Goal: Task Accomplishment & Management: Use online tool/utility

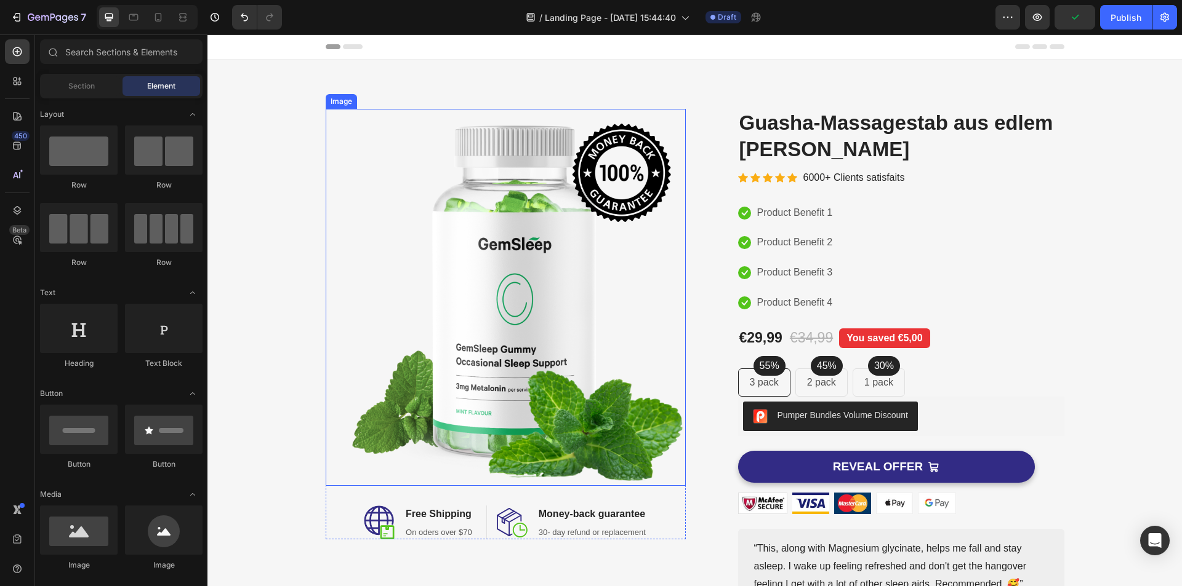
click at [506, 254] on img at bounding box center [506, 297] width 360 height 377
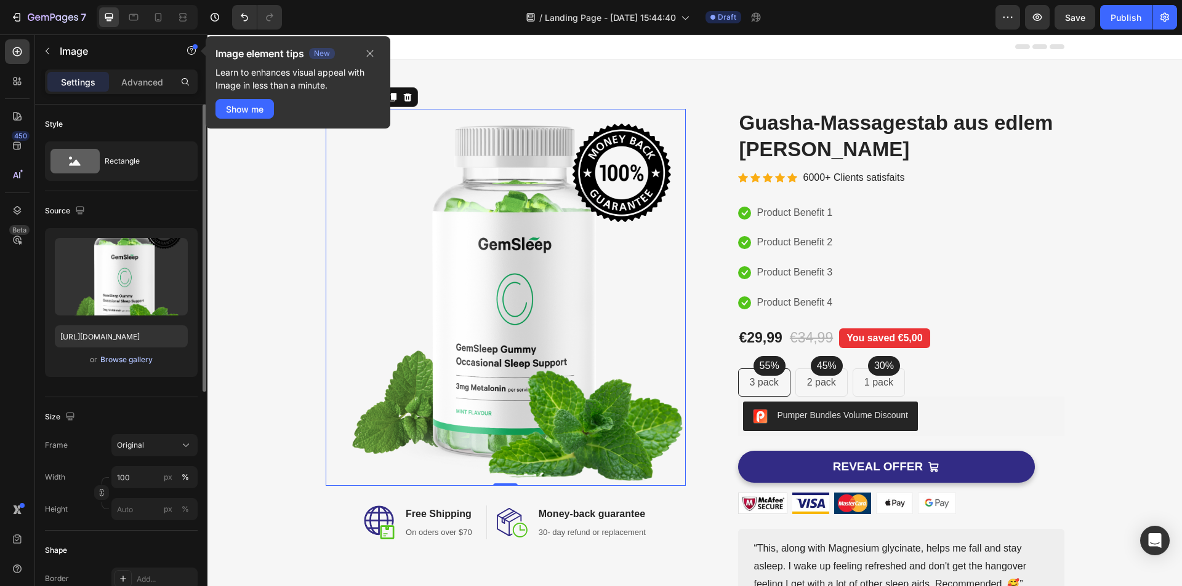
click at [135, 361] on div "Browse gallery" at bounding box center [126, 359] width 52 height 11
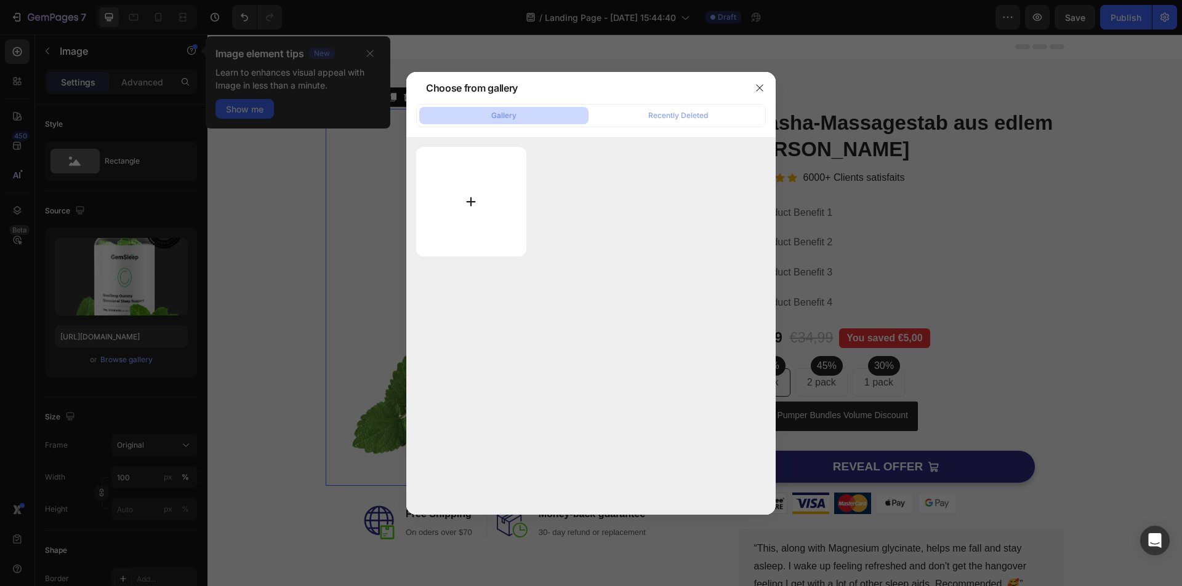
click at [488, 182] on input "file" at bounding box center [471, 202] width 110 height 110
type input "C:\fakepath\Massagestab violett.png"
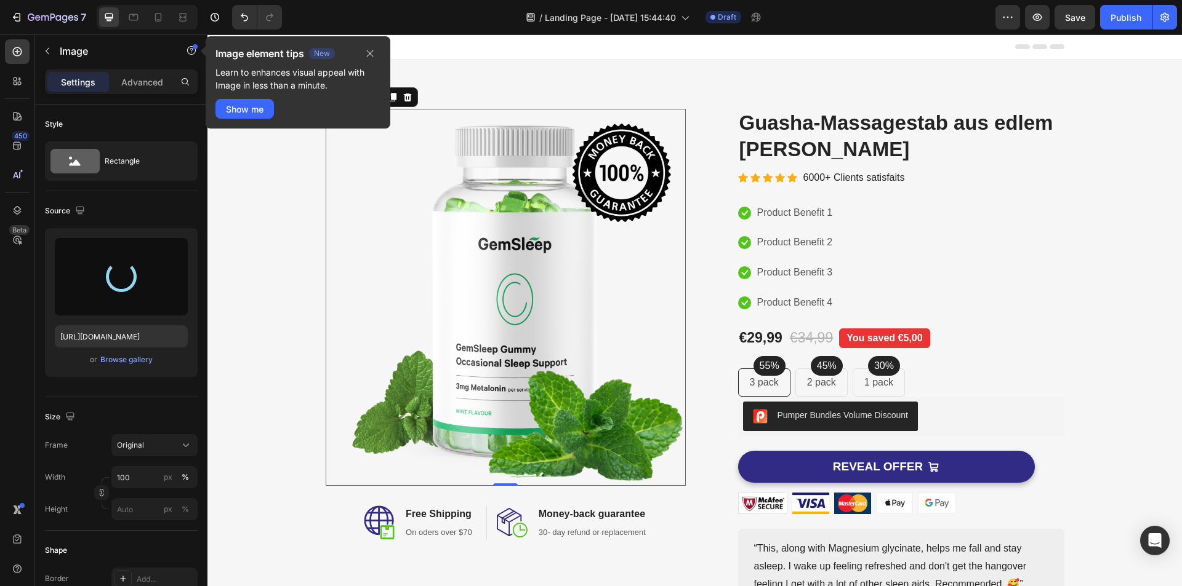
type input "https://cdn.shopify.com/s/files/1/0944/1561/8390/files/gempages_586136533933753…"
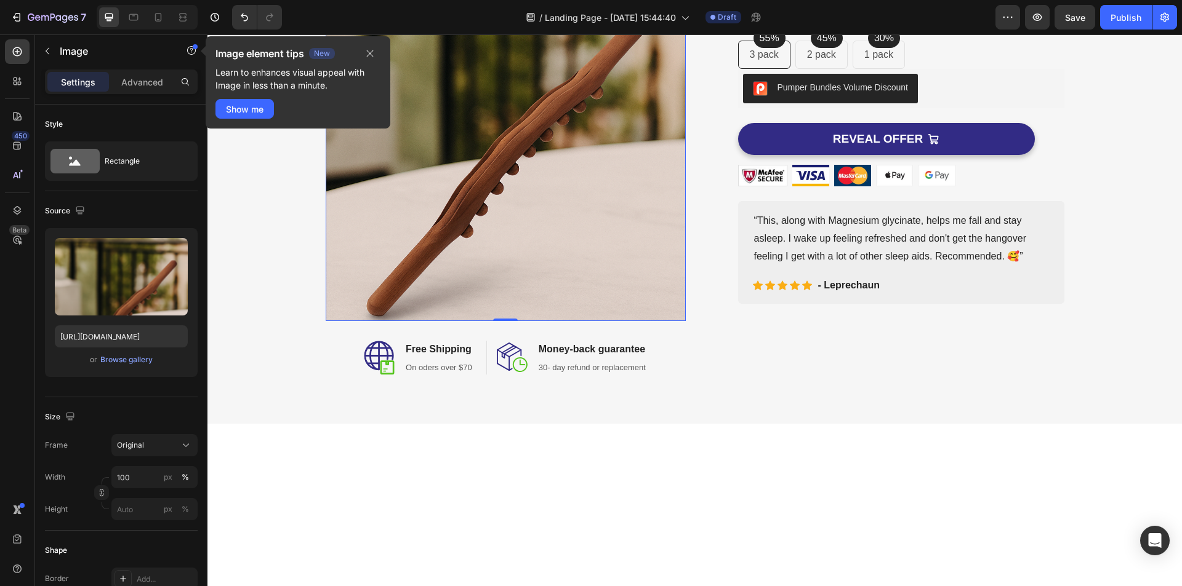
scroll to position [164, 0]
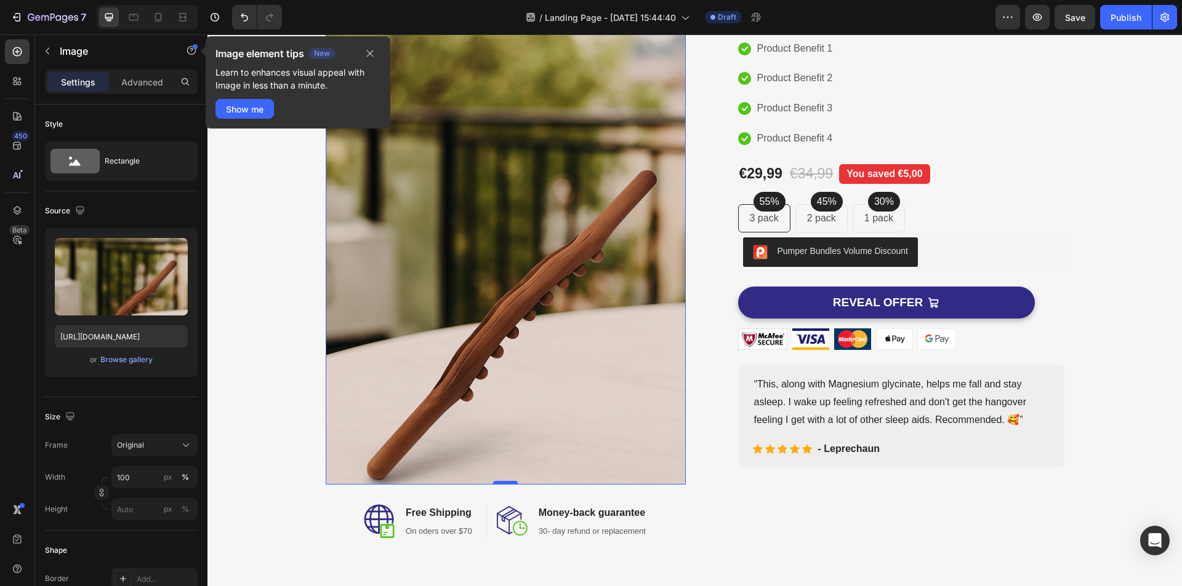
click at [505, 485] on div "0" at bounding box center [506, 485] width 360 height 0
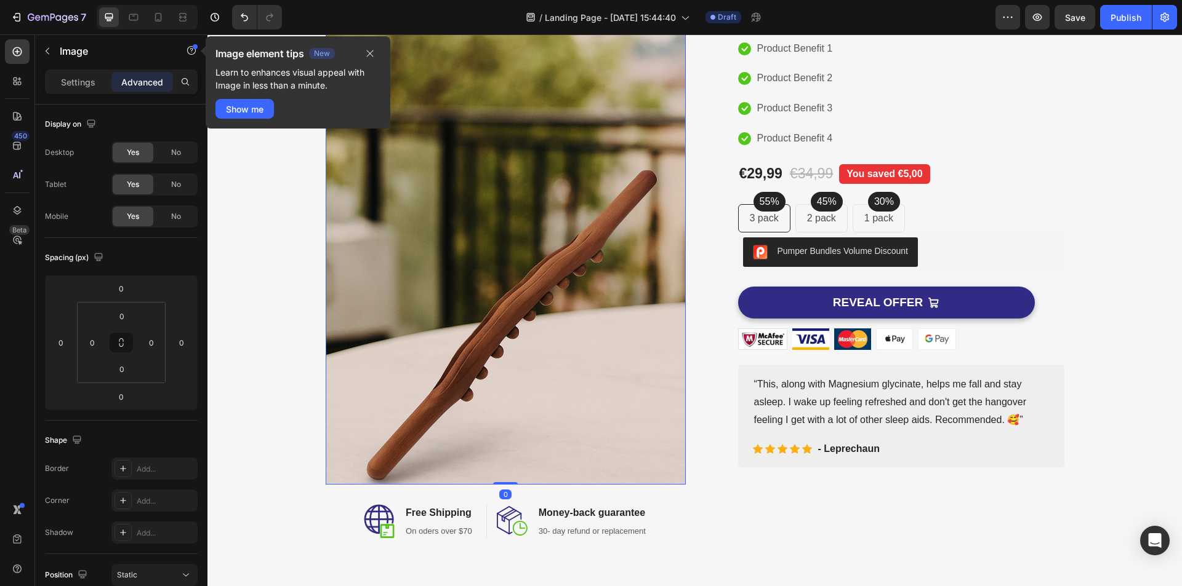
drag, startPoint x: 505, startPoint y: 483, endPoint x: 513, endPoint y: 345, distance: 138.0
click at [513, 345] on div "Image 0" at bounding box center [506, 215] width 360 height 540
drag, startPoint x: 502, startPoint y: 484, endPoint x: 532, endPoint y: 364, distance: 123.1
click at [517, 397] on div "Image 0" at bounding box center [506, 215] width 360 height 540
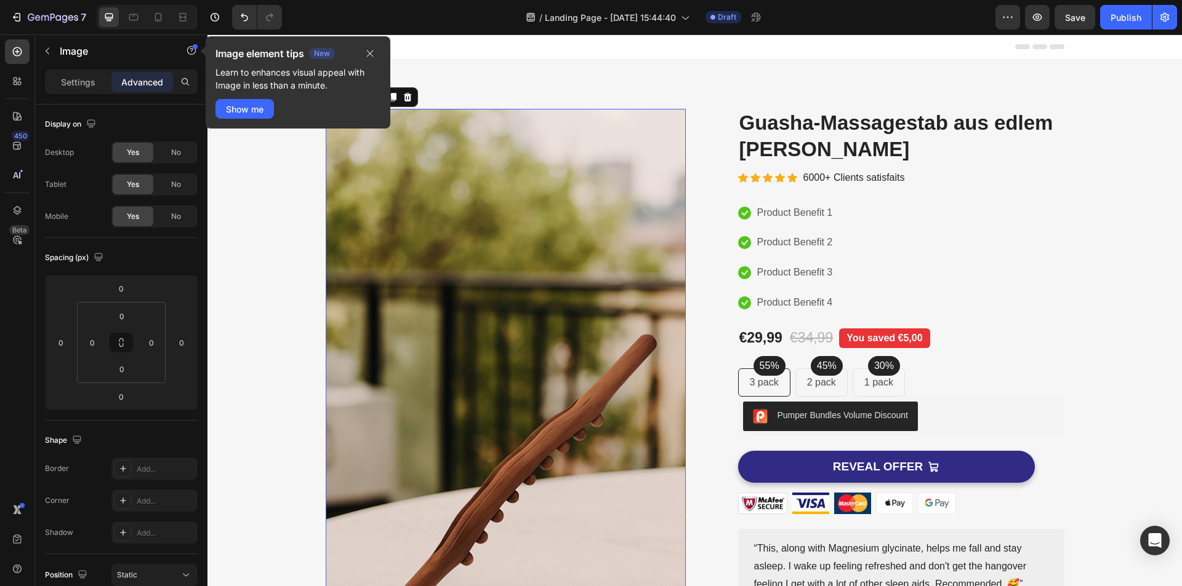
click at [471, 214] on img at bounding box center [506, 379] width 360 height 540
click at [246, 111] on div "Show me" at bounding box center [245, 109] width 38 height 13
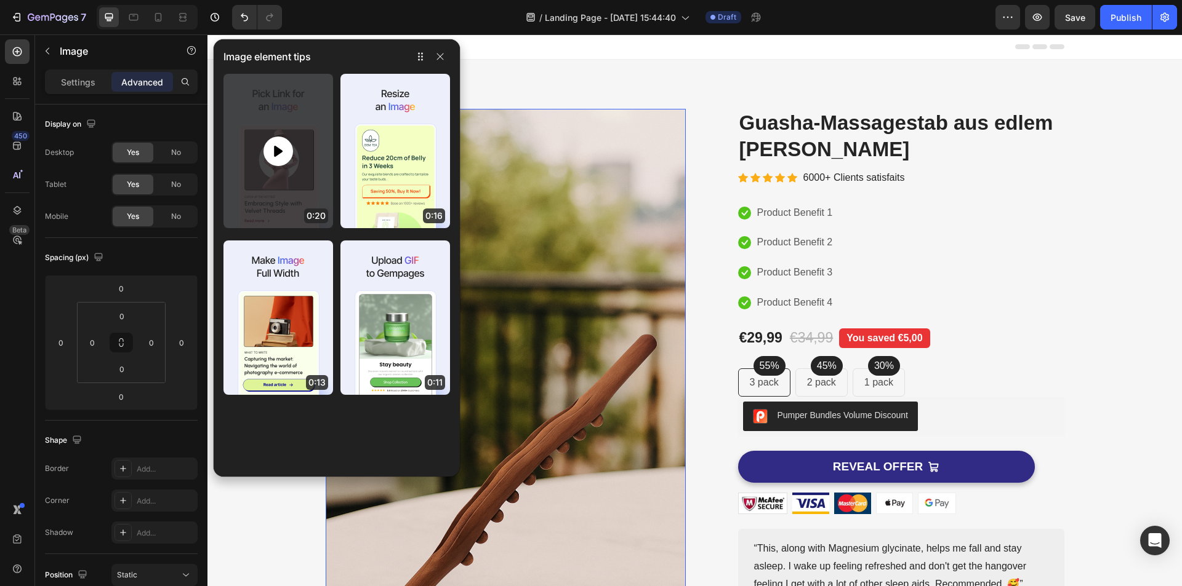
click at [281, 150] on icon at bounding box center [278, 150] width 9 height 11
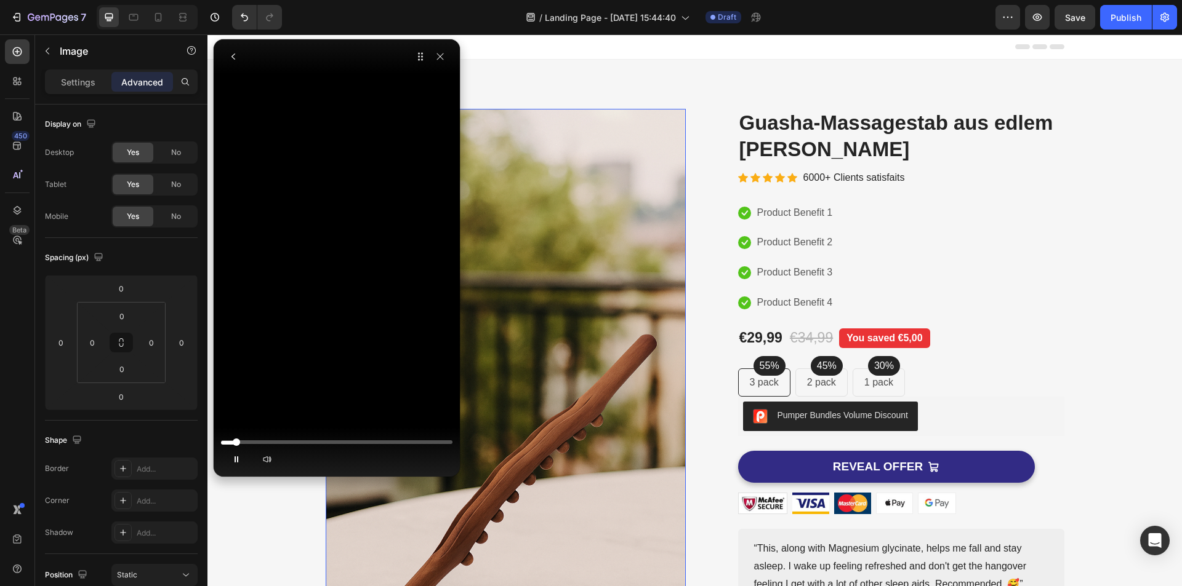
click at [268, 438] on div at bounding box center [336, 442] width 231 height 15
drag, startPoint x: 306, startPoint y: 437, endPoint x: 312, endPoint y: 438, distance: 6.2
click at [306, 437] on div at bounding box center [336, 442] width 231 height 15
click at [322, 439] on div at bounding box center [336, 442] width 231 height 7
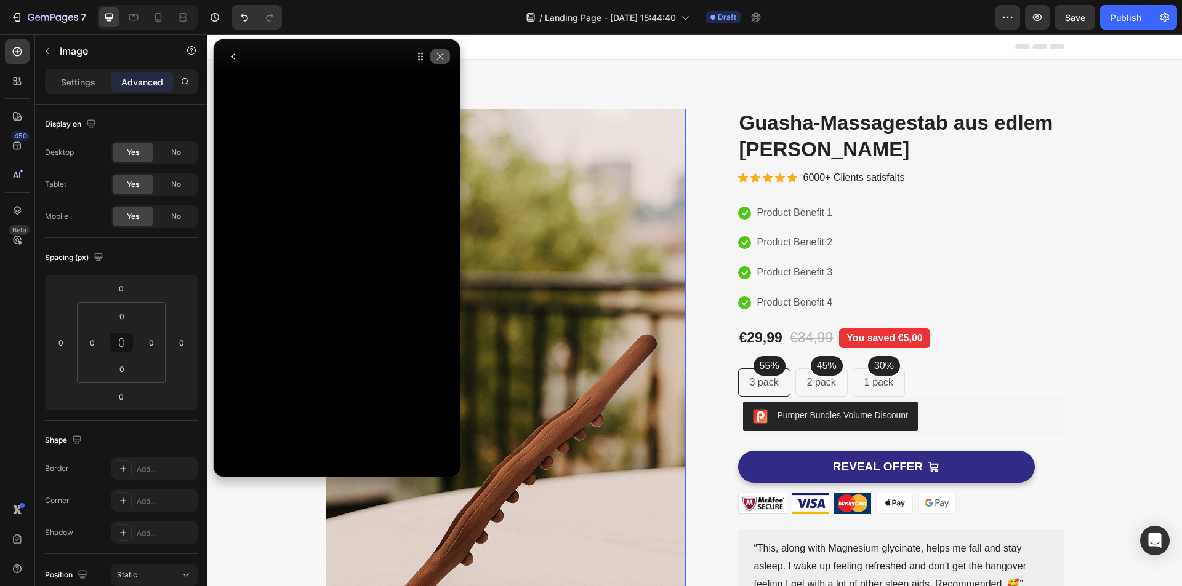
click at [442, 55] on icon "button" at bounding box center [440, 57] width 10 height 10
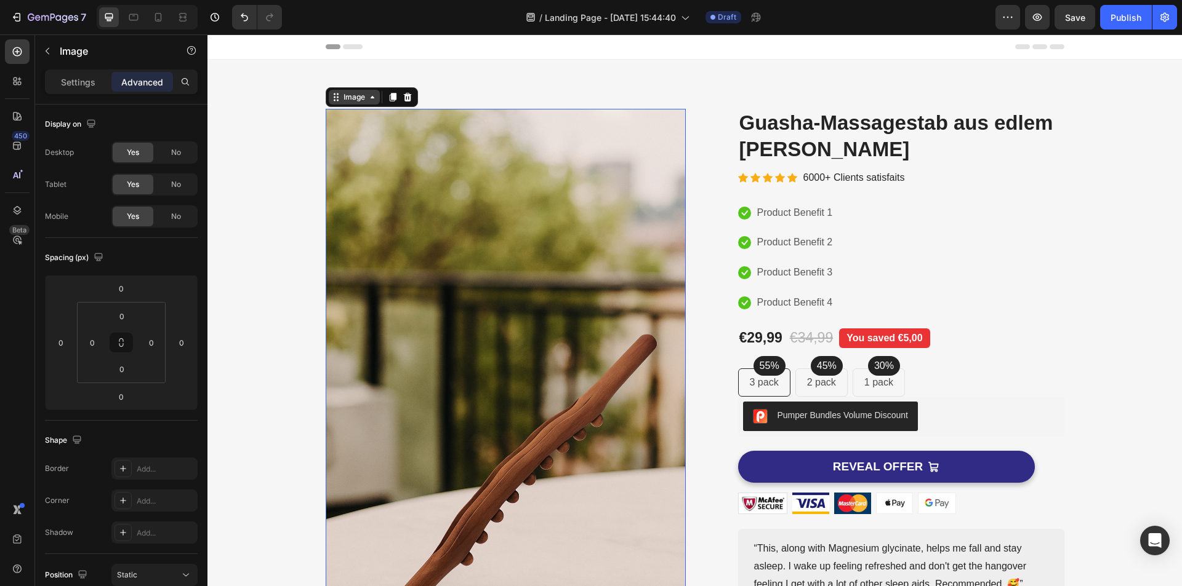
click at [370, 98] on icon at bounding box center [372, 97] width 10 height 10
click at [506, 87] on div "Image Row 1 col Product Row 1 col 0 Image Free Shipping Heading On oders over $…" at bounding box center [694, 406] width 974 height 692
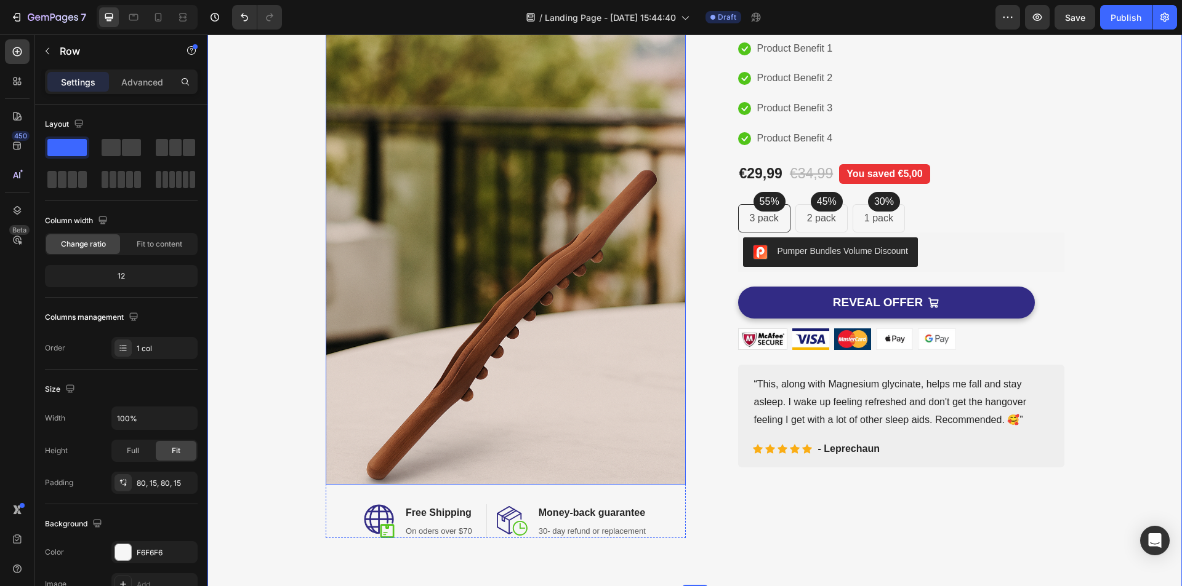
scroll to position [328, 0]
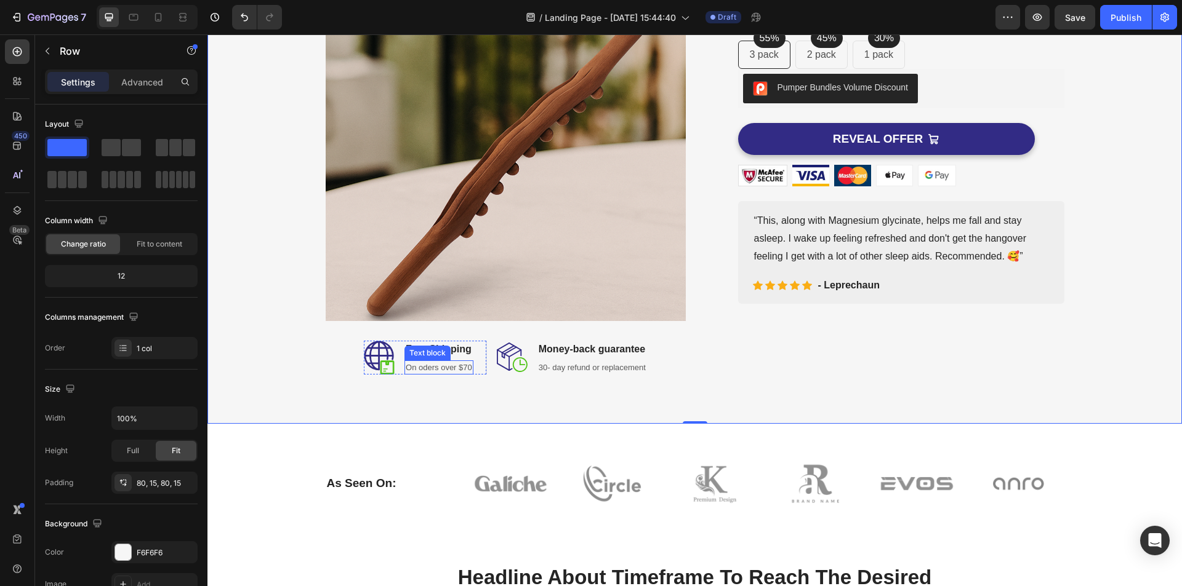
click at [431, 369] on p "On oders over $70" at bounding box center [439, 368] width 66 height 12
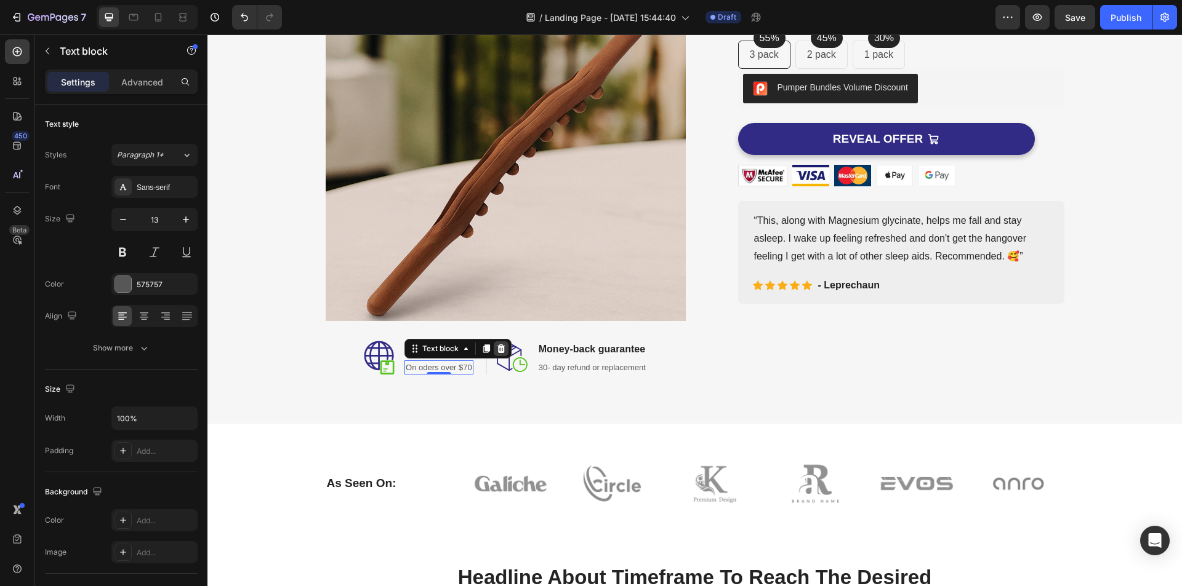
click at [497, 347] on icon at bounding box center [501, 348] width 8 height 9
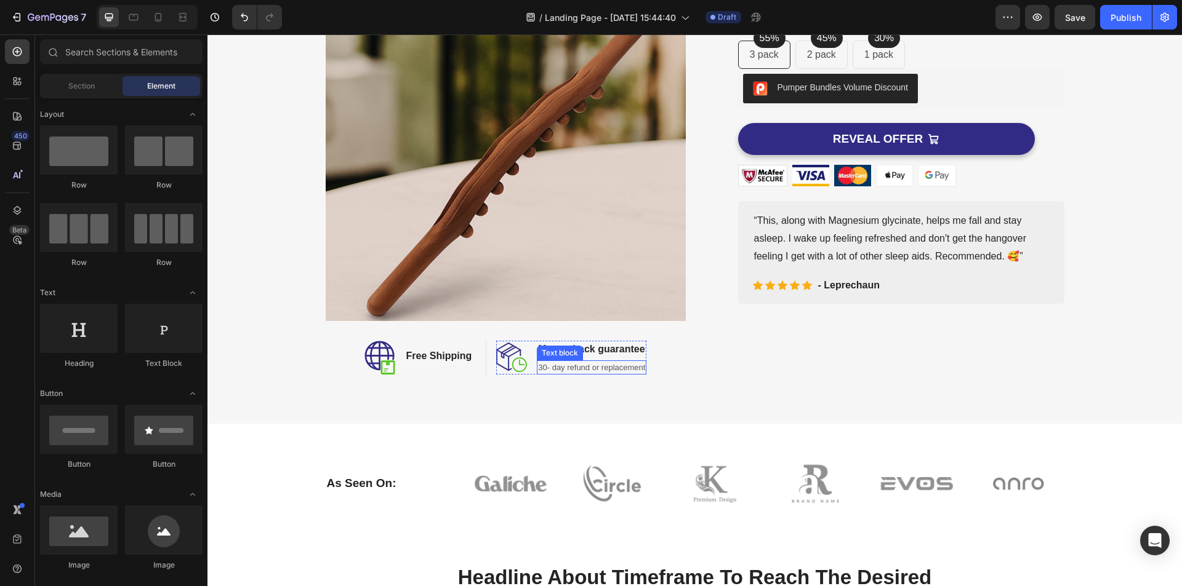
click at [572, 369] on p "30- day refund or replacement" at bounding box center [591, 368] width 107 height 12
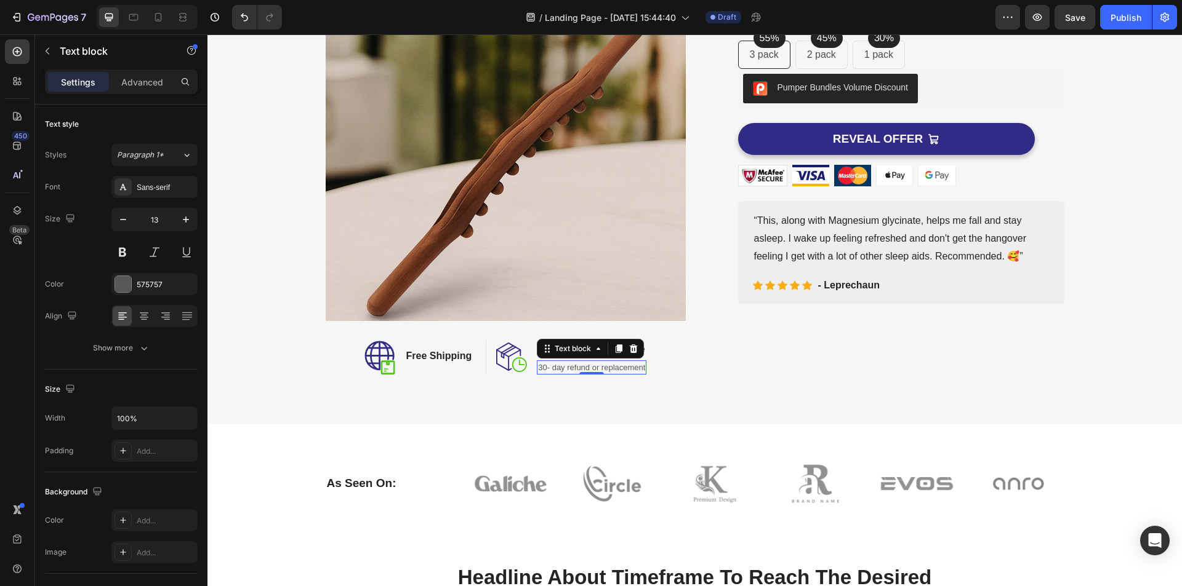
click at [538, 369] on p "30- day refund or replacement" at bounding box center [591, 368] width 107 height 12
click at [539, 369] on p "30- day refund or replacement" at bounding box center [591, 368] width 107 height 12
click at [542, 370] on p "30- day refund or replacement" at bounding box center [591, 368] width 107 height 12
click at [623, 366] on p "14- day refund or replacement" at bounding box center [591, 368] width 107 height 12
click at [636, 367] on p "14- day refund or replacement" at bounding box center [591, 368] width 107 height 12
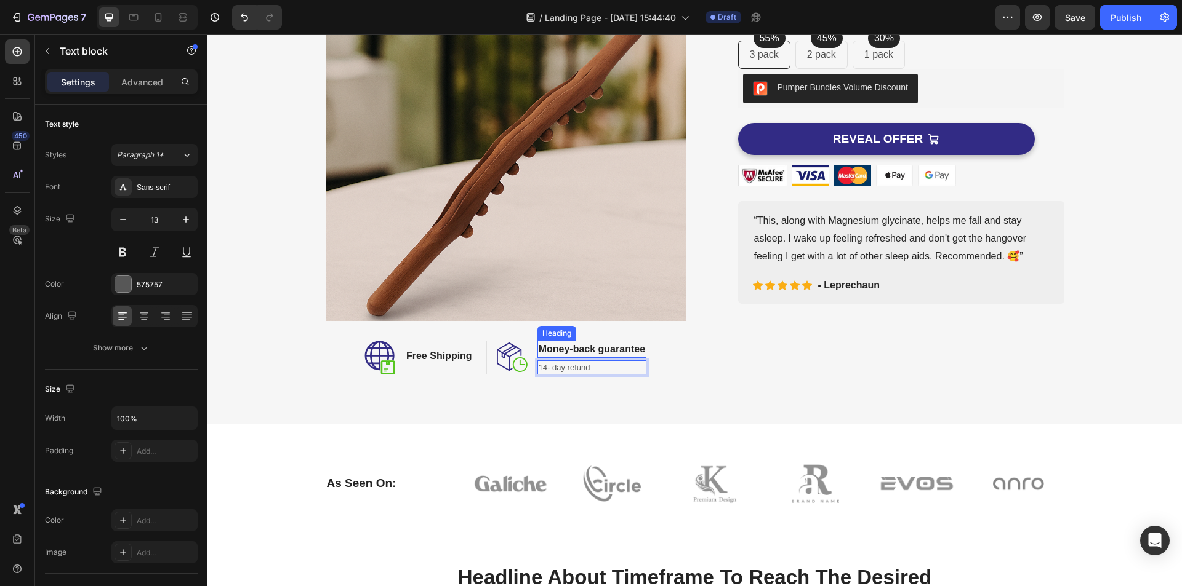
click at [615, 350] on p "Money-back guarantee" at bounding box center [591, 349] width 106 height 15
click at [585, 349] on p "Money-back guarantee" at bounding box center [591, 349] width 106 height 15
click at [590, 350] on p "Money-back guarantee" at bounding box center [591, 349] width 106 height 15
drag, startPoint x: 612, startPoint y: 365, endPoint x: 617, endPoint y: 372, distance: 8.7
click at [612, 365] on p "14- day refund" at bounding box center [591, 368] width 81 height 12
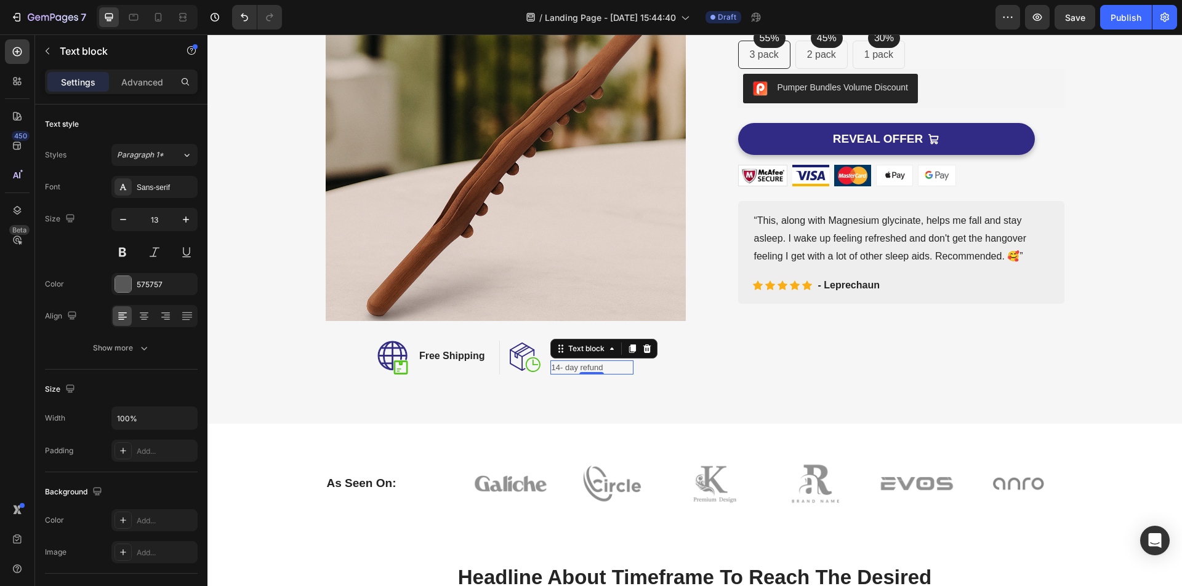
click at [539, 362] on div "Image Refunf guarantee Heading 14- day refund Text block 0 Row" at bounding box center [572, 358] width 124 height 34
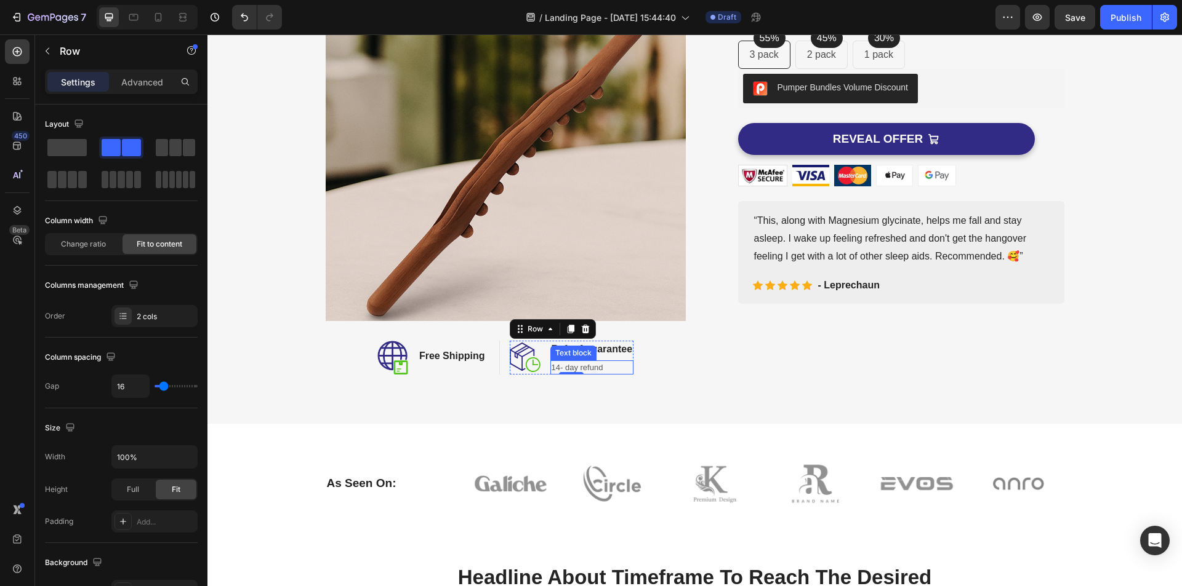
click at [578, 353] on div "Text block" at bounding box center [573, 353] width 41 height 11
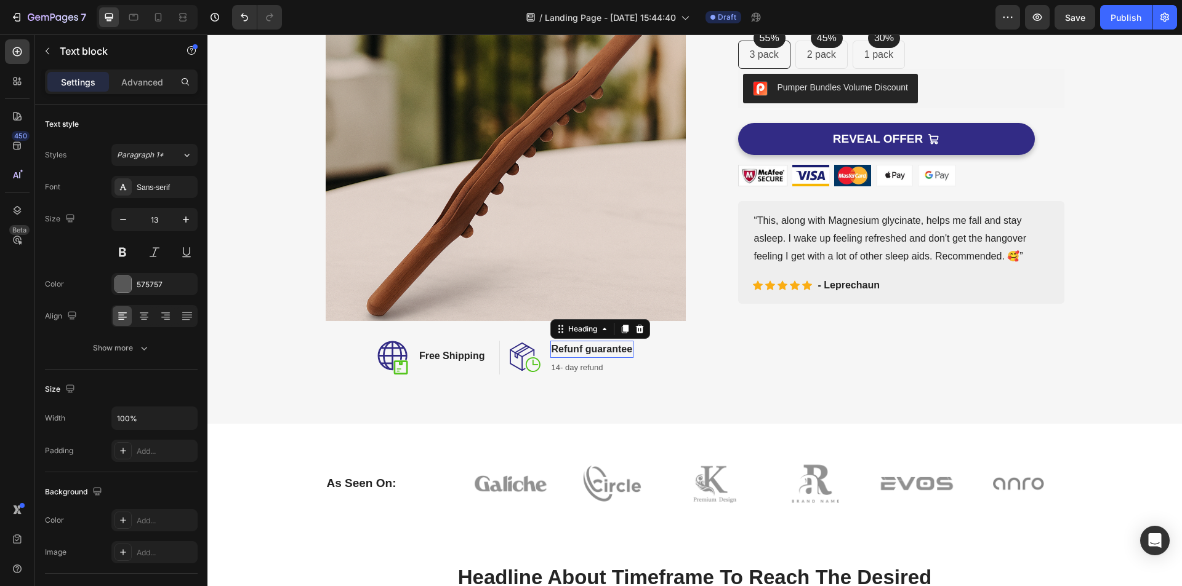
click at [575, 347] on p "Refunf guarantee" at bounding box center [591, 349] width 81 height 15
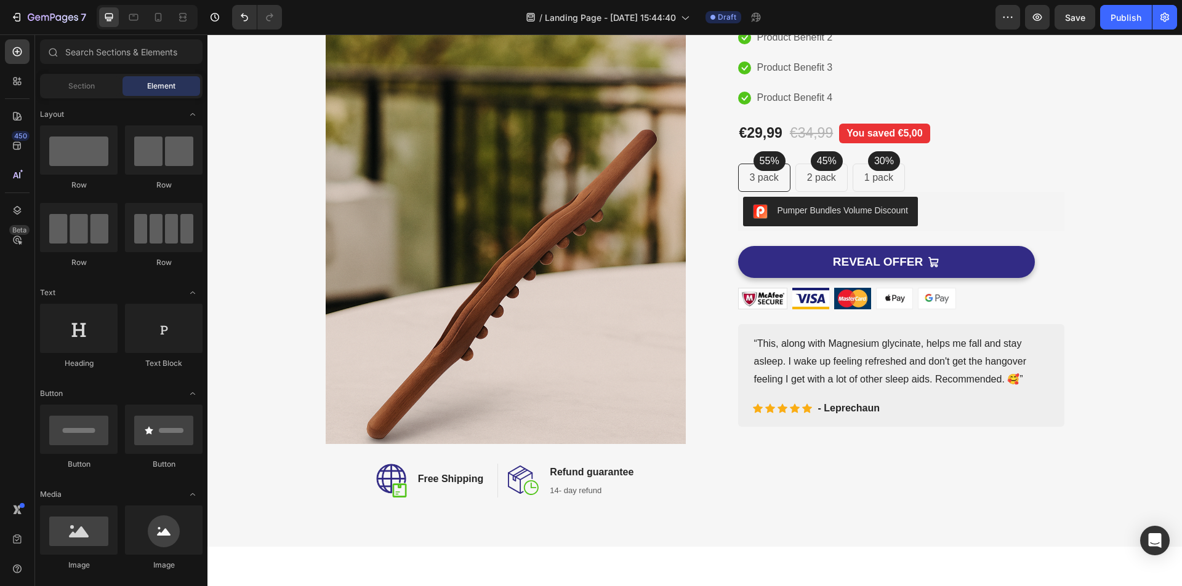
scroll to position [0, 0]
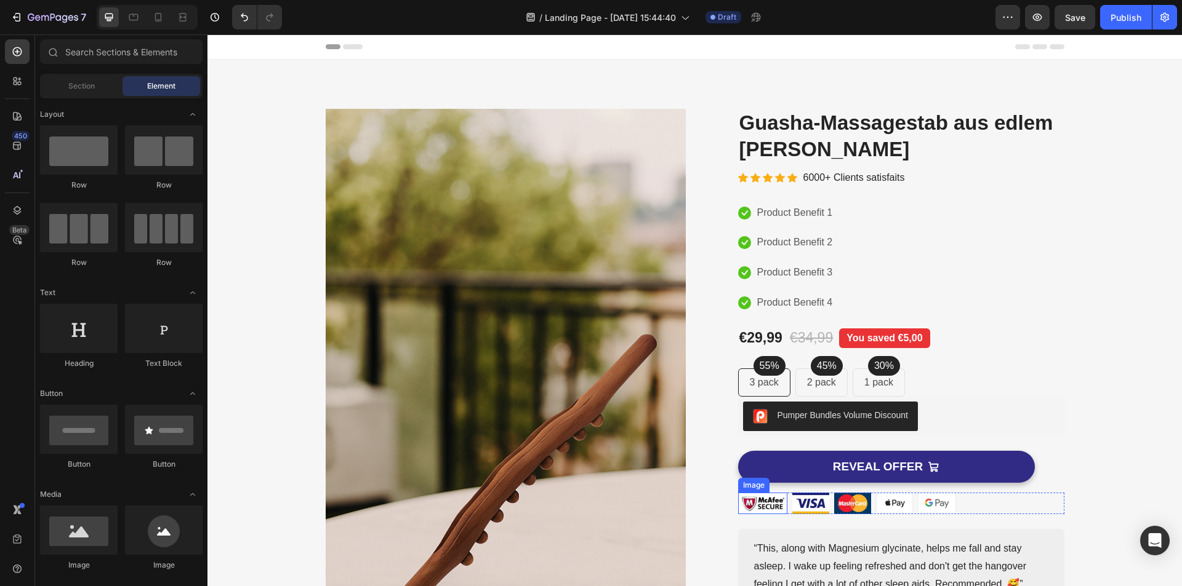
click at [752, 507] on img at bounding box center [762, 504] width 49 height 22
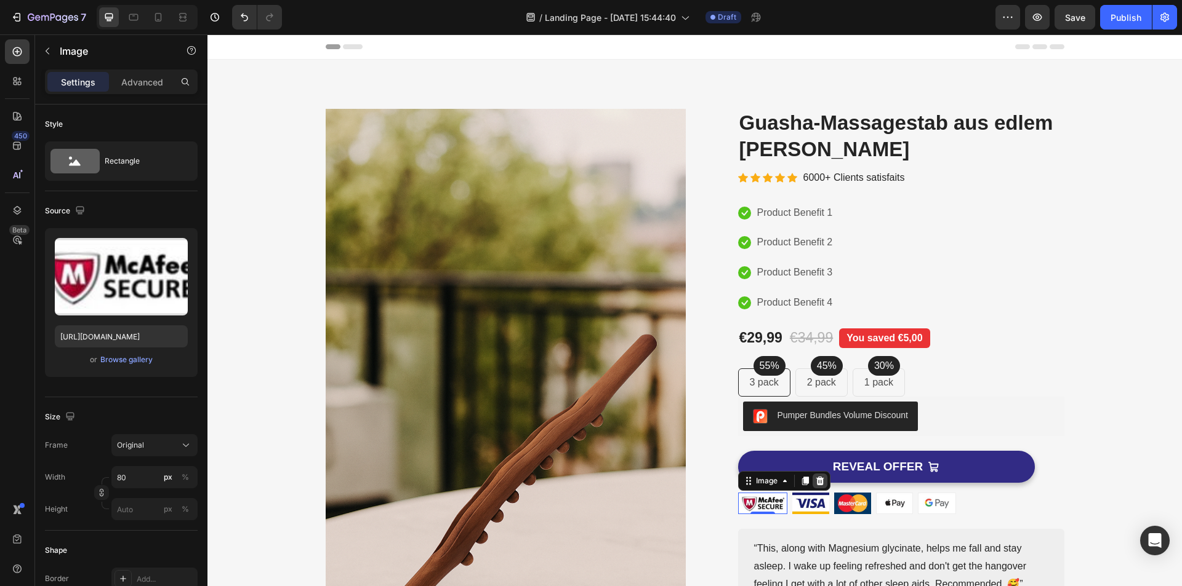
click at [817, 482] on icon at bounding box center [819, 481] width 8 height 9
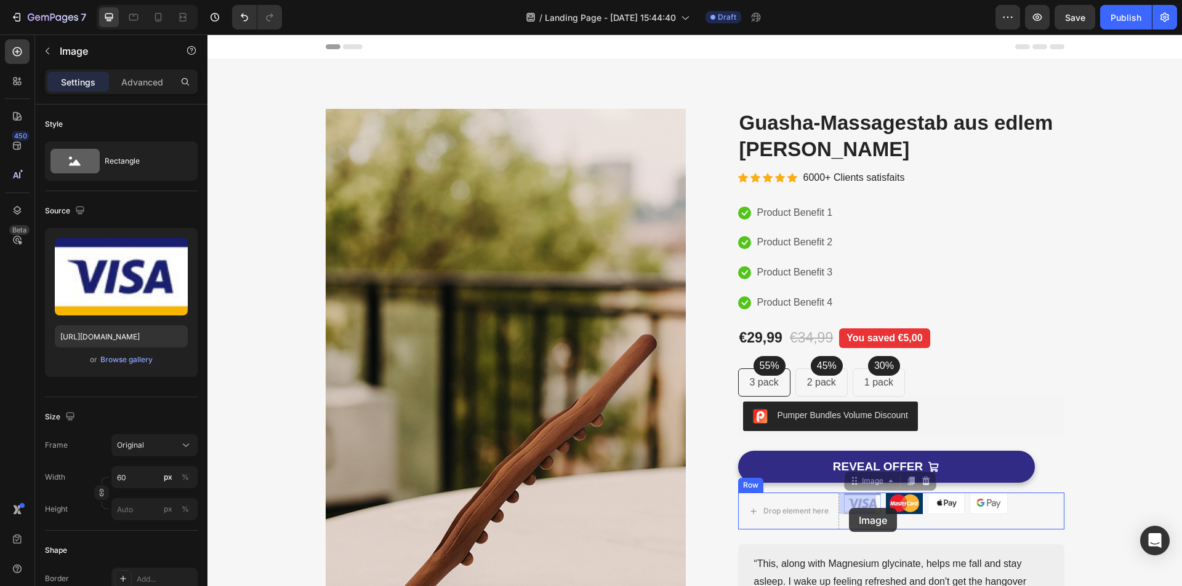
drag, startPoint x: 866, startPoint y: 508, endPoint x: 856, endPoint y: 510, distance: 10.0
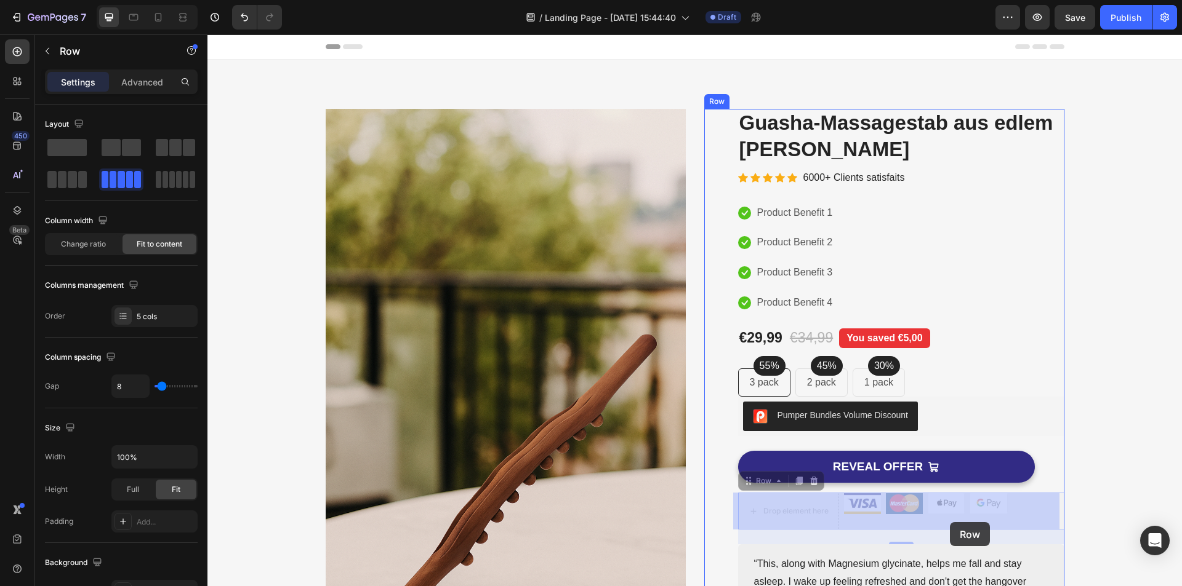
drag, startPoint x: 991, startPoint y: 522, endPoint x: 945, endPoint y: 521, distance: 46.2
drag, startPoint x: 857, startPoint y: 521, endPoint x: 751, endPoint y: 519, distance: 105.9
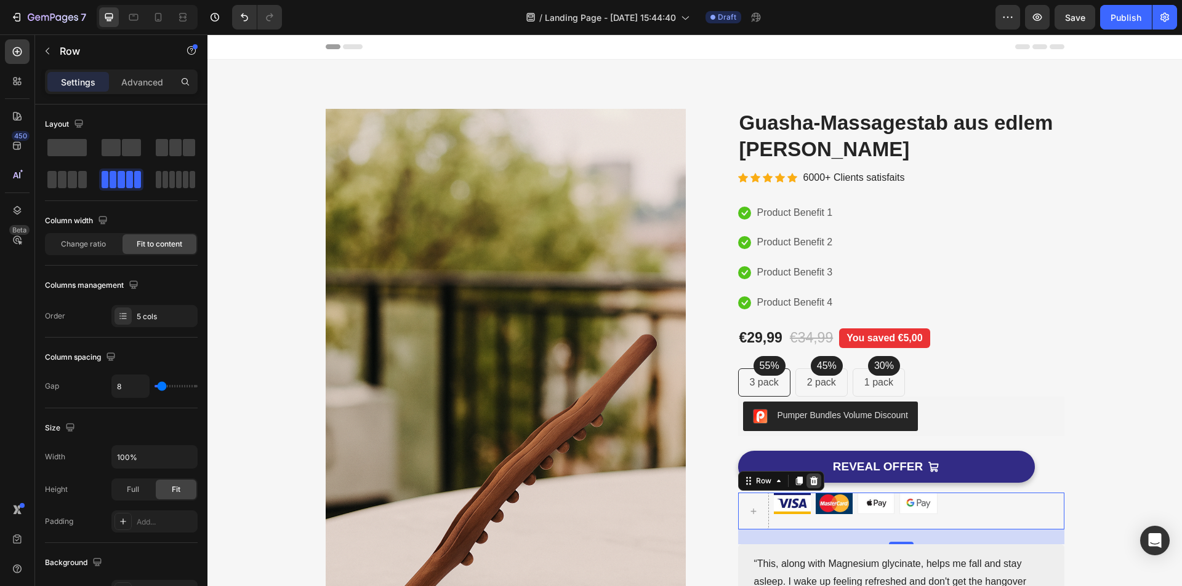
click at [809, 483] on icon at bounding box center [814, 481] width 10 height 10
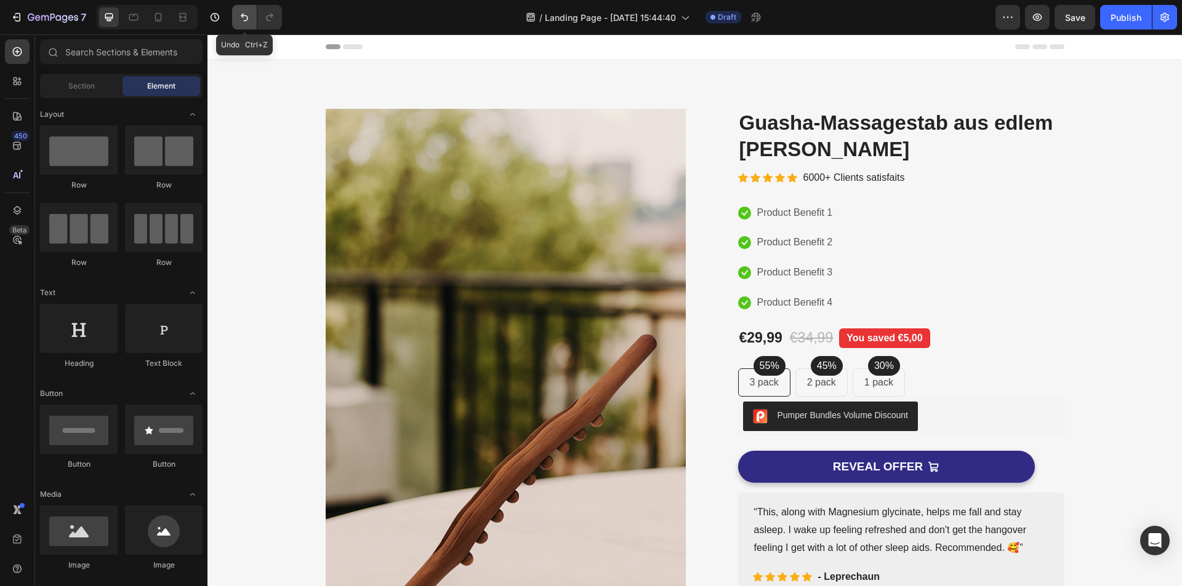
click at [234, 16] on button "Undo/Redo" at bounding box center [244, 17] width 25 height 25
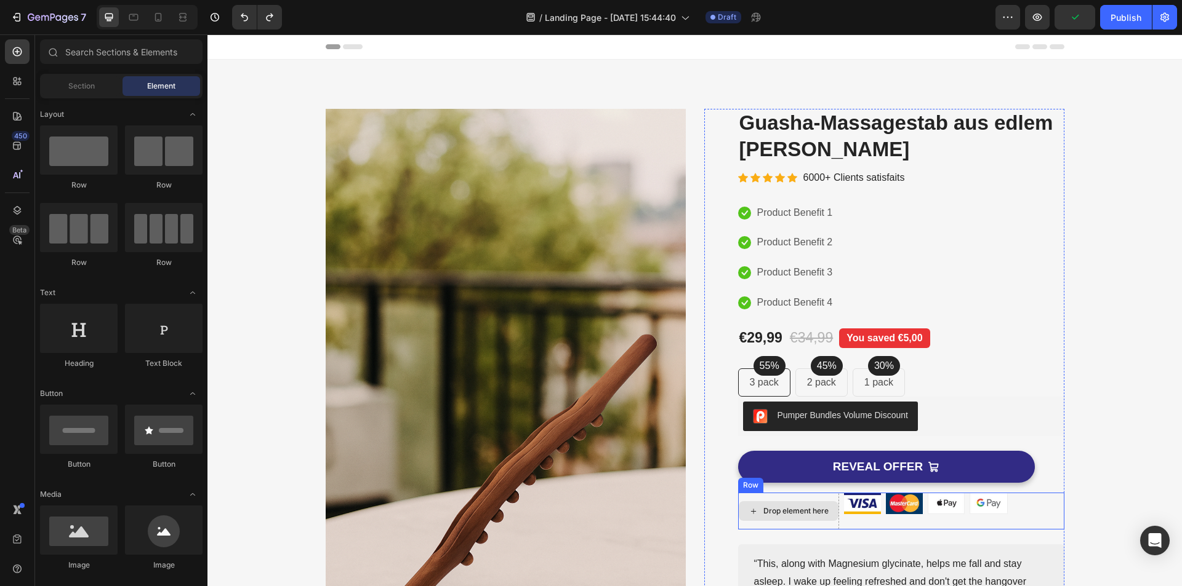
click at [766, 506] on div "Drop element here" at bounding box center [788, 512] width 100 height 20
click at [762, 494] on div "Drop element here" at bounding box center [788, 511] width 101 height 37
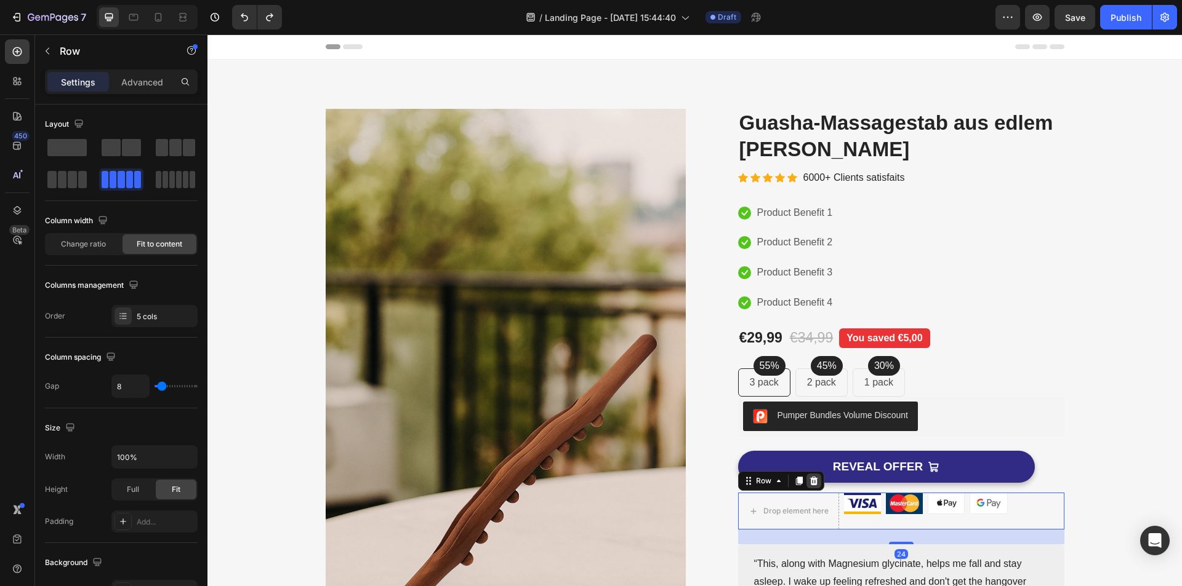
click at [809, 481] on icon at bounding box center [813, 481] width 8 height 9
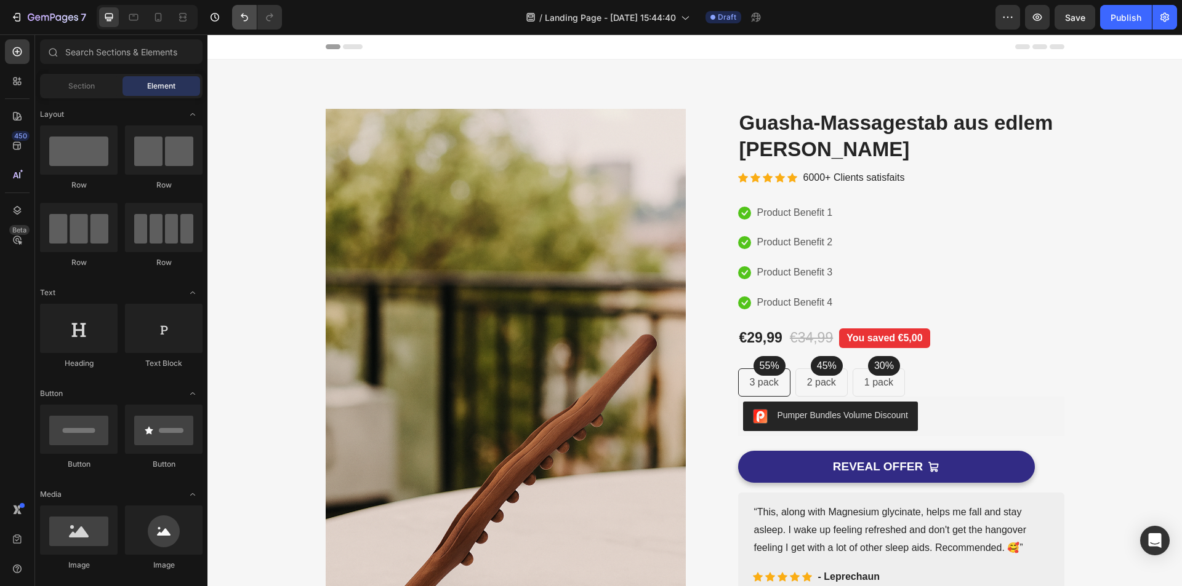
click at [248, 25] on button "Undo/Redo" at bounding box center [244, 17] width 25 height 25
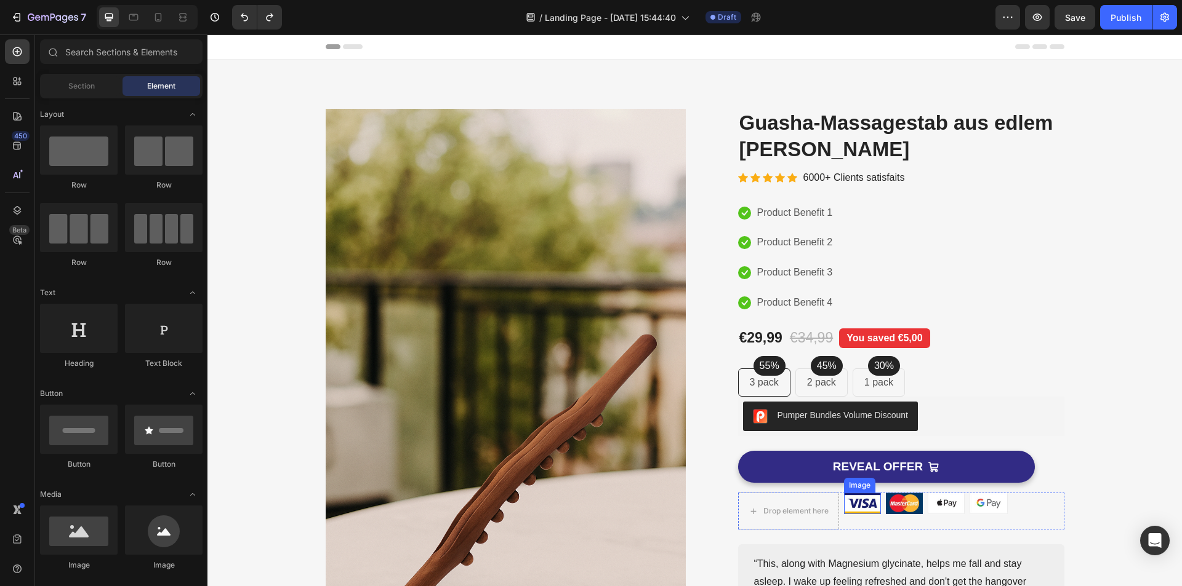
click at [871, 497] on img at bounding box center [862, 504] width 37 height 22
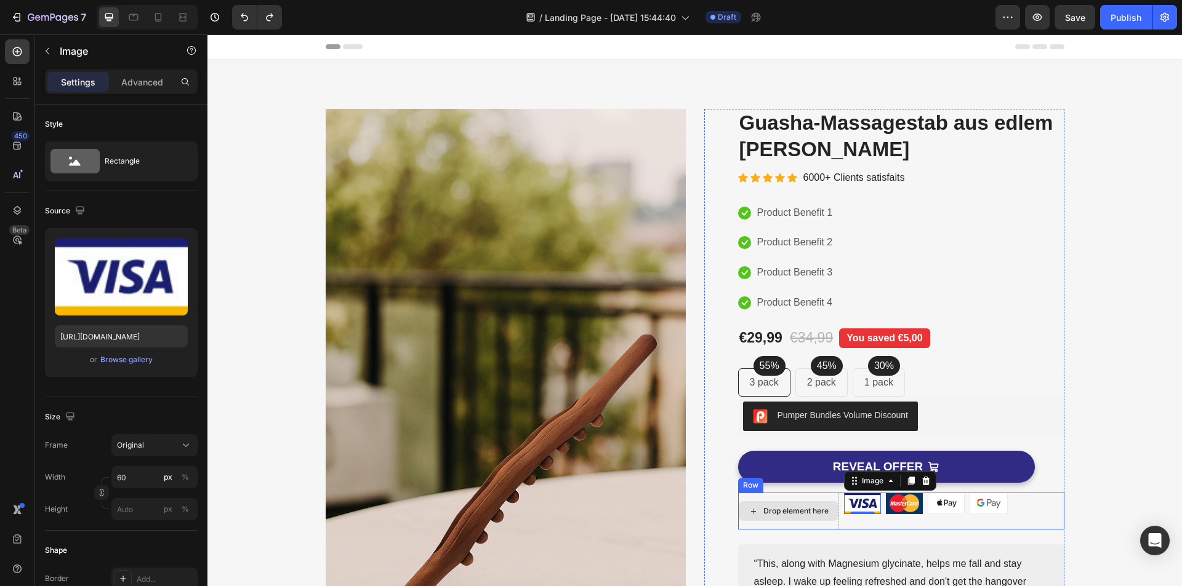
click at [802, 495] on div "Drop element here" at bounding box center [788, 511] width 101 height 37
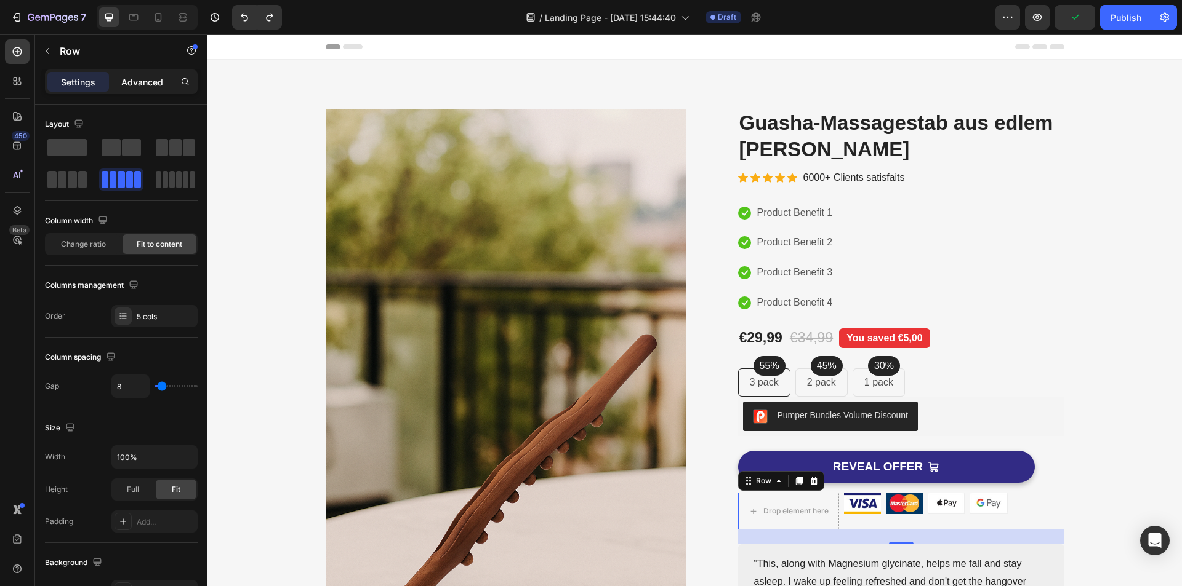
click at [143, 78] on p "Advanced" at bounding box center [142, 82] width 42 height 13
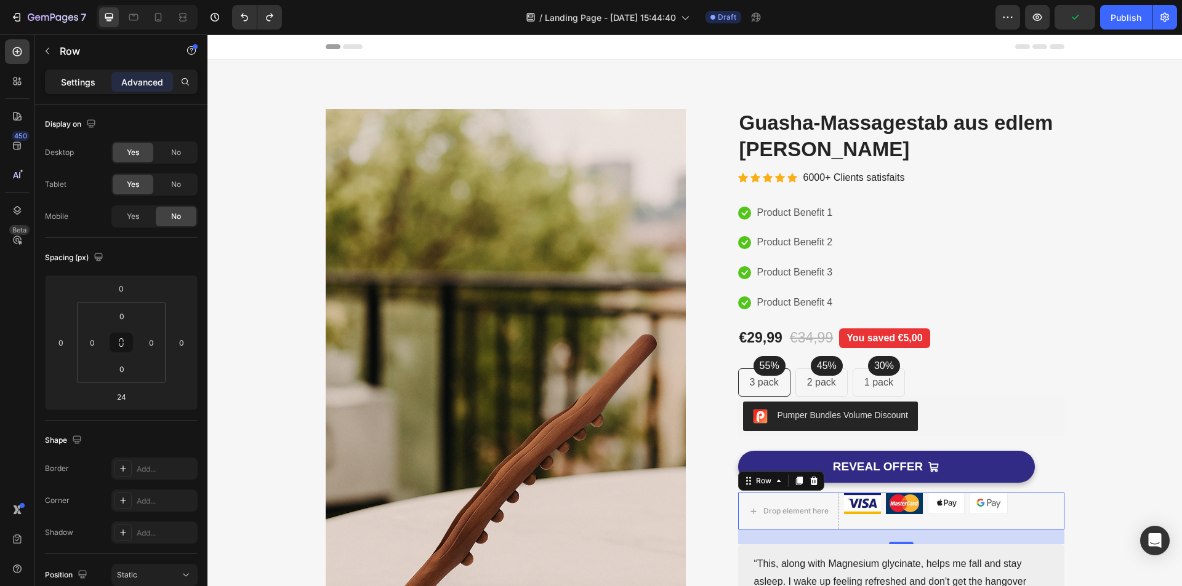
click at [89, 83] on p "Settings" at bounding box center [78, 82] width 34 height 13
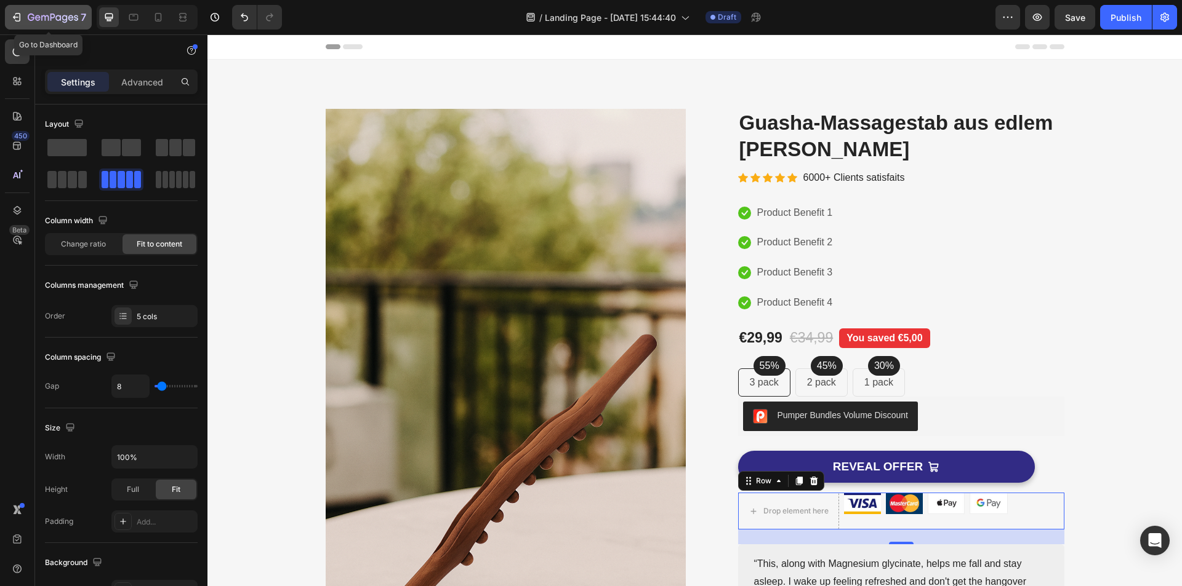
click at [32, 18] on icon "button" at bounding box center [31, 17] width 7 height 7
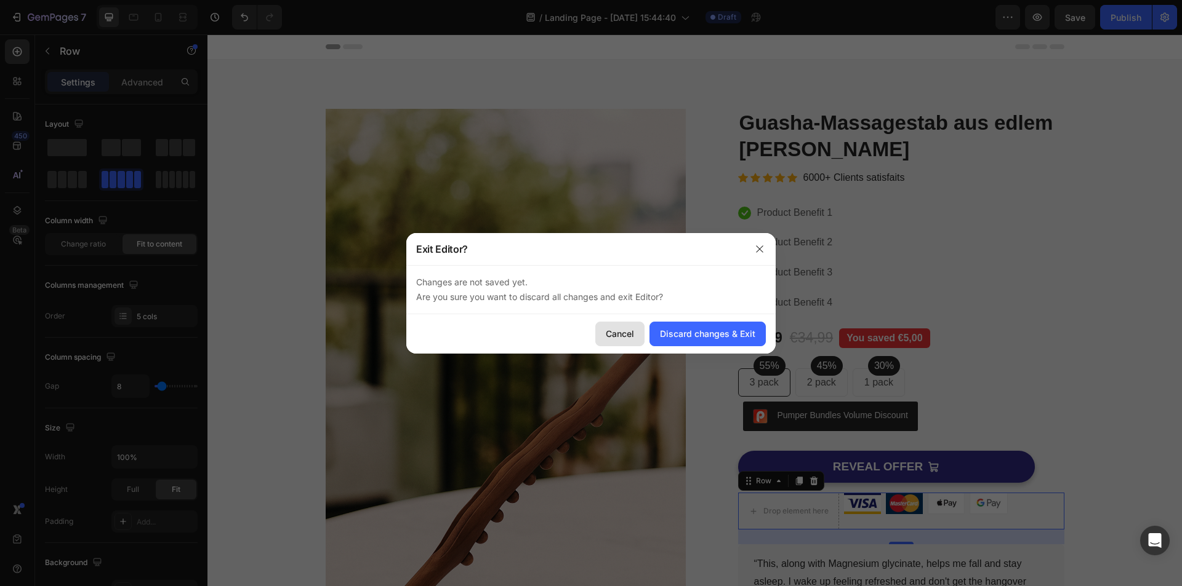
click at [619, 327] on div "Cancel" at bounding box center [620, 333] width 28 height 13
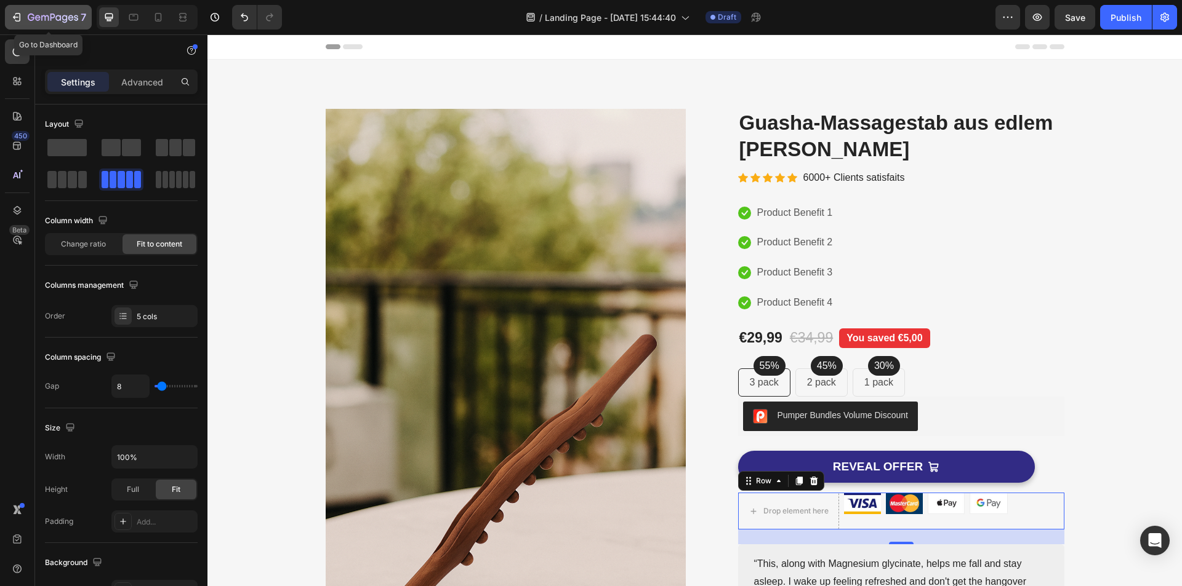
click at [70, 21] on icon "button" at bounding box center [53, 18] width 50 height 10
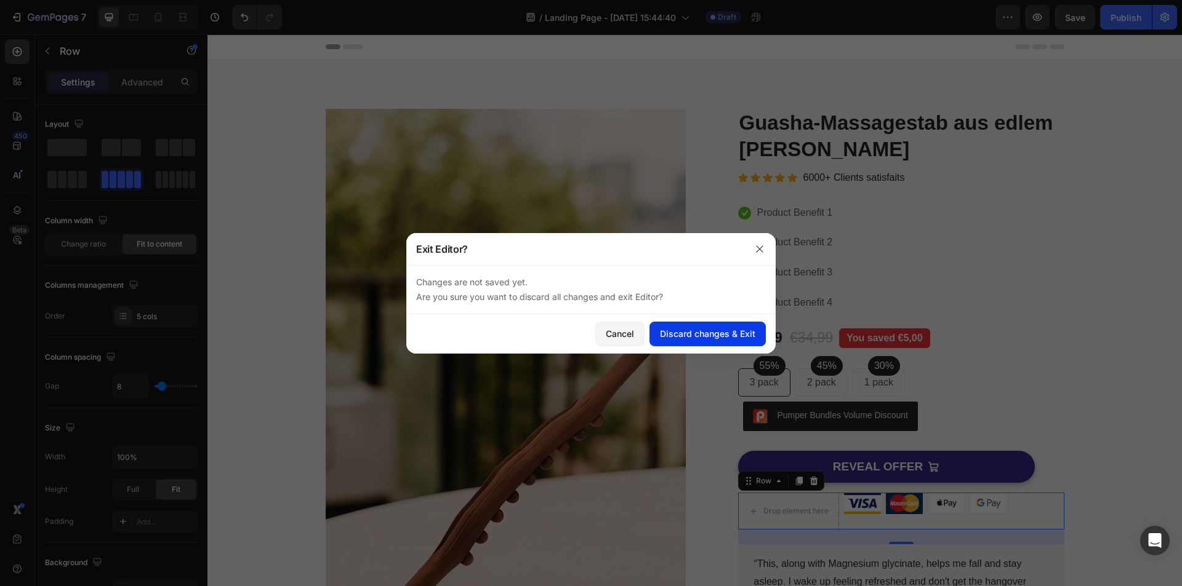
click at [757, 332] on button "Discard changes & Exit" at bounding box center [707, 334] width 116 height 25
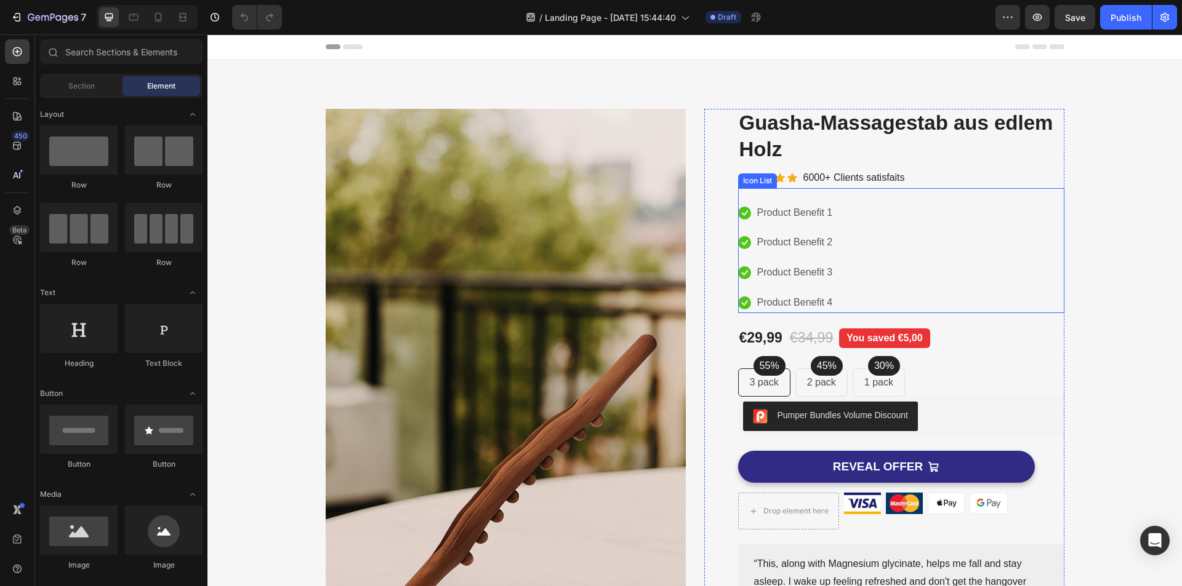
click at [899, 242] on div "Icon Product Benefit 1 Text block Icon Product Benefit 2 Text block Icon Produc…" at bounding box center [901, 258] width 326 height 110
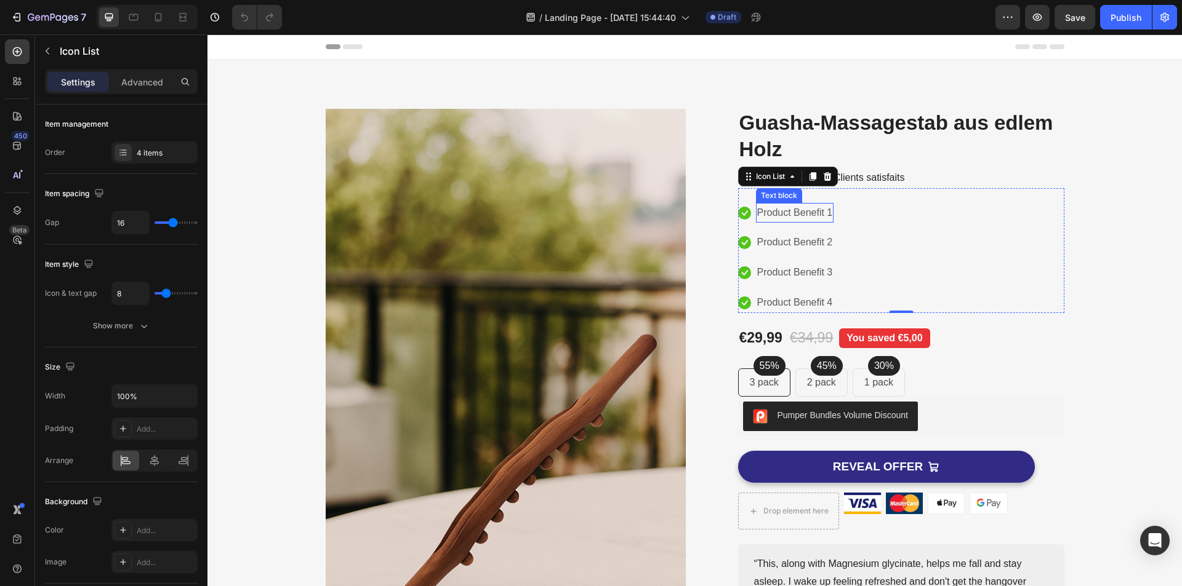
click at [815, 214] on p "Product Benefit 1" at bounding box center [795, 213] width 76 height 18
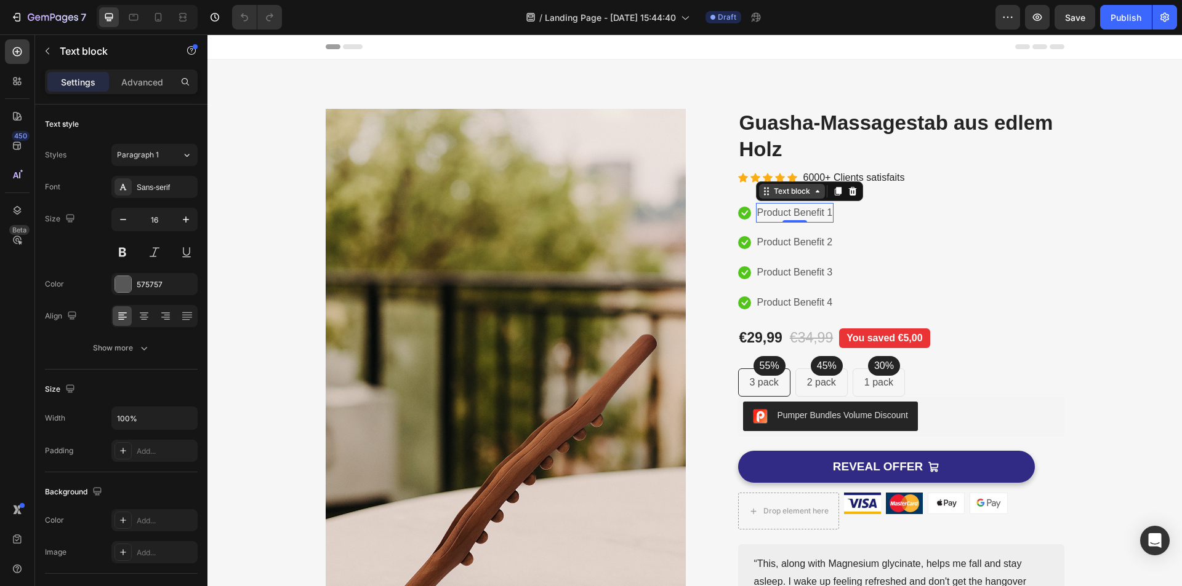
click at [793, 194] on div "Text block" at bounding box center [791, 191] width 41 height 11
click at [816, 214] on p "Product Benefit 1" at bounding box center [795, 213] width 76 height 18
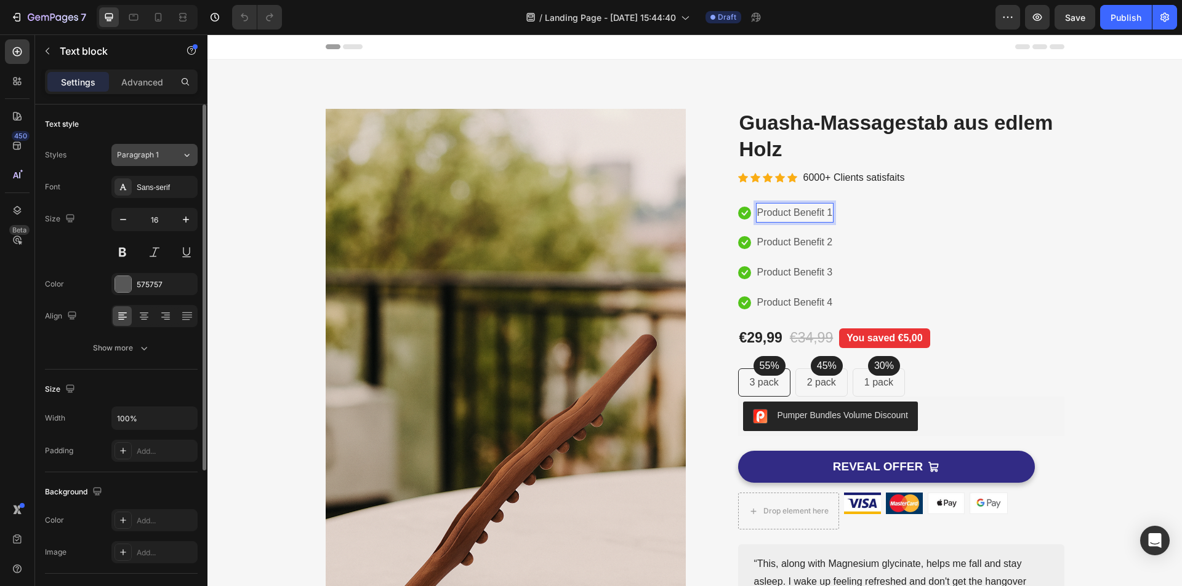
click at [163, 156] on div "Paragraph 1" at bounding box center [142, 155] width 50 height 11
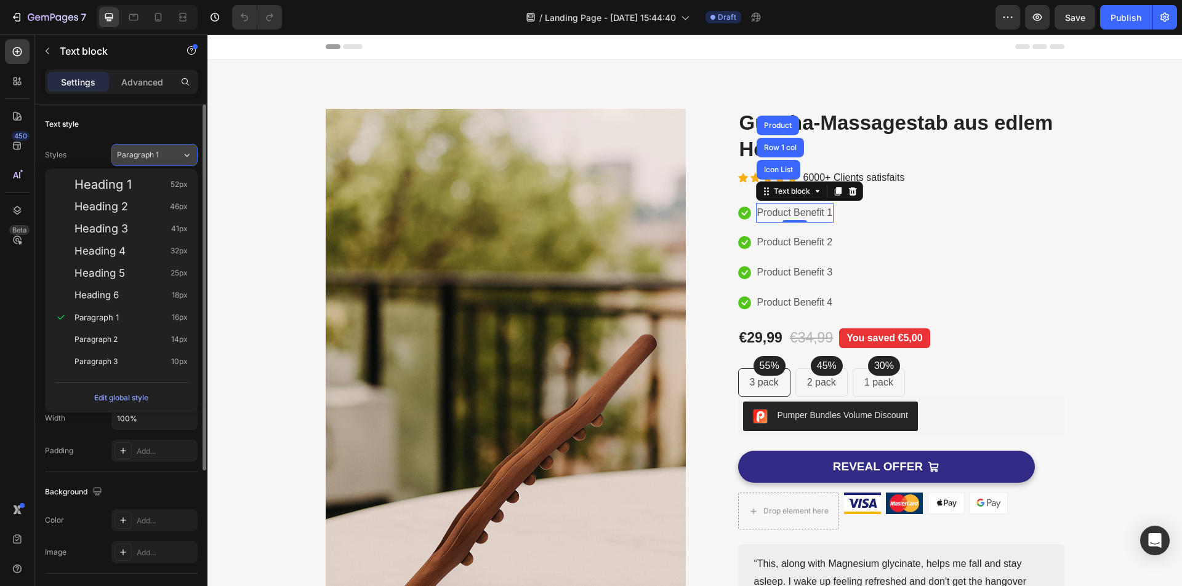
click at [163, 156] on div "Paragraph 1" at bounding box center [142, 155] width 50 height 11
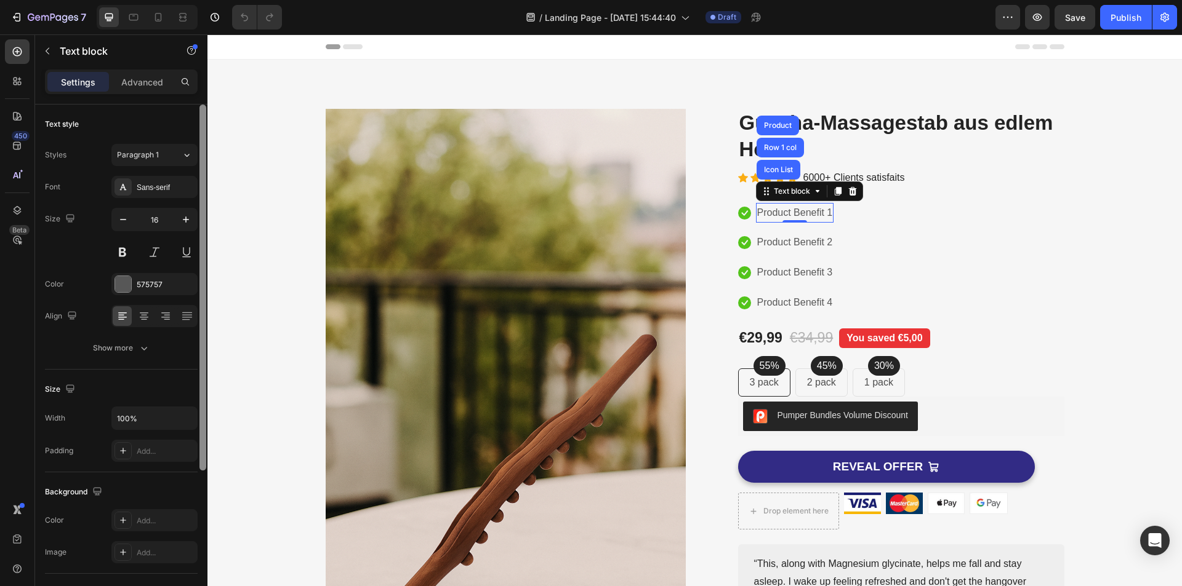
drag, startPoint x: 202, startPoint y: 360, endPoint x: 199, endPoint y: 204, distance: 156.3
click at [199, 204] on div at bounding box center [202, 363] width 9 height 517
click at [143, 81] on p "Advanced" at bounding box center [142, 82] width 42 height 13
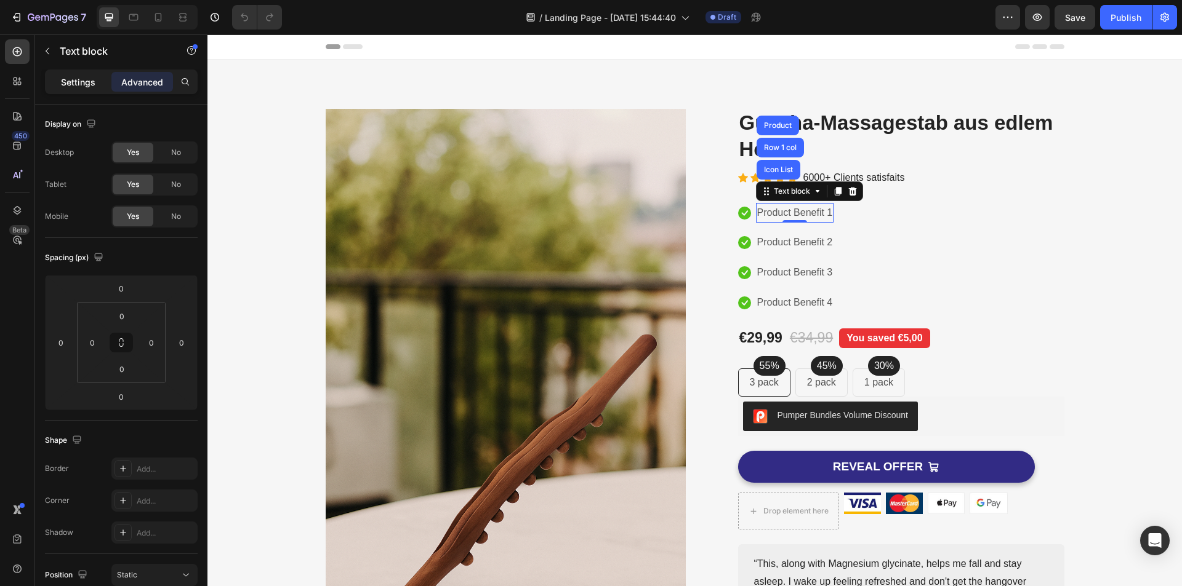
click at [87, 79] on p "Settings" at bounding box center [78, 82] width 34 height 13
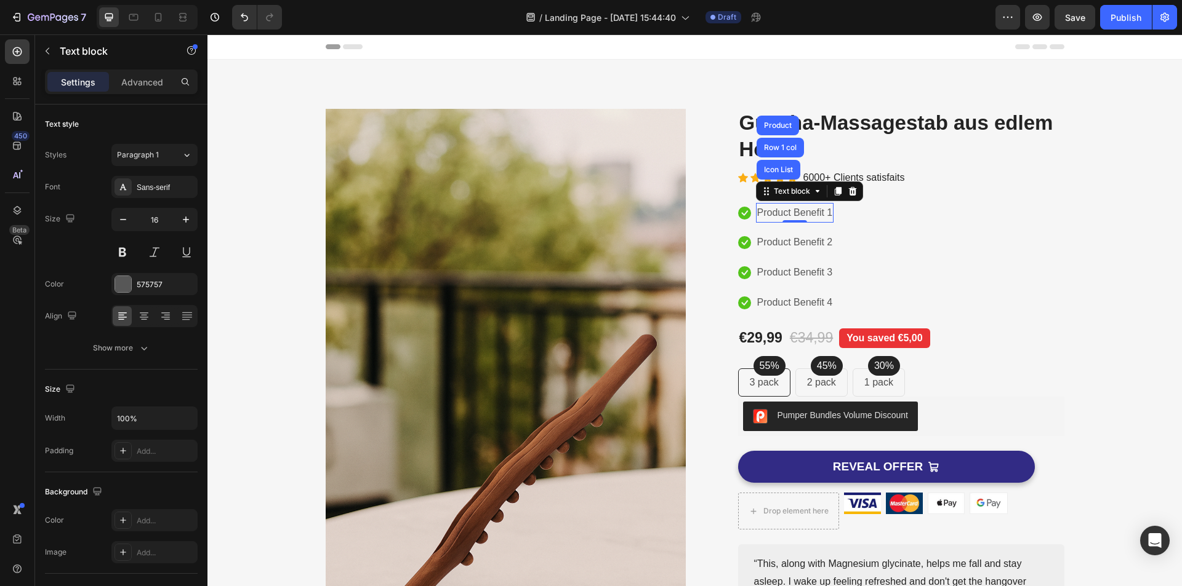
click at [826, 215] on div "Product Benefit 1" at bounding box center [795, 213] width 78 height 20
click at [823, 213] on p "Product Benefit 1" at bounding box center [795, 213] width 76 height 18
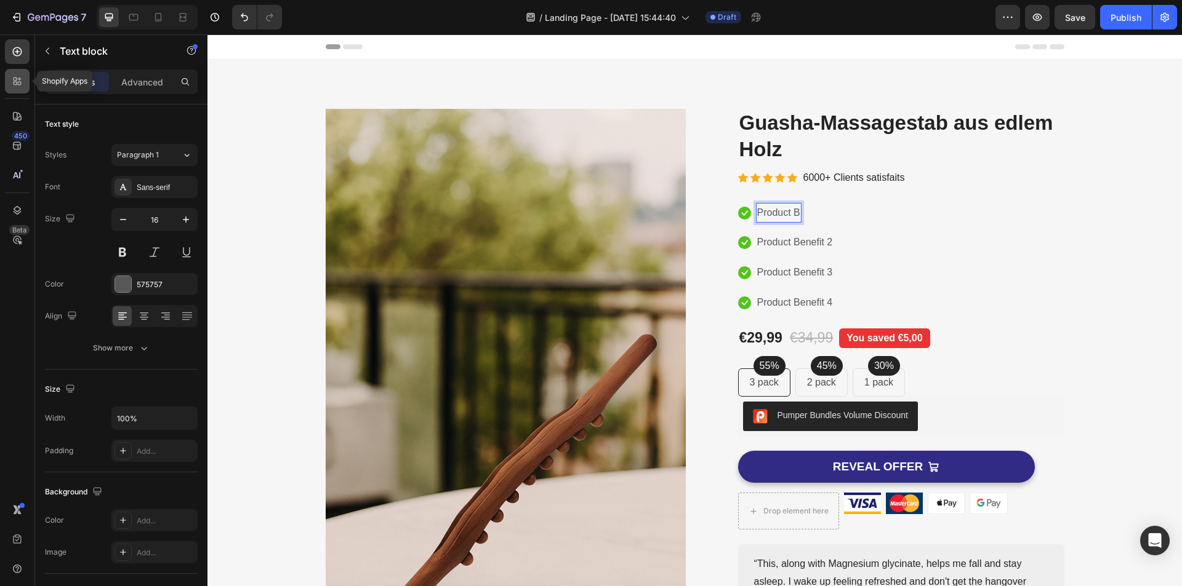
click at [25, 90] on div at bounding box center [17, 81] width 25 height 25
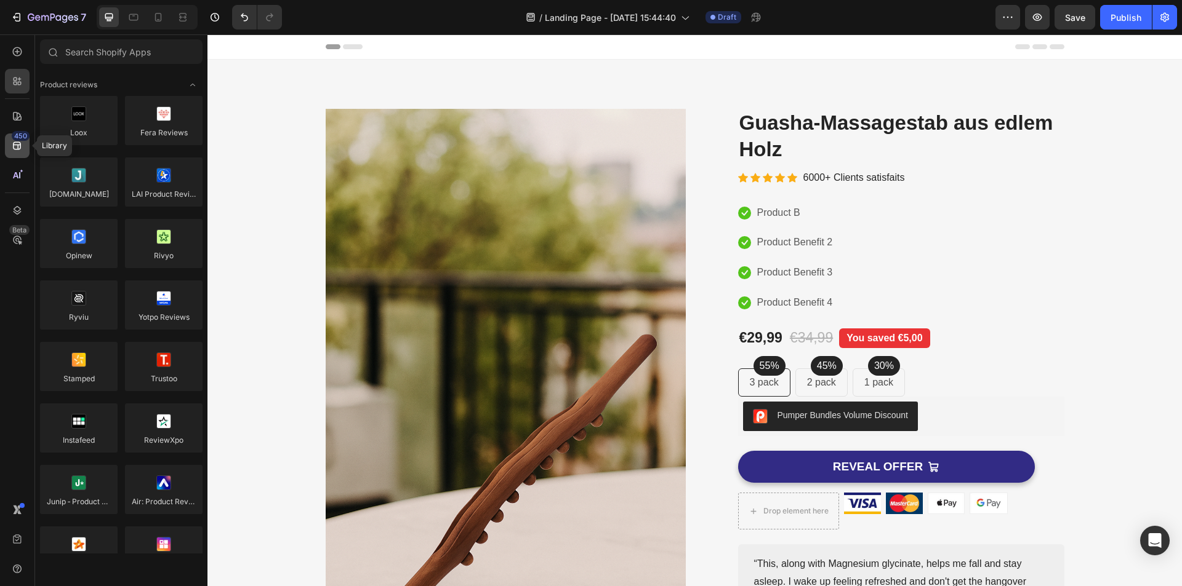
click at [20, 150] on icon at bounding box center [17, 146] width 12 height 12
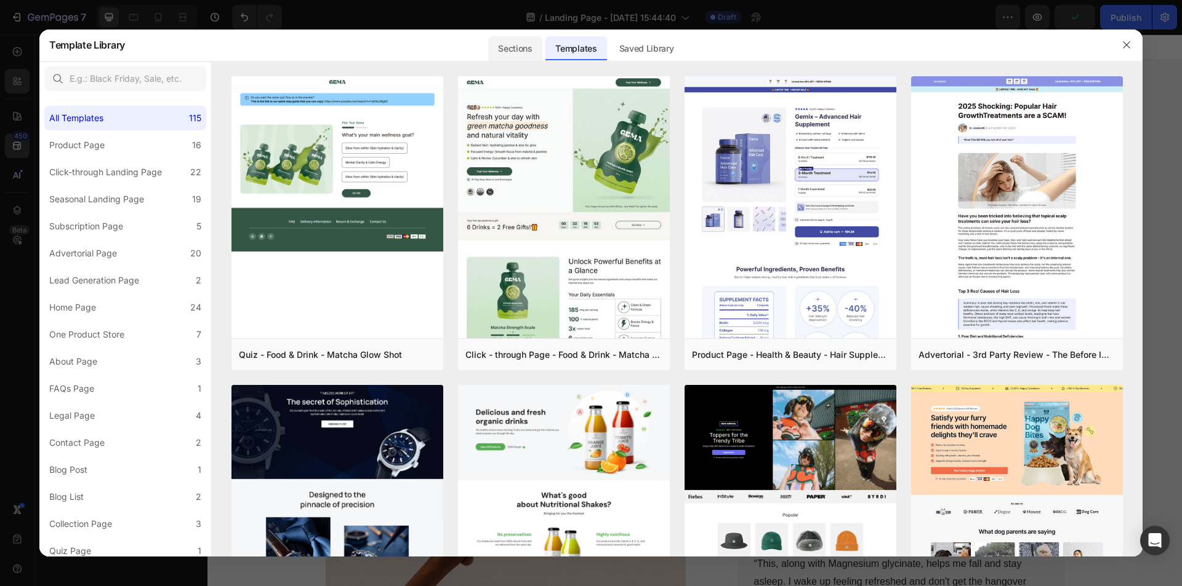
click at [514, 53] on div "Sections" at bounding box center [515, 48] width 54 height 25
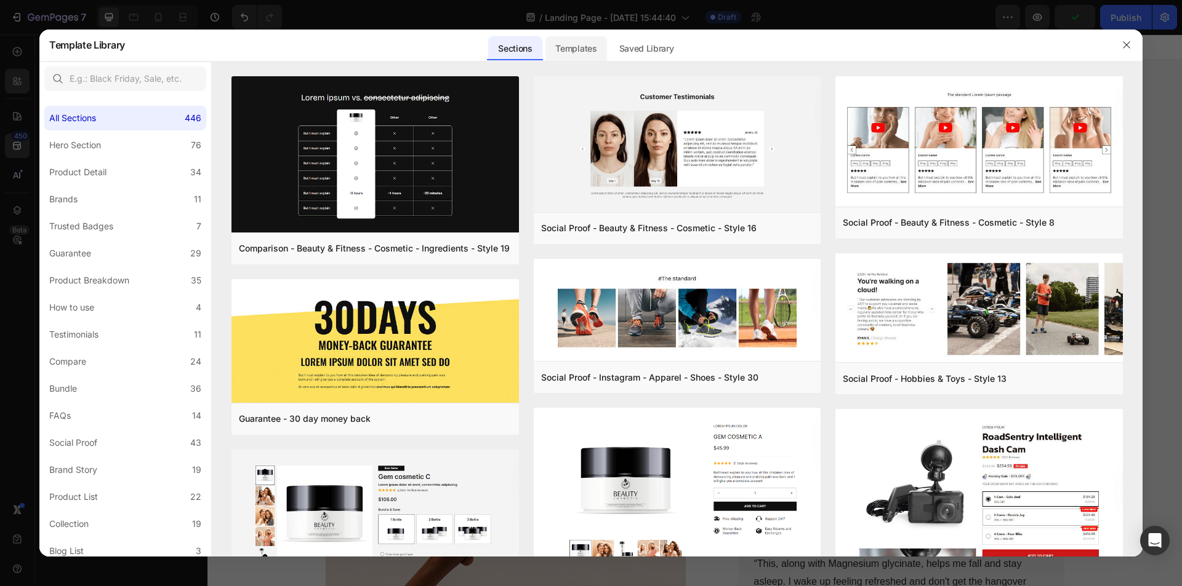
click at [572, 49] on div "Templates" at bounding box center [575, 48] width 61 height 25
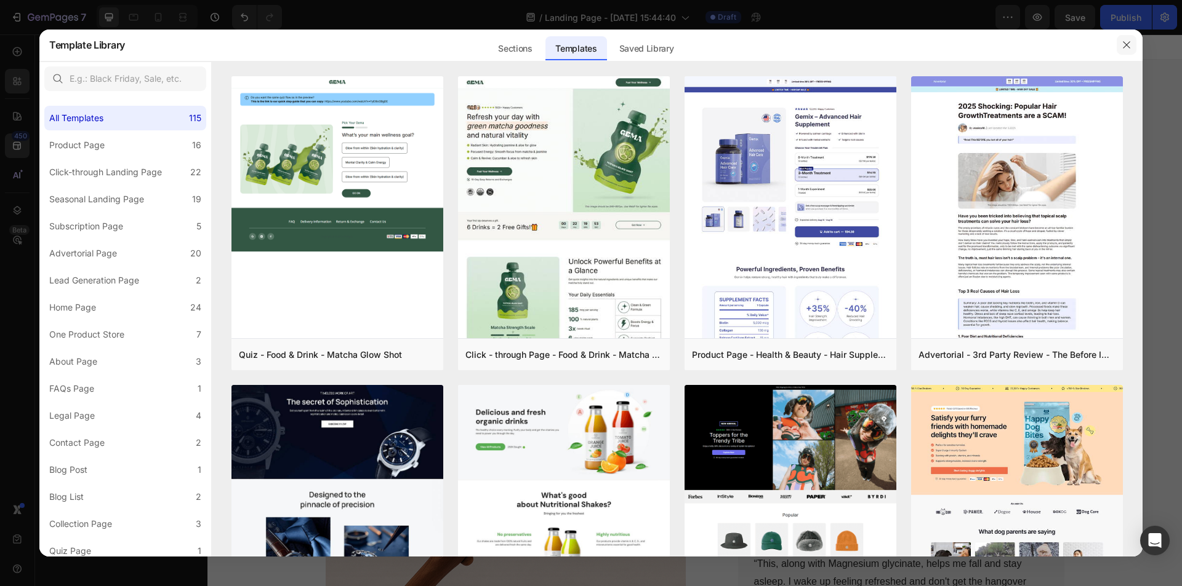
click at [1132, 43] on button "button" at bounding box center [1126, 45] width 20 height 20
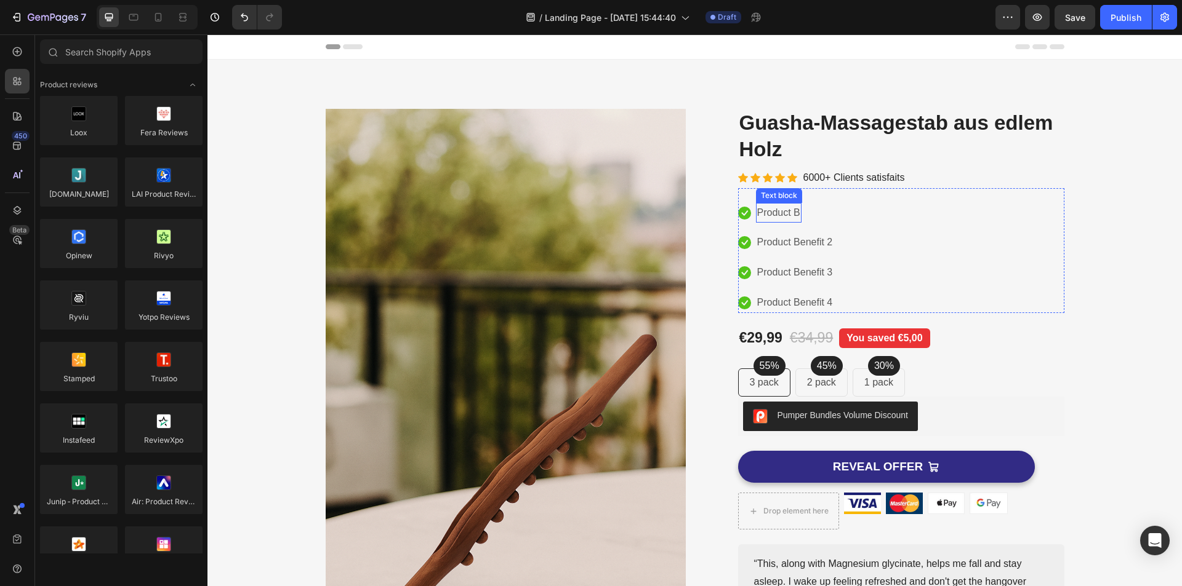
click at [780, 216] on p "Product B" at bounding box center [778, 213] width 43 height 18
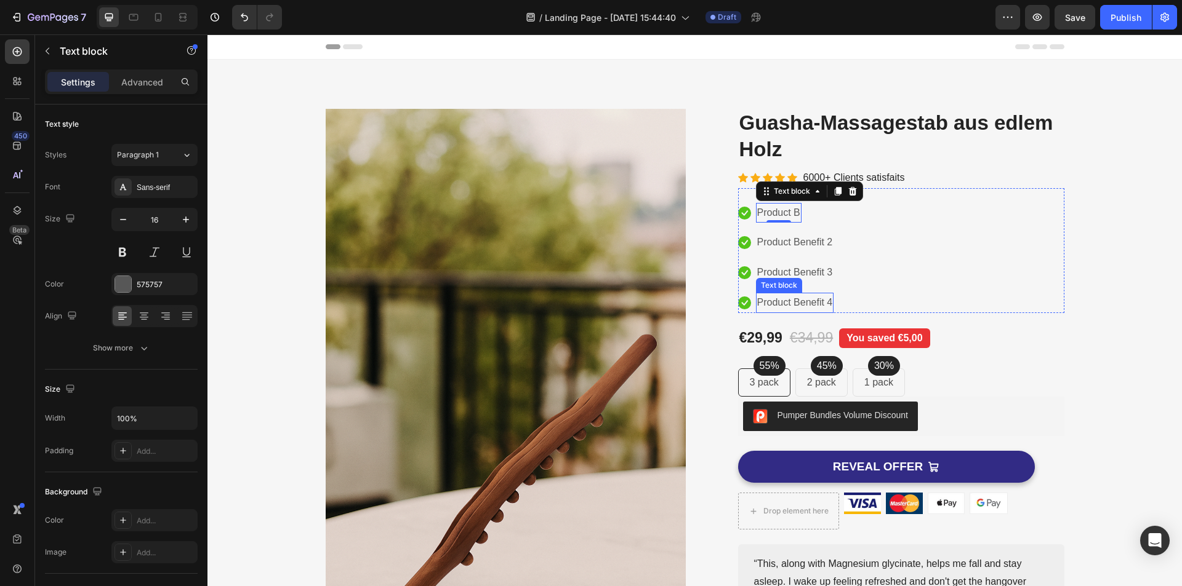
click at [806, 295] on p "Product Benefit 4" at bounding box center [795, 303] width 76 height 18
click at [848, 276] on icon at bounding box center [852, 281] width 10 height 10
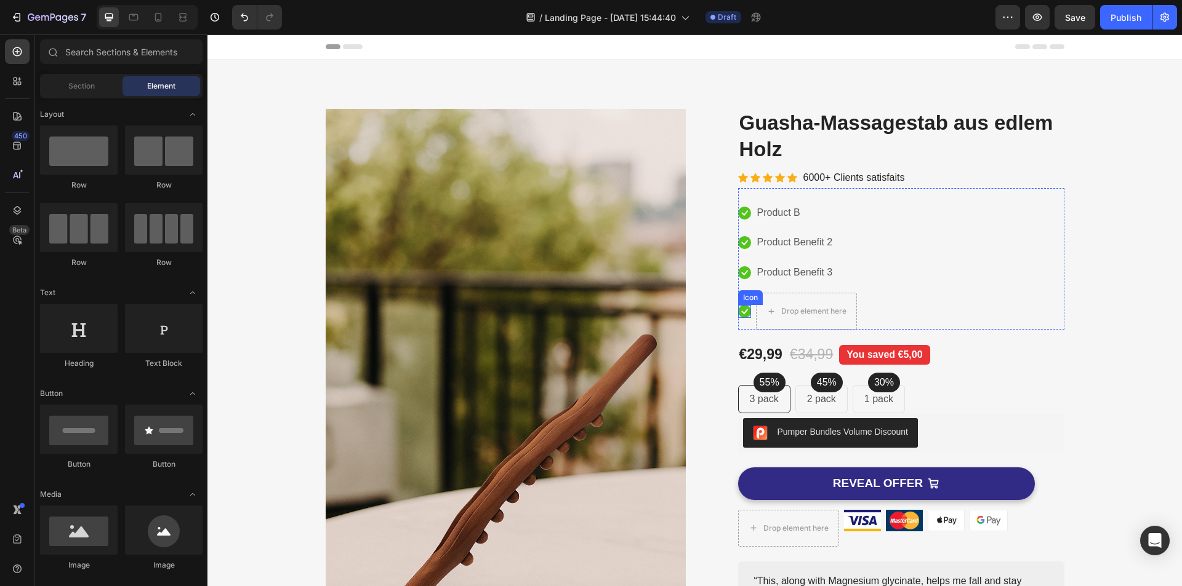
click at [738, 311] on icon at bounding box center [744, 311] width 13 height 13
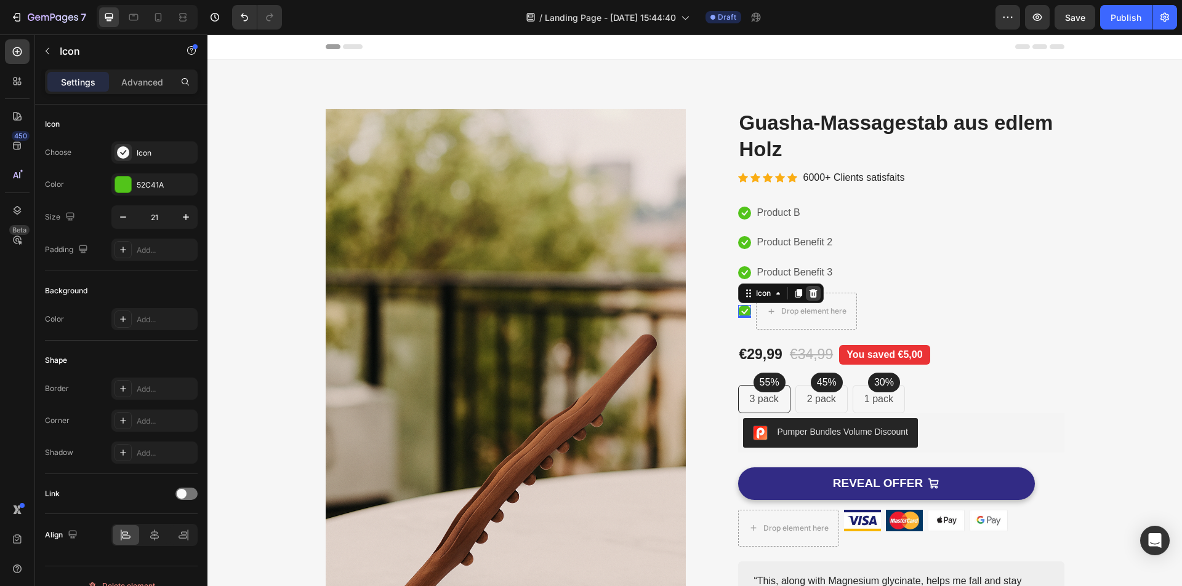
click at [806, 295] on div at bounding box center [813, 293] width 15 height 15
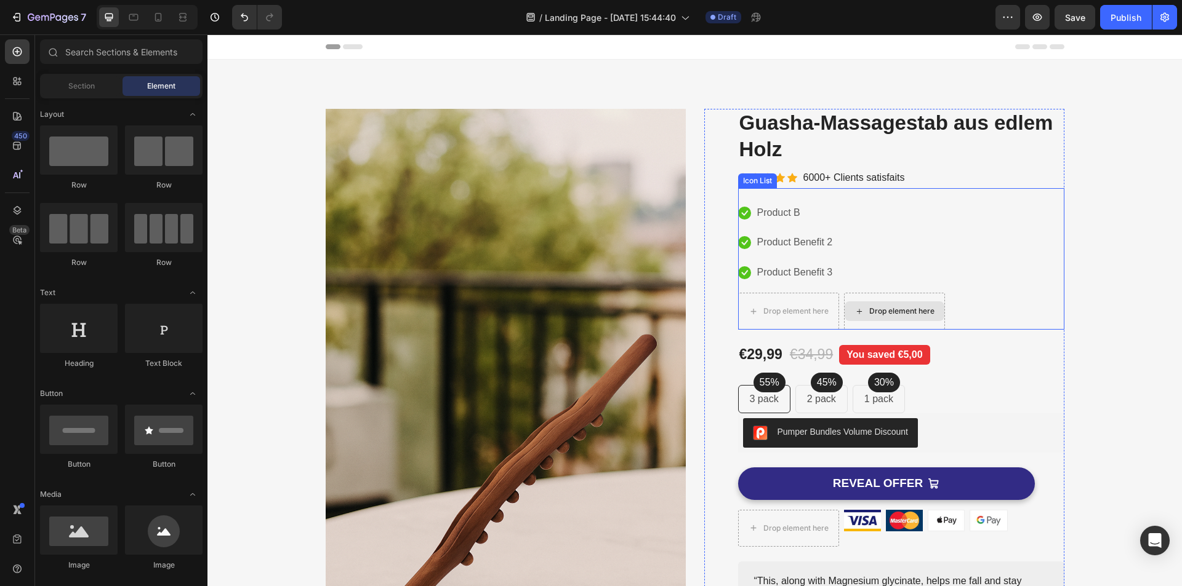
click at [879, 327] on div "Drop element here" at bounding box center [894, 311] width 101 height 37
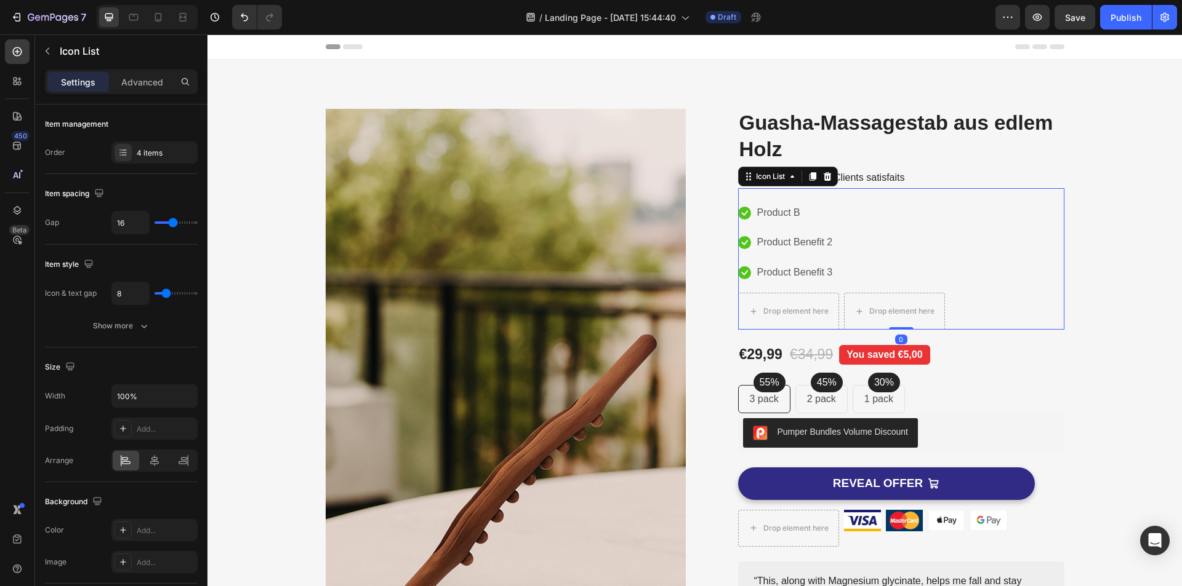
drag, startPoint x: 890, startPoint y: 327, endPoint x: 895, endPoint y: 267, distance: 60.5
click at [895, 267] on div "Icon Product B Text block Icon Product Benefit 2 Text block Icon Product Benefi…" at bounding box center [901, 259] width 326 height 142
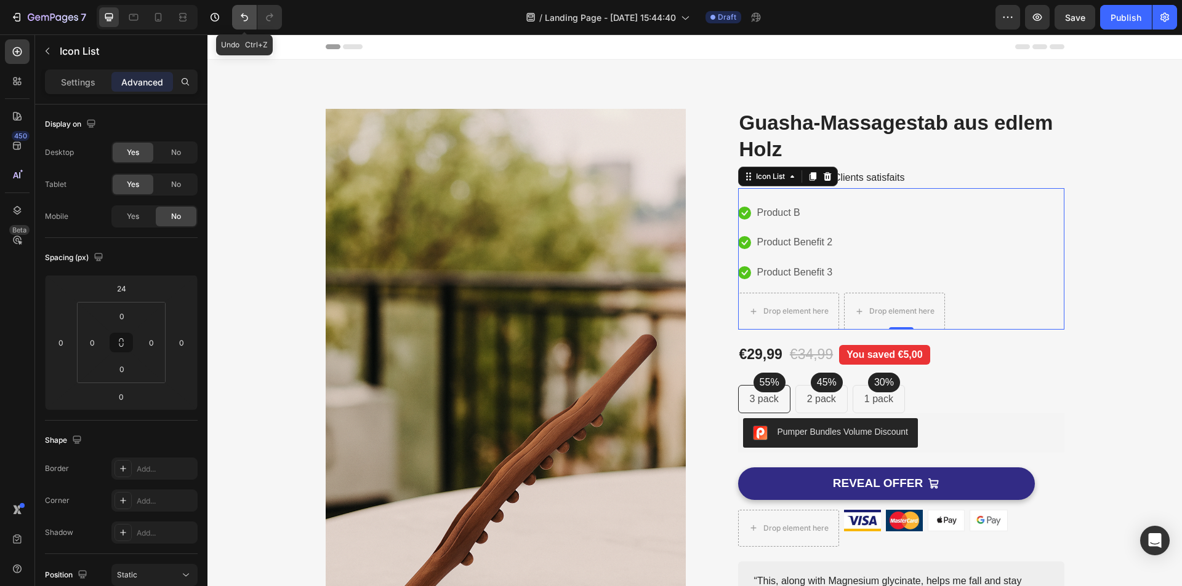
click at [240, 14] on icon "Undo/Redo" at bounding box center [244, 17] width 12 height 12
click at [771, 209] on p "Product B" at bounding box center [778, 213] width 43 height 18
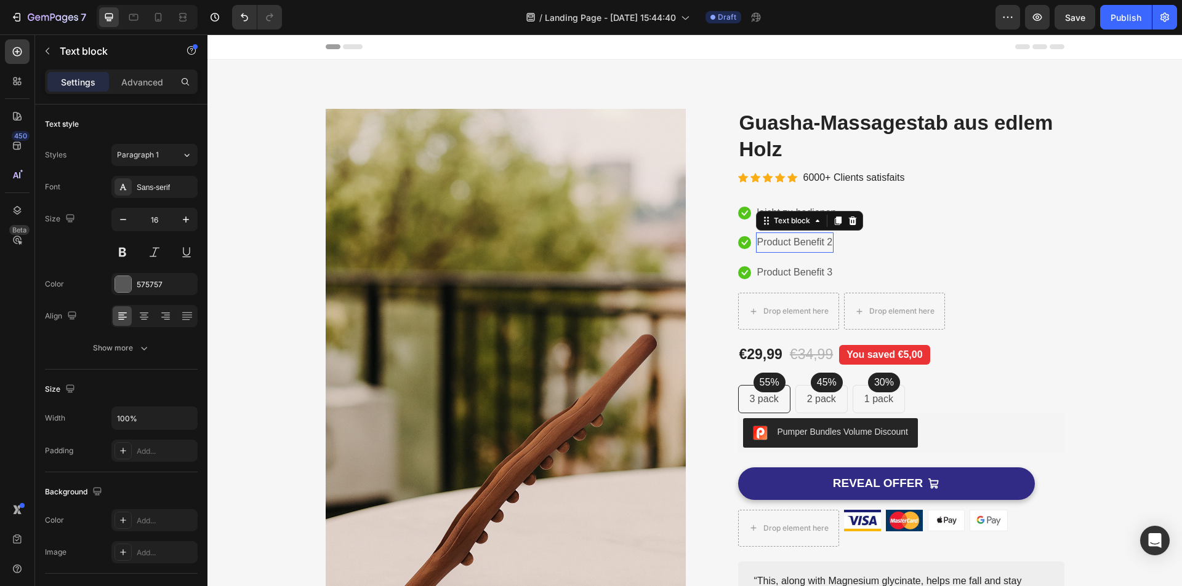
click at [783, 240] on p "Product Benefit 2" at bounding box center [795, 243] width 76 height 18
click at [785, 238] on p "Product Benefit 2" at bounding box center [795, 243] width 76 height 18
click at [786, 277] on p "Product Benefit 3" at bounding box center [795, 273] width 76 height 18
click at [798, 274] on p "Product Benefit 3" at bounding box center [795, 273] width 76 height 18
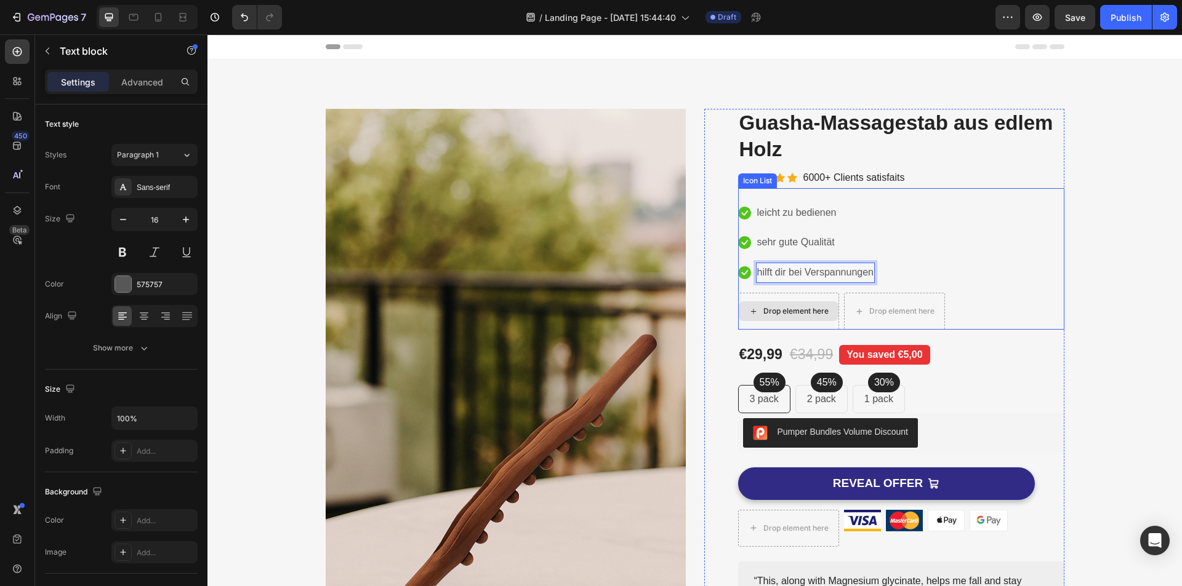
click at [790, 305] on div "Drop element here" at bounding box center [788, 312] width 100 height 20
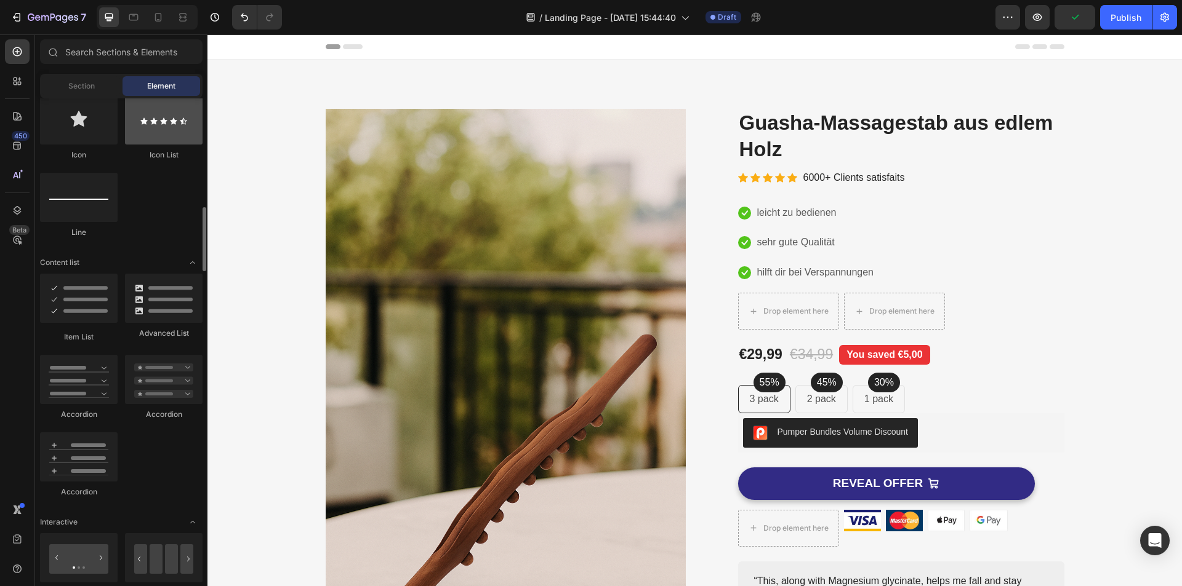
scroll to position [657, 0]
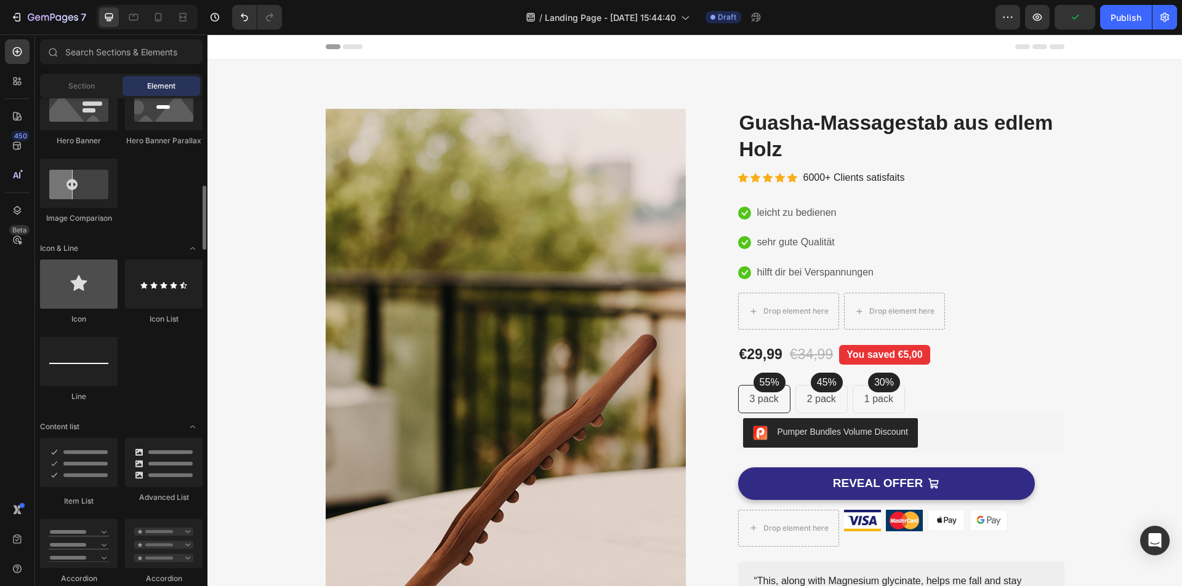
click at [92, 300] on div at bounding box center [79, 284] width 78 height 49
click at [92, 290] on div at bounding box center [79, 284] width 78 height 49
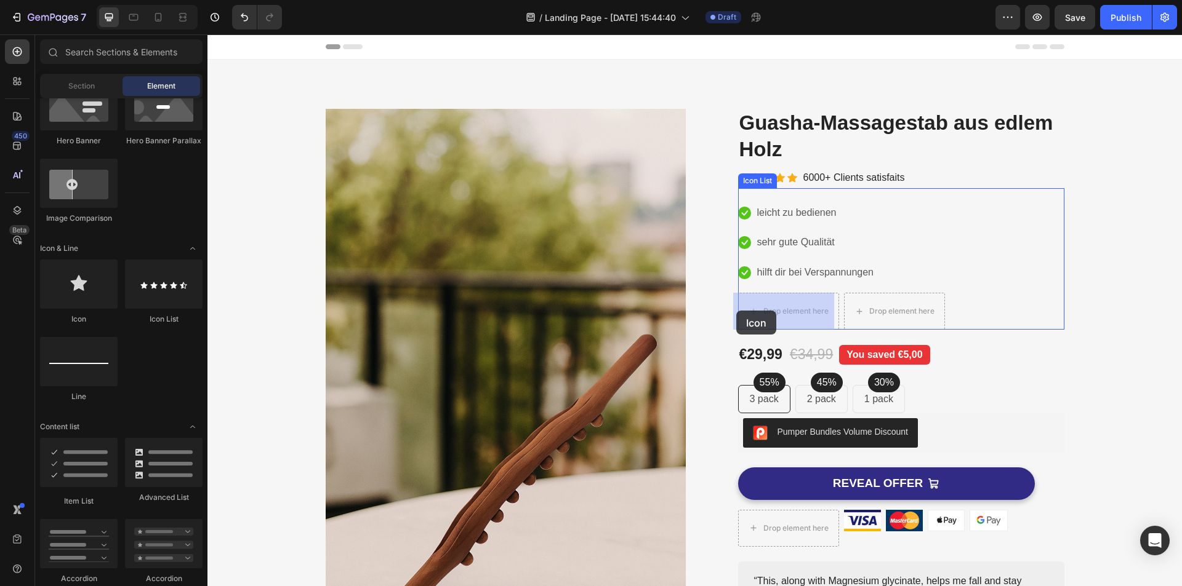
drag, startPoint x: 300, startPoint y: 325, endPoint x: 765, endPoint y: 321, distance: 465.2
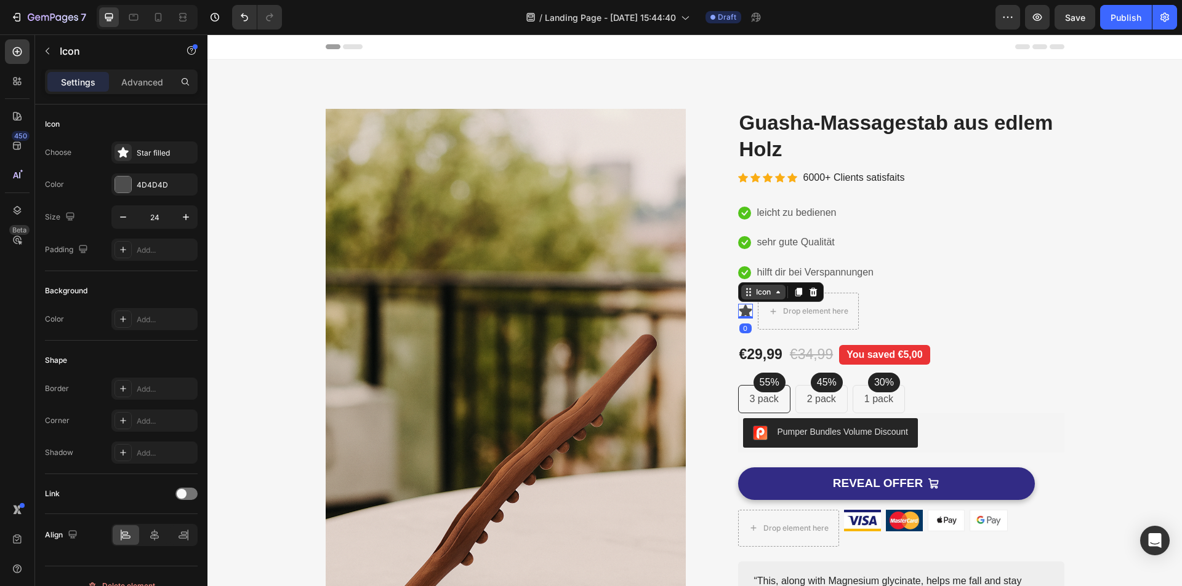
click at [753, 292] on div "Icon" at bounding box center [763, 292] width 20 height 0
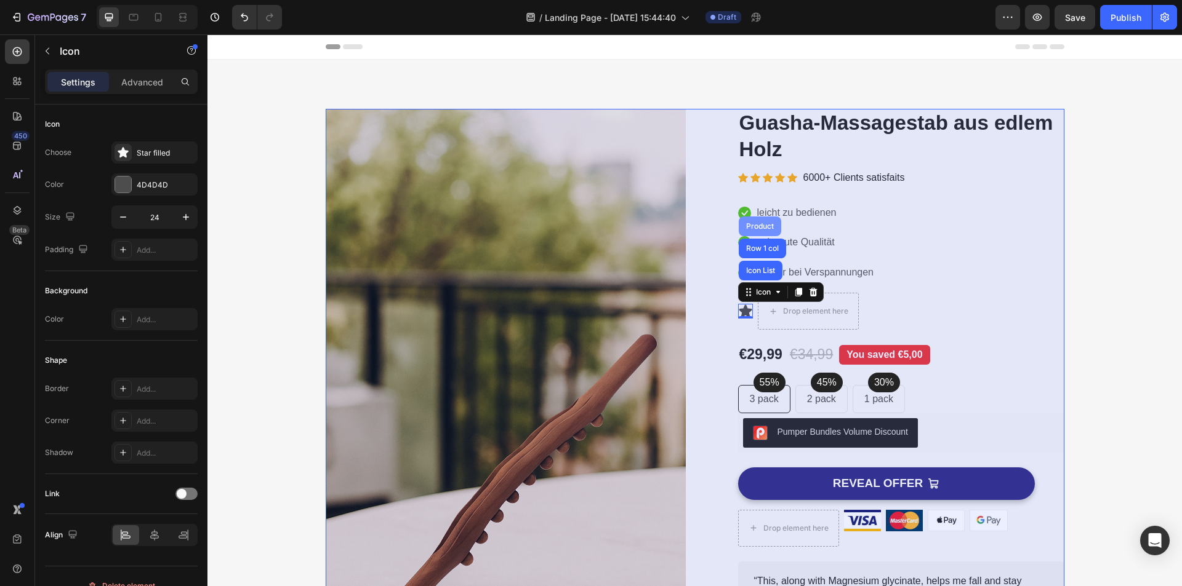
click at [754, 225] on div "Product" at bounding box center [759, 226] width 33 height 7
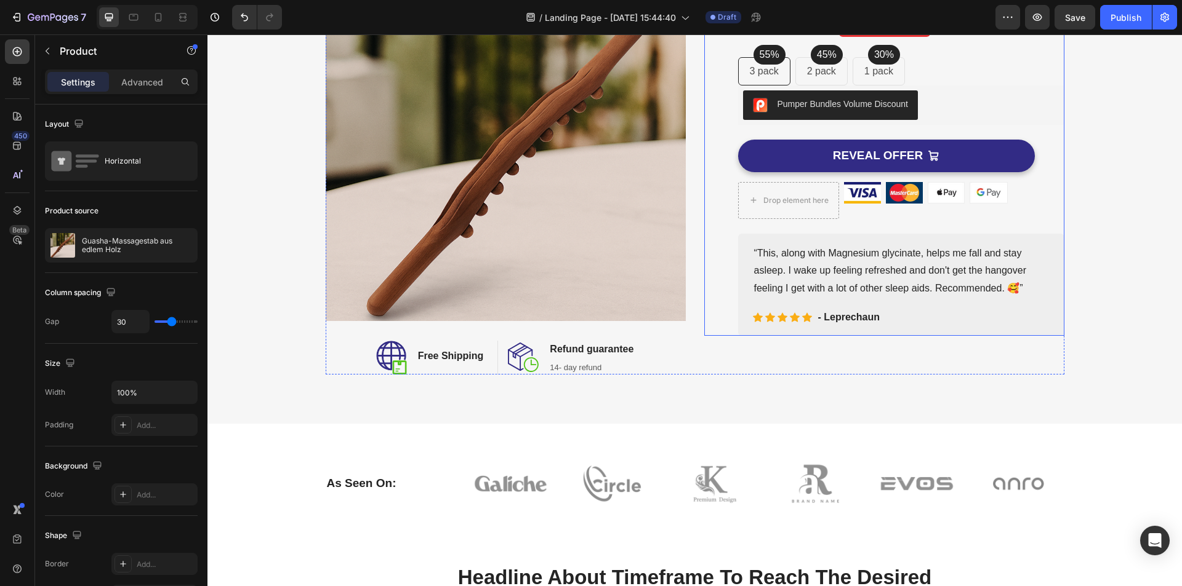
scroll to position [164, 0]
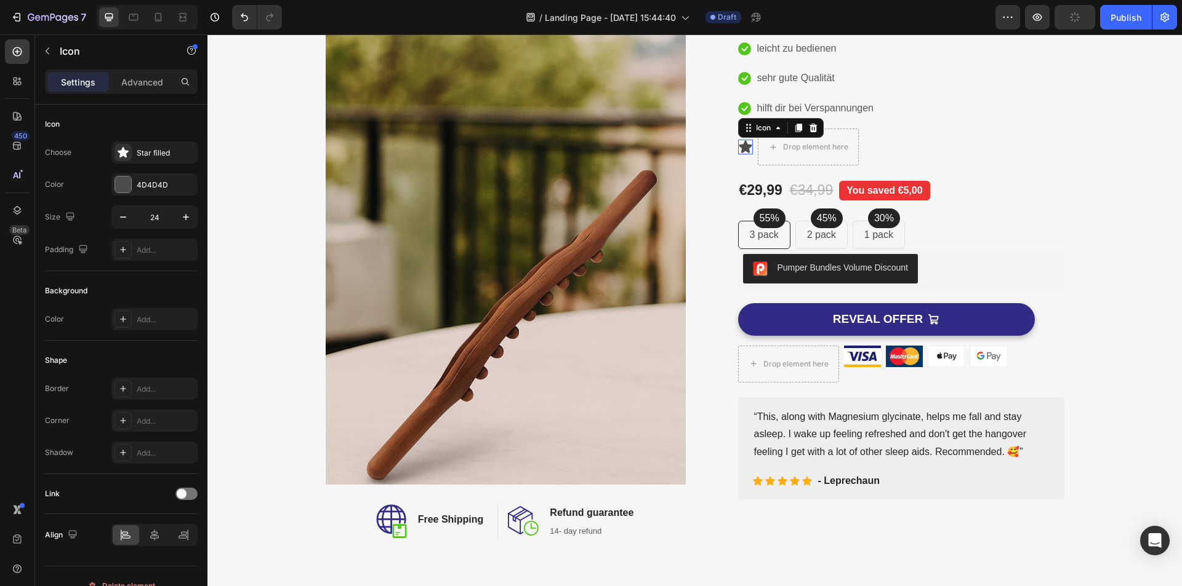
click at [740, 148] on icon at bounding box center [744, 147] width 13 height 12
click at [745, 129] on icon at bounding box center [748, 128] width 10 height 10
click at [777, 132] on icon at bounding box center [778, 128] width 10 height 10
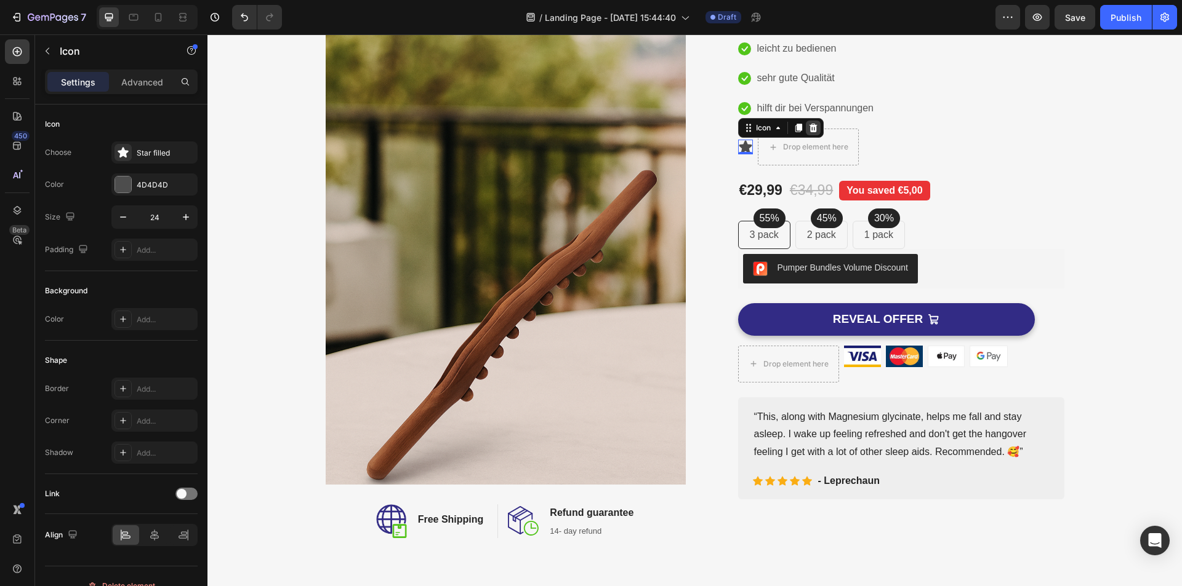
click at [812, 129] on icon at bounding box center [813, 128] width 10 height 10
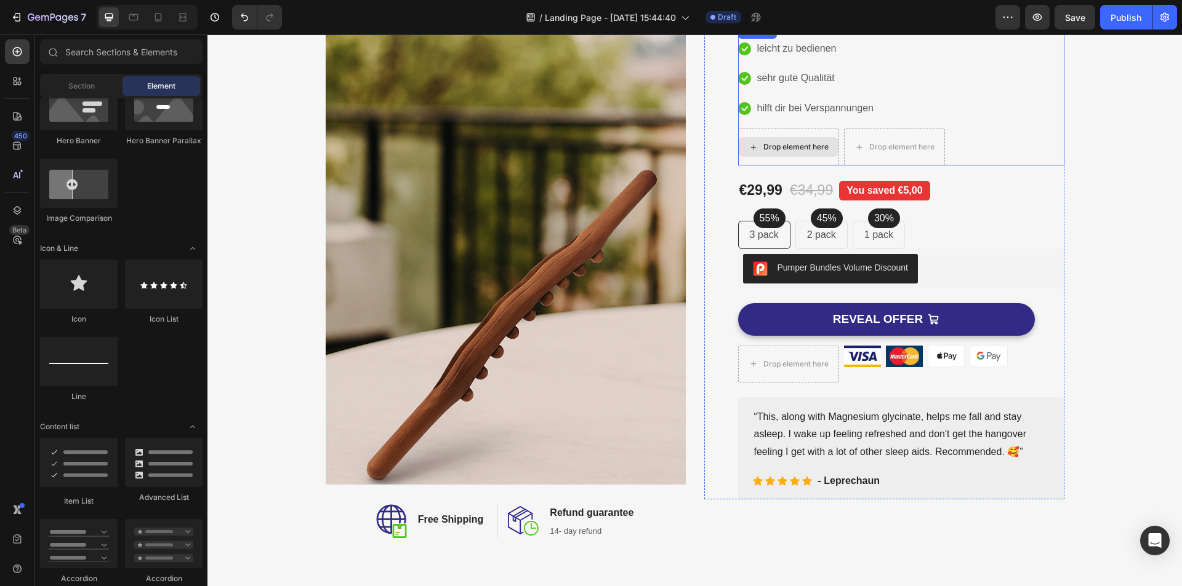
click at [750, 144] on icon at bounding box center [753, 147] width 10 height 10
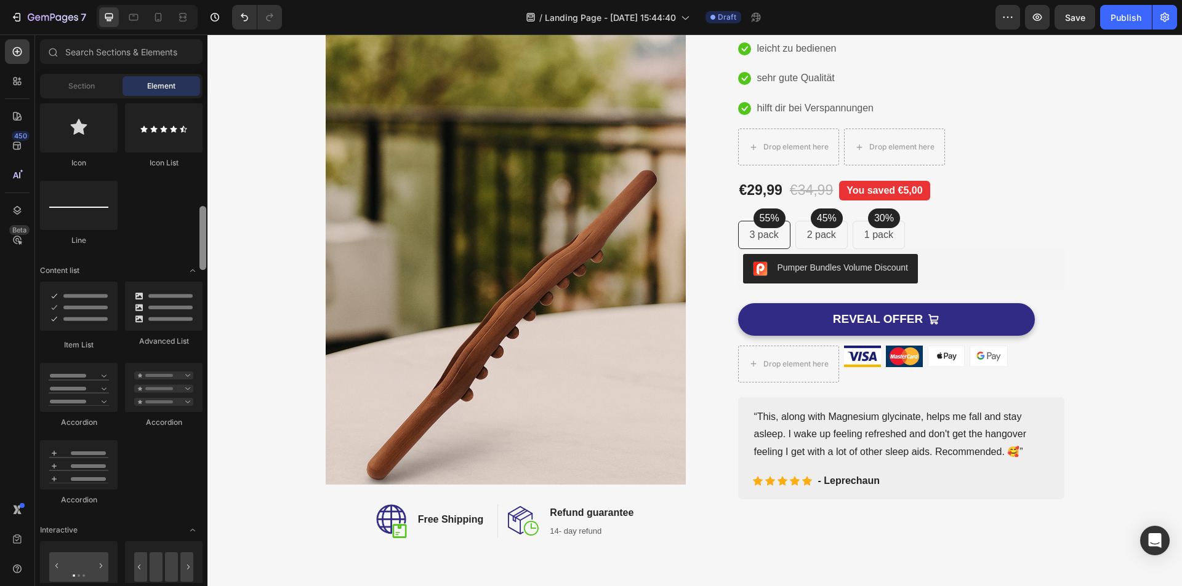
click at [206, 193] on div at bounding box center [202, 340] width 9 height 485
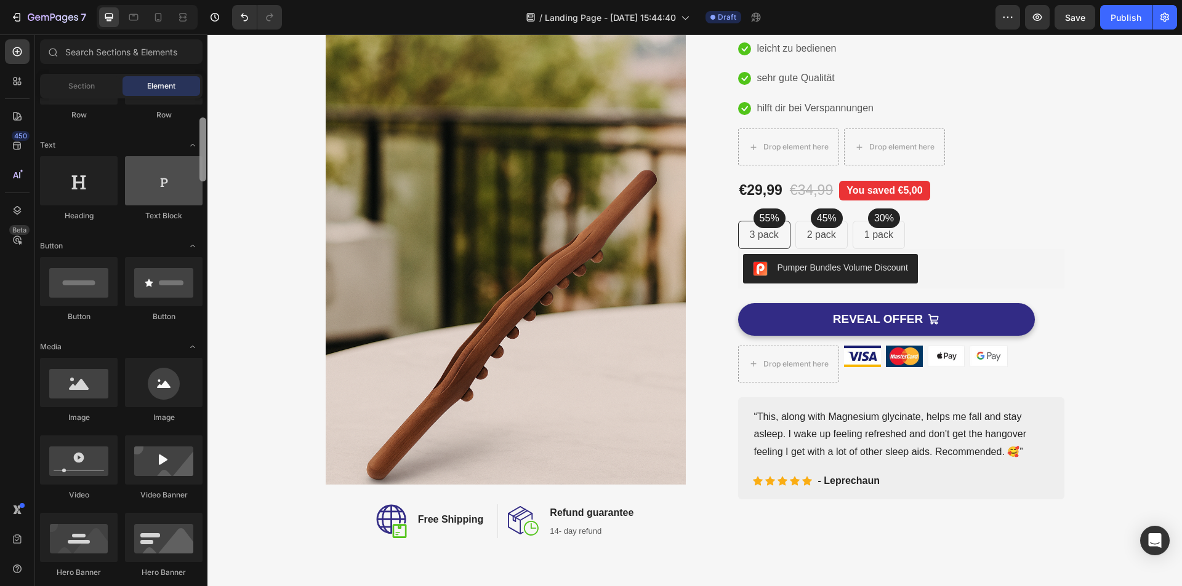
scroll to position [203, 0]
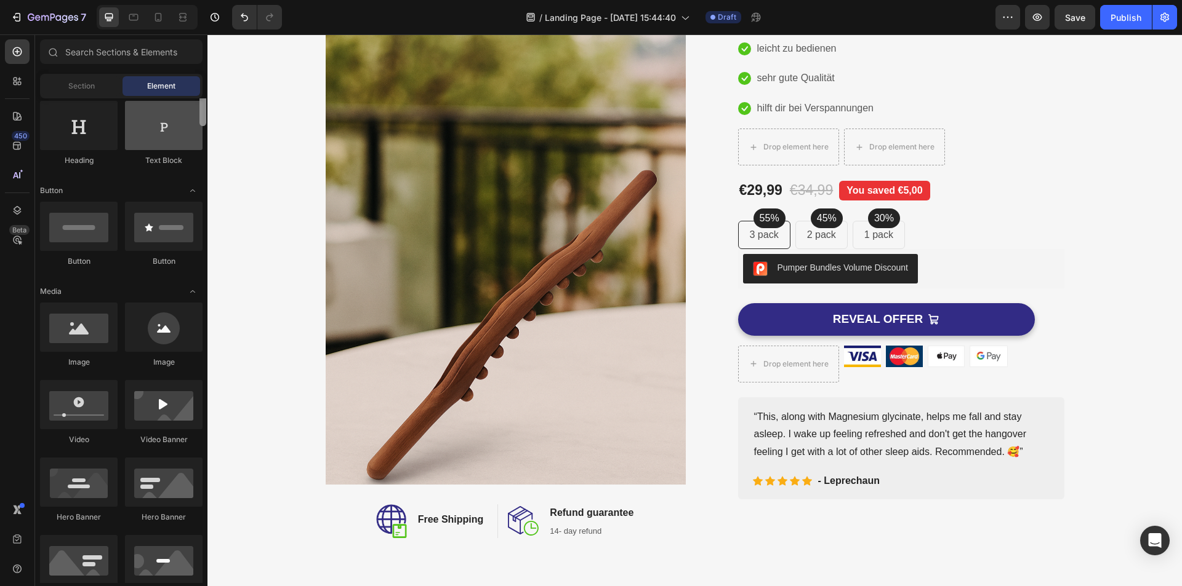
drag, startPoint x: 202, startPoint y: 217, endPoint x: 186, endPoint y: 128, distance: 90.0
click at [196, 135] on div "Layout Row Row Row Row Text Heading Text Block Button Button Button Media Image…" at bounding box center [121, 340] width 172 height 485
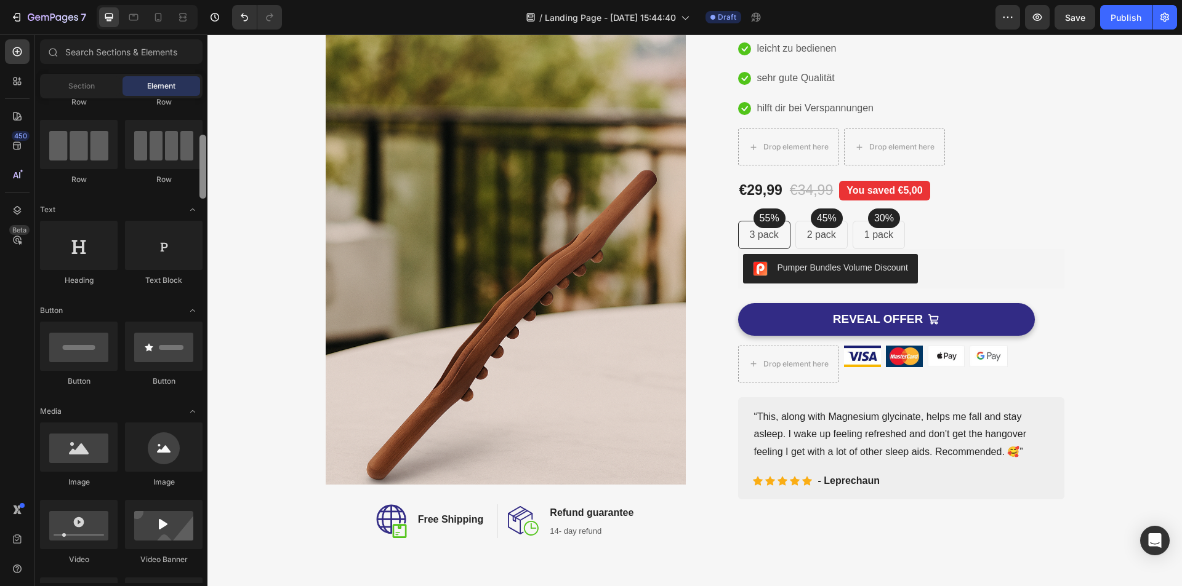
scroll to position [0, 0]
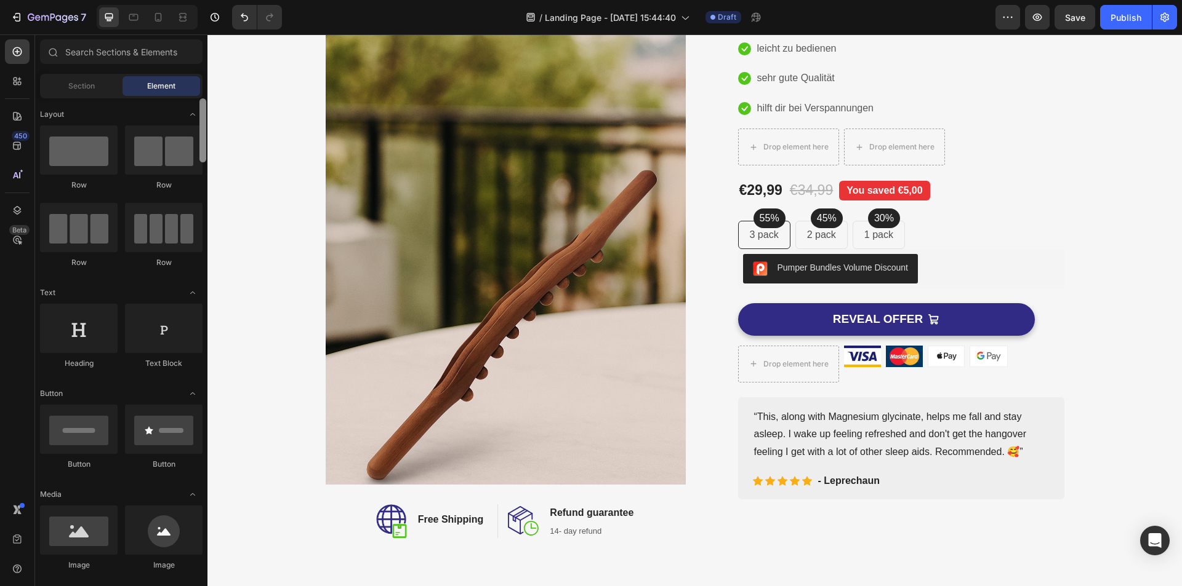
drag, startPoint x: 202, startPoint y: 159, endPoint x: 206, endPoint y: 85, distance: 73.9
click at [205, 86] on div "Sections(18) Elements(83) Section Element Hero Section Product Detail Brands Tr…" at bounding box center [121, 311] width 172 height 544
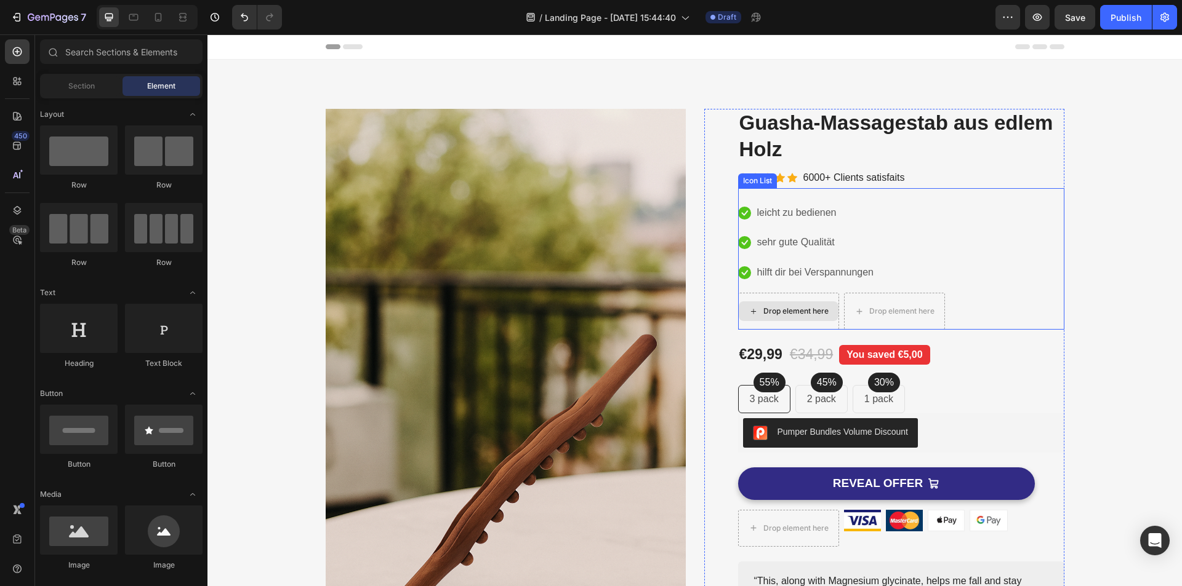
click at [769, 314] on div "Drop element here" at bounding box center [795, 311] width 65 height 10
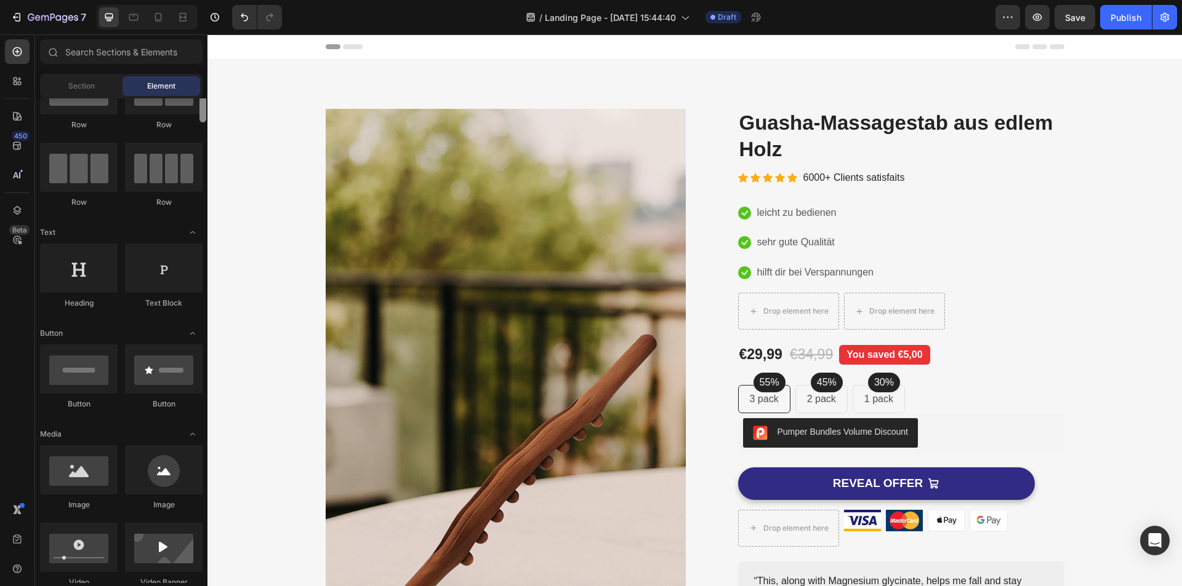
scroll to position [79, 0]
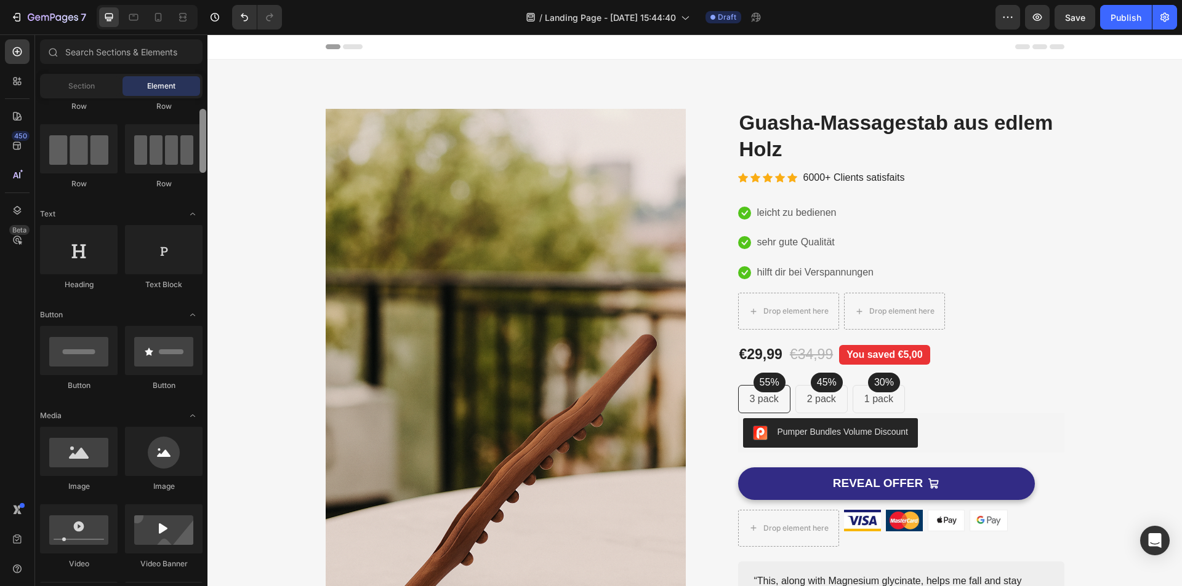
drag, startPoint x: 204, startPoint y: 133, endPoint x: 203, endPoint y: 143, distance: 10.5
click at [203, 143] on div at bounding box center [202, 141] width 7 height 64
click at [193, 215] on icon "Toggle open" at bounding box center [193, 214] width 10 height 10
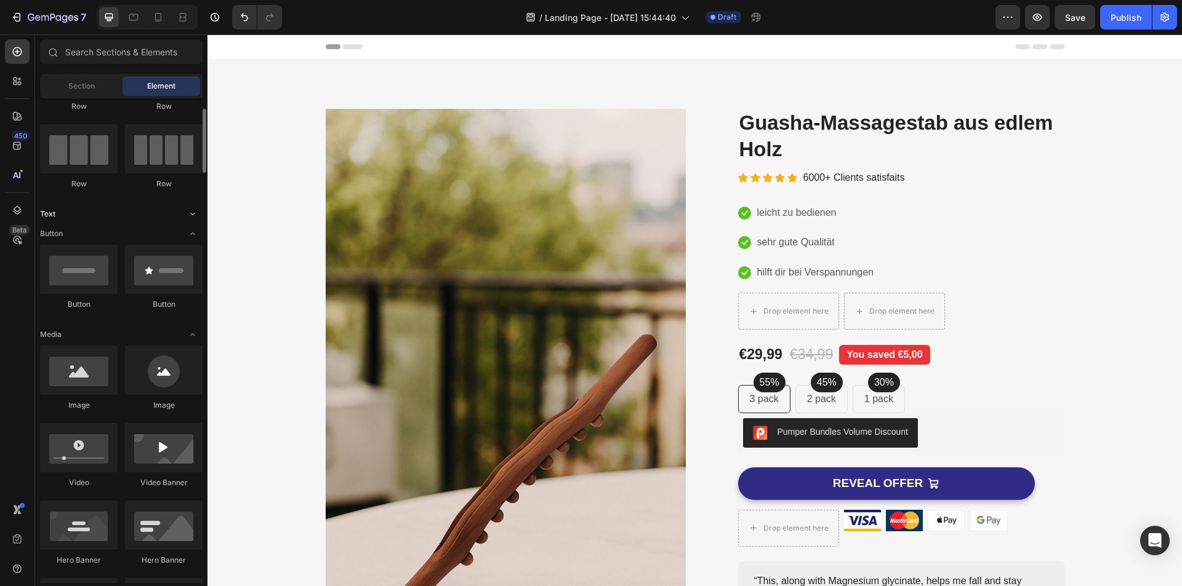
click at [193, 215] on icon "Toggle open" at bounding box center [192, 214] width 5 height 2
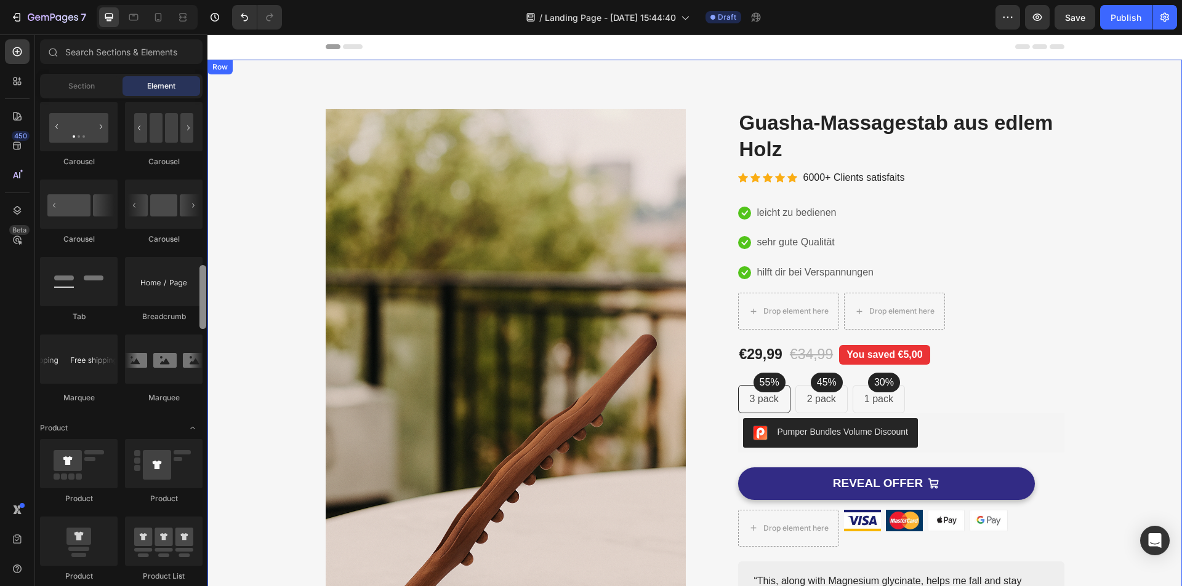
drag, startPoint x: 413, startPoint y: 192, endPoint x: 209, endPoint y: 326, distance: 243.6
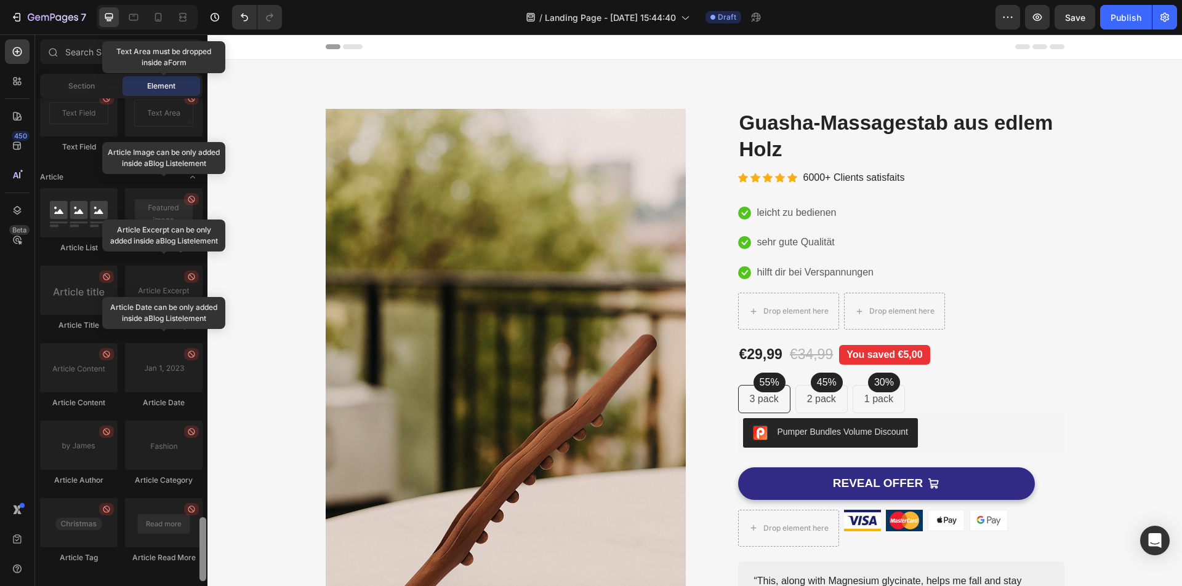
scroll to position [3162, 0]
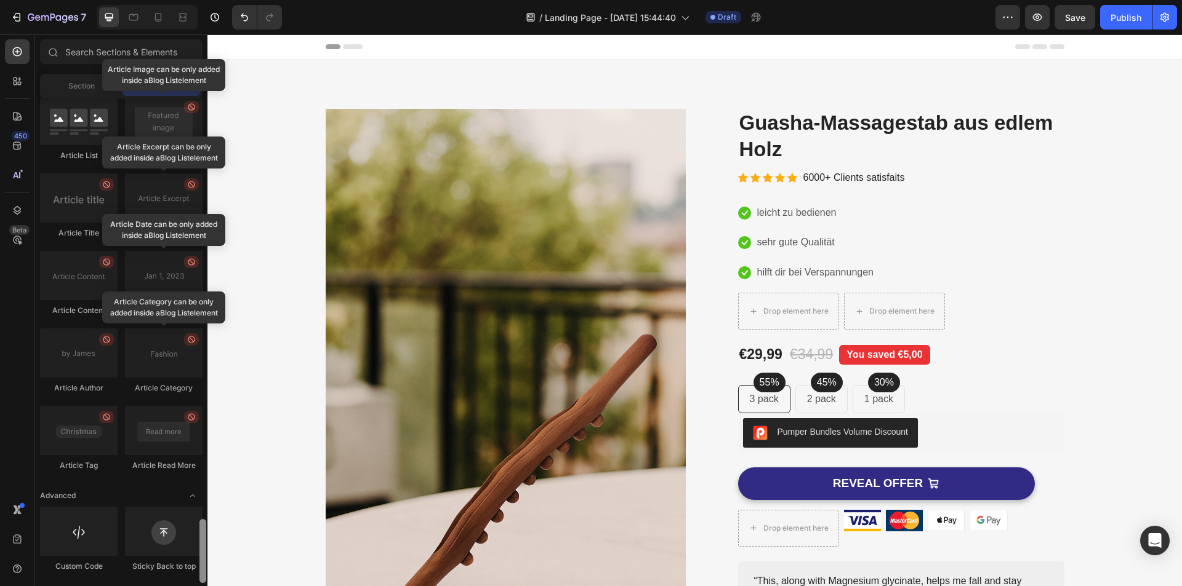
drag, startPoint x: 199, startPoint y: 295, endPoint x: 191, endPoint y: 592, distance: 296.7
click at [191, 0] on html "7 / Landing Page - [DATE] 15:44:40 Draft Preview Save Publish 450 Beta Sections…" at bounding box center [591, 0] width 1182 height 0
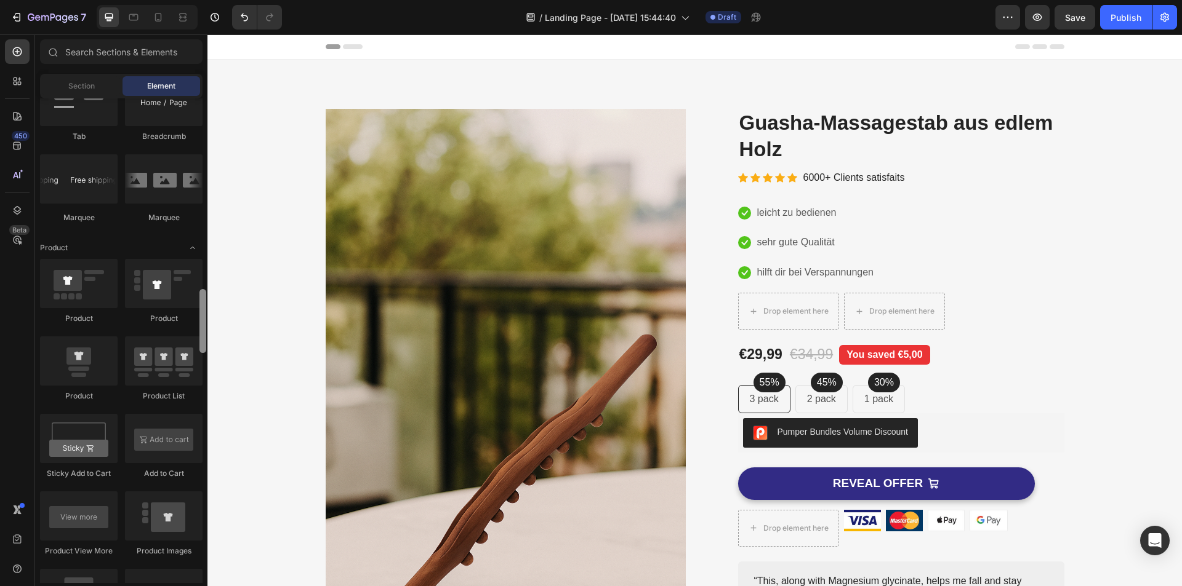
scroll to position [1382, 0]
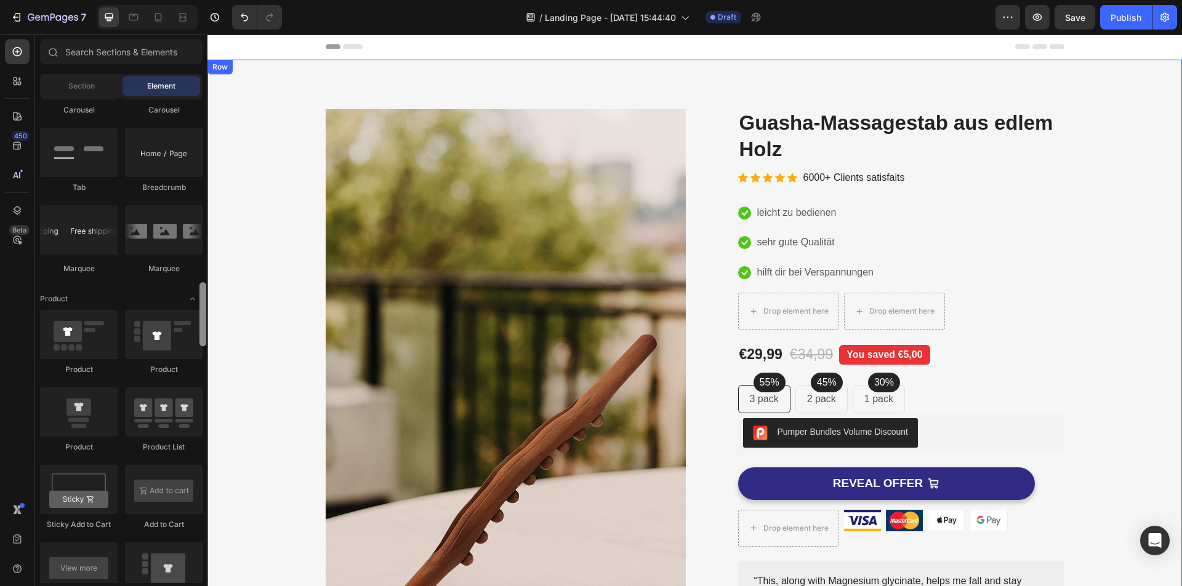
drag, startPoint x: 412, startPoint y: 570, endPoint x: 211, endPoint y: 265, distance: 365.2
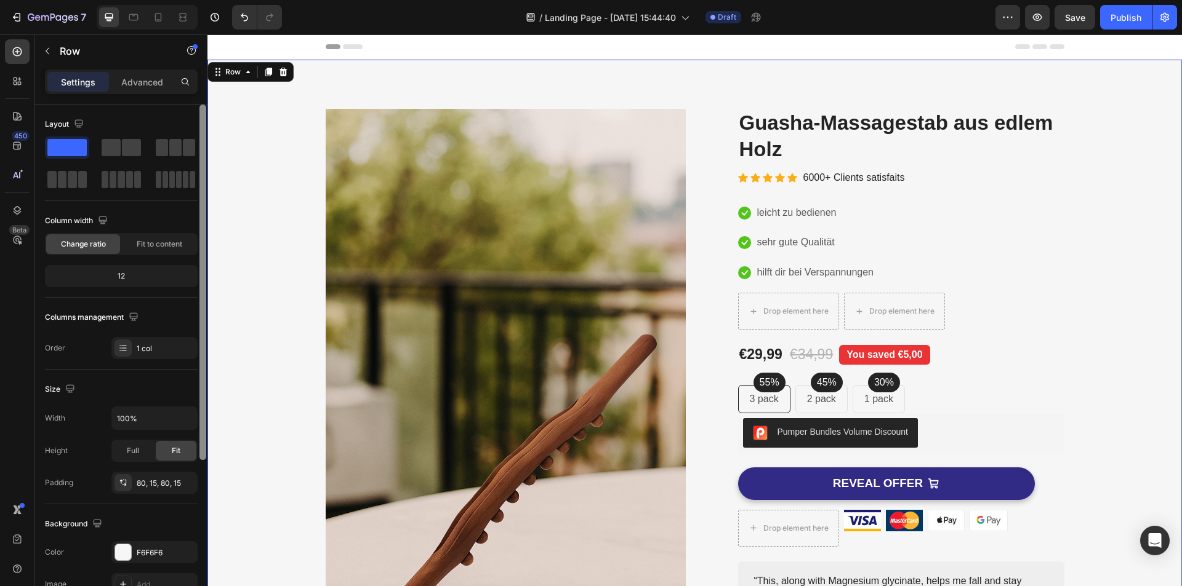
drag, startPoint x: 201, startPoint y: 273, endPoint x: 198, endPoint y: 233, distance: 40.8
click at [198, 234] on div "Layout Column width Change ratio Fit to content 12 Columns management Order 1 c…" at bounding box center [121, 363] width 172 height 517
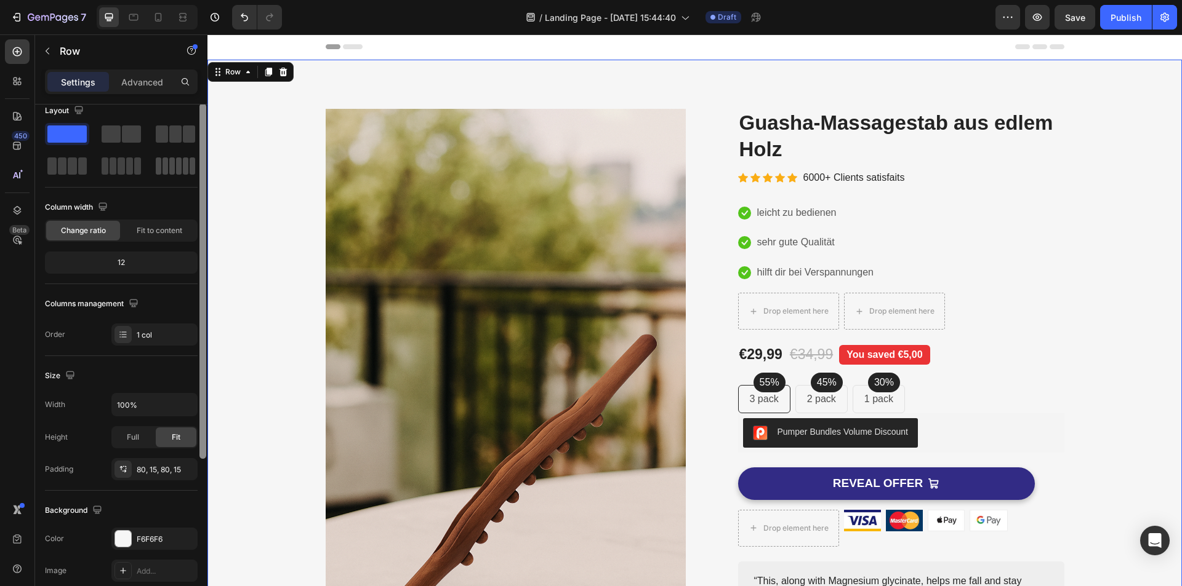
drag, startPoint x: 200, startPoint y: 206, endPoint x: 180, endPoint y: 177, distance: 35.5
click at [199, 207] on div at bounding box center [202, 281] width 7 height 356
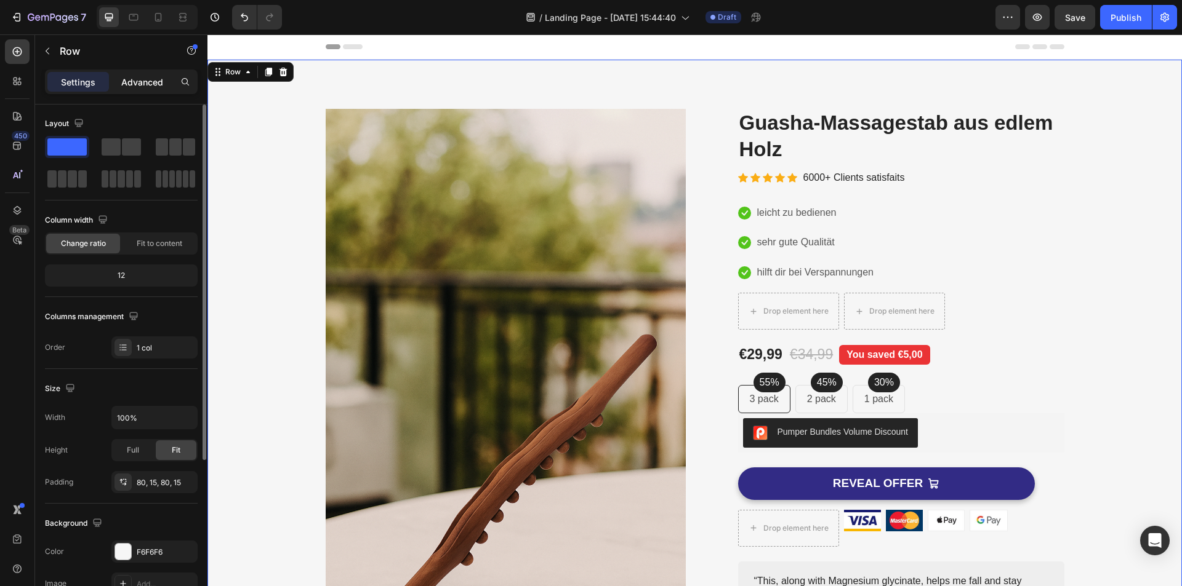
click at [145, 70] on div "Sections(18) Elements(83) Section Element Hero Section Product Detail Brands Tr…" at bounding box center [121, 310] width 172 height 552
click at [772, 319] on div "Drop element here" at bounding box center [788, 312] width 100 height 20
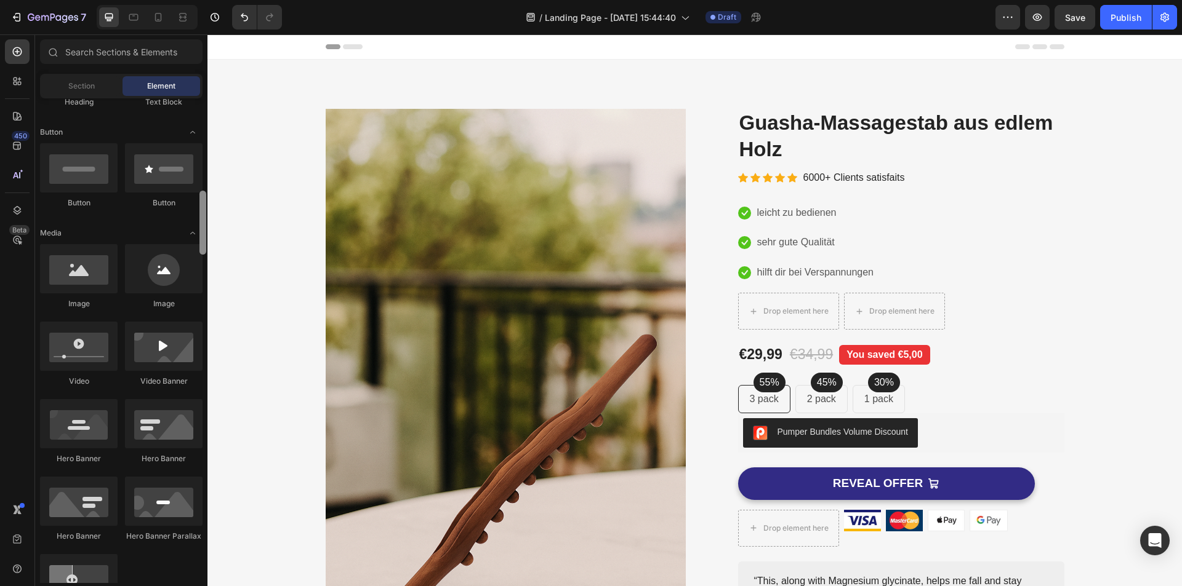
scroll to position [0, 0]
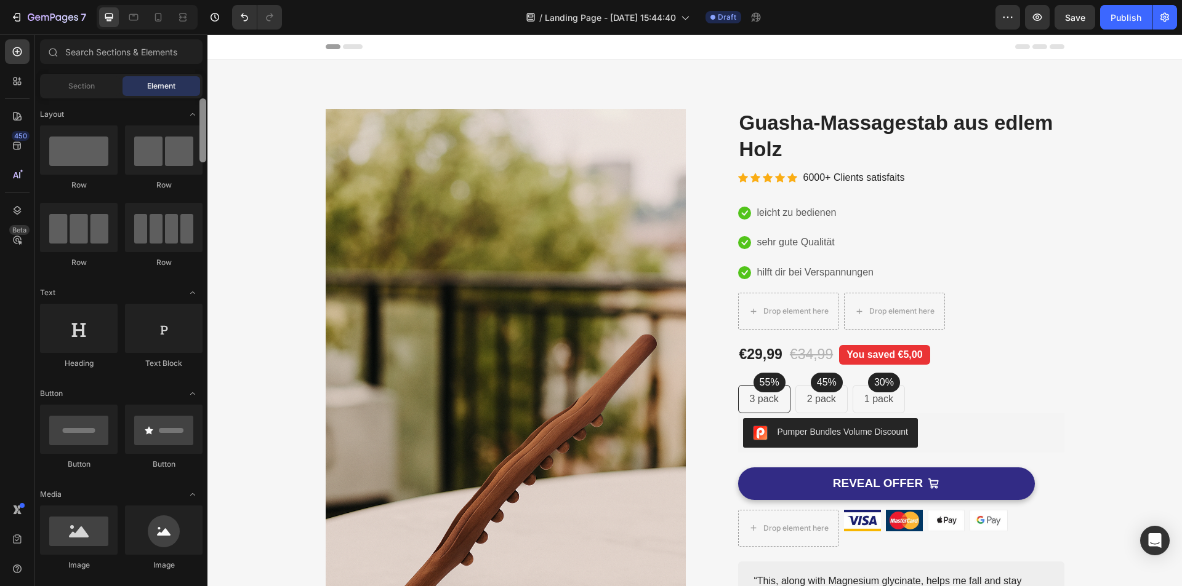
drag, startPoint x: 203, startPoint y: 364, endPoint x: 184, endPoint y: 77, distance: 287.4
click at [184, 77] on div "Sections(18) Elements(83) Section Element Hero Section Product Detail Brands Tr…" at bounding box center [121, 311] width 172 height 544
click at [131, 52] on input "text" at bounding box center [121, 51] width 162 height 25
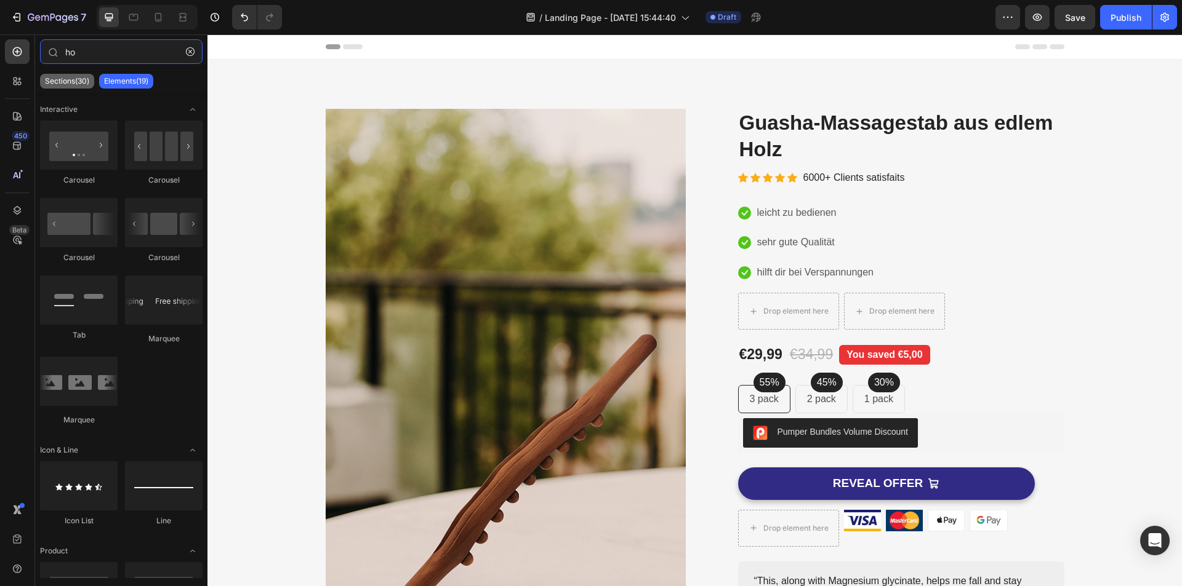
type input "ho"
click at [68, 81] on p "Sections(30)" at bounding box center [67, 81] width 44 height 10
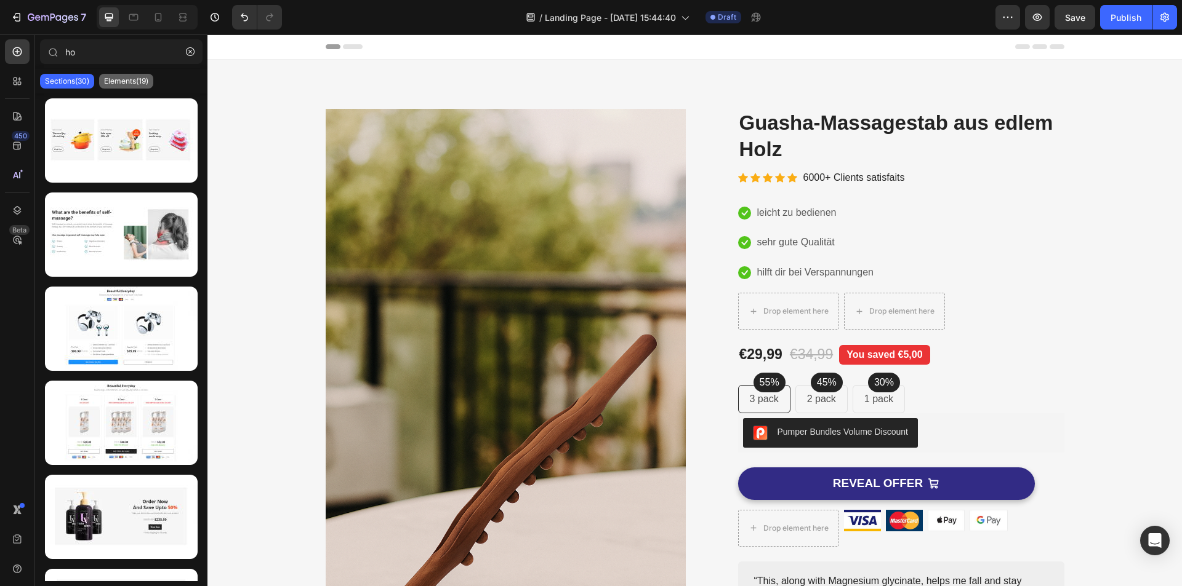
click at [121, 81] on p "Elements(19)" at bounding box center [126, 81] width 44 height 10
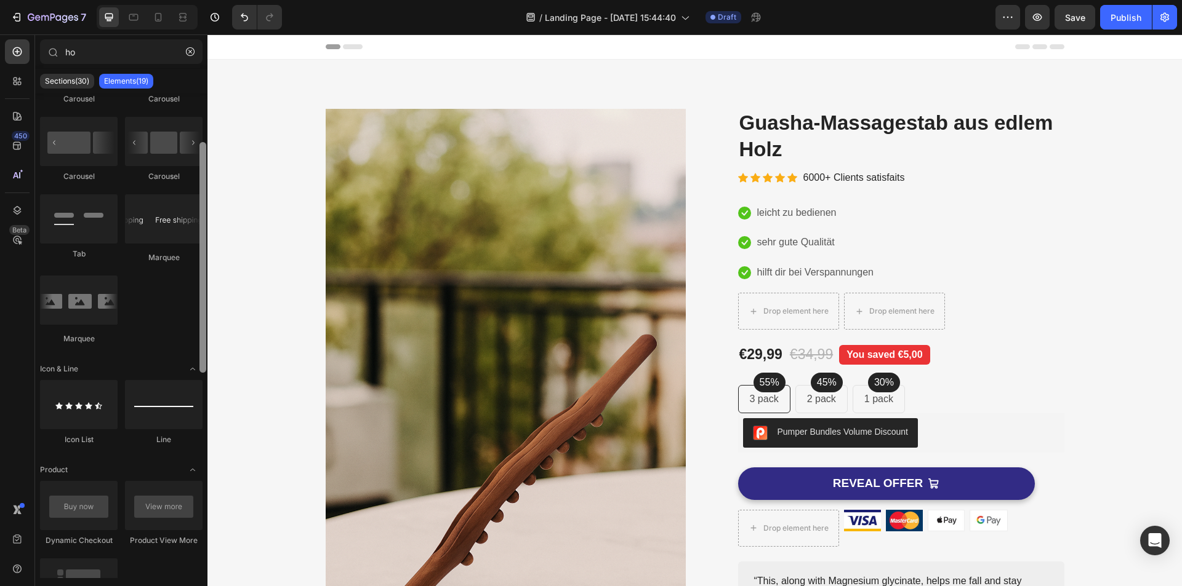
scroll to position [90, 0]
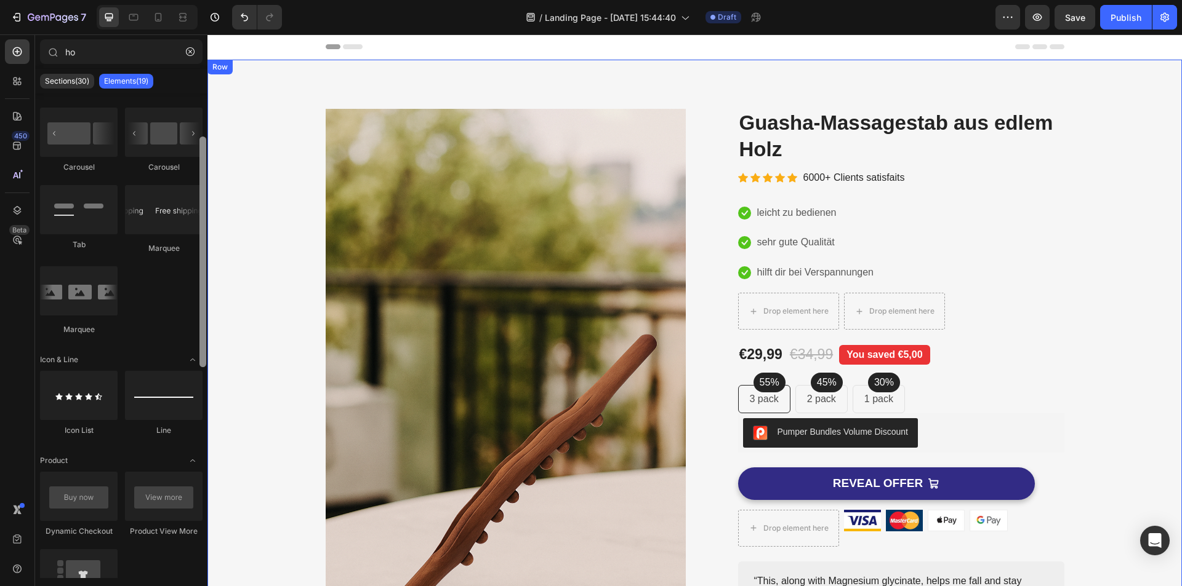
drag, startPoint x: 412, startPoint y: 209, endPoint x: 211, endPoint y: 279, distance: 212.7
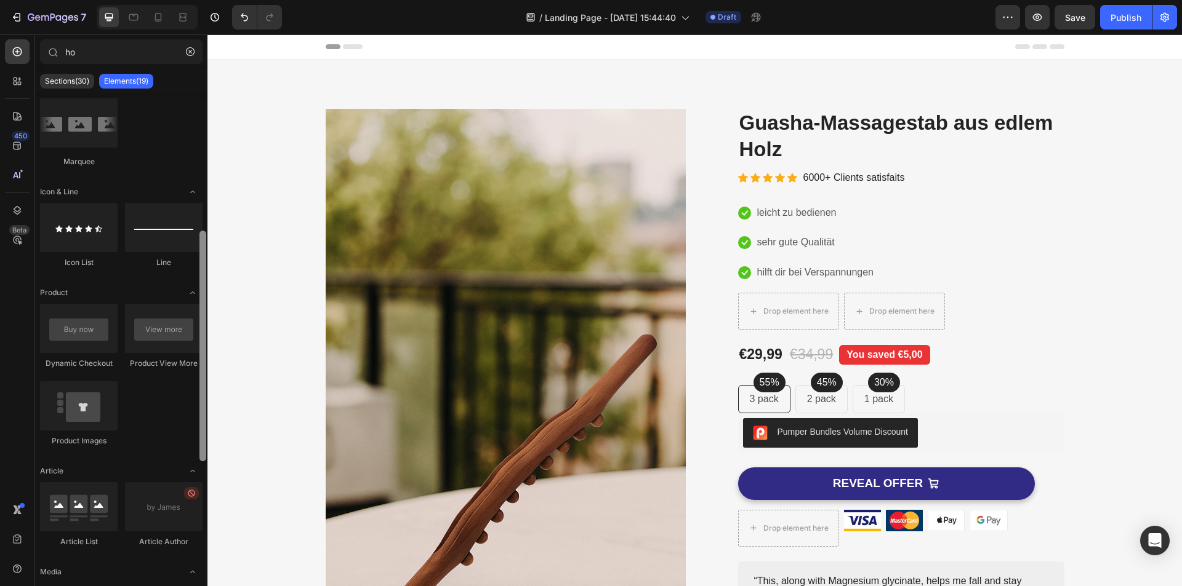
scroll to position [276, 0]
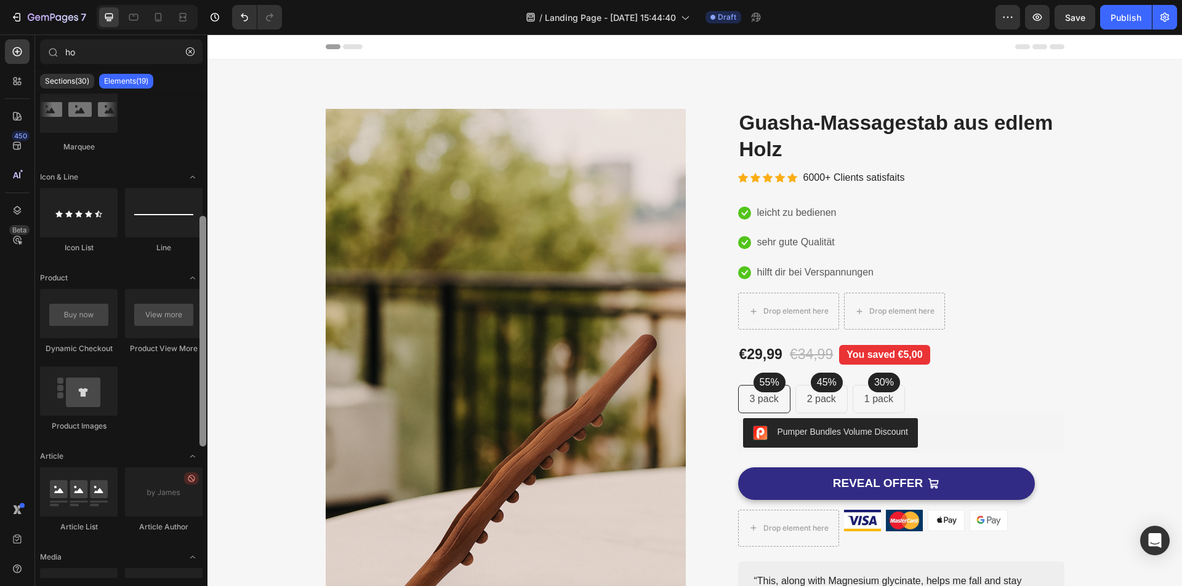
drag, startPoint x: 204, startPoint y: 289, endPoint x: 200, endPoint y: 314, distance: 25.6
click at [201, 306] on div at bounding box center [202, 331] width 7 height 231
drag, startPoint x: 411, startPoint y: 452, endPoint x: 207, endPoint y: 248, distance: 288.5
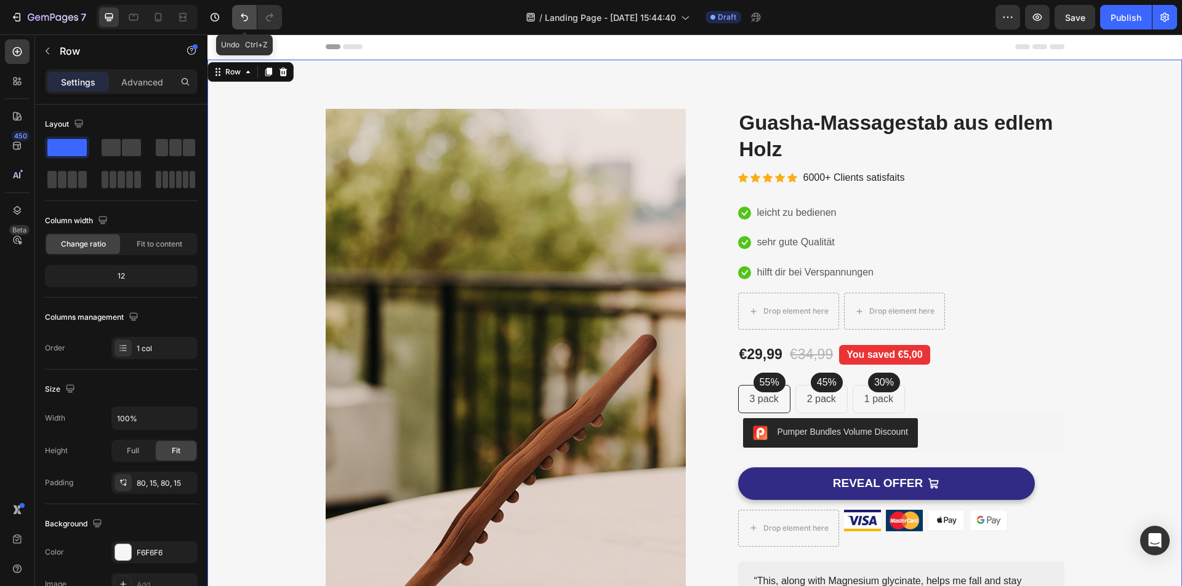
click at [242, 14] on icon "Undo/Redo" at bounding box center [244, 17] width 12 height 12
click at [241, 15] on icon "Undo/Redo" at bounding box center [244, 17] width 12 height 12
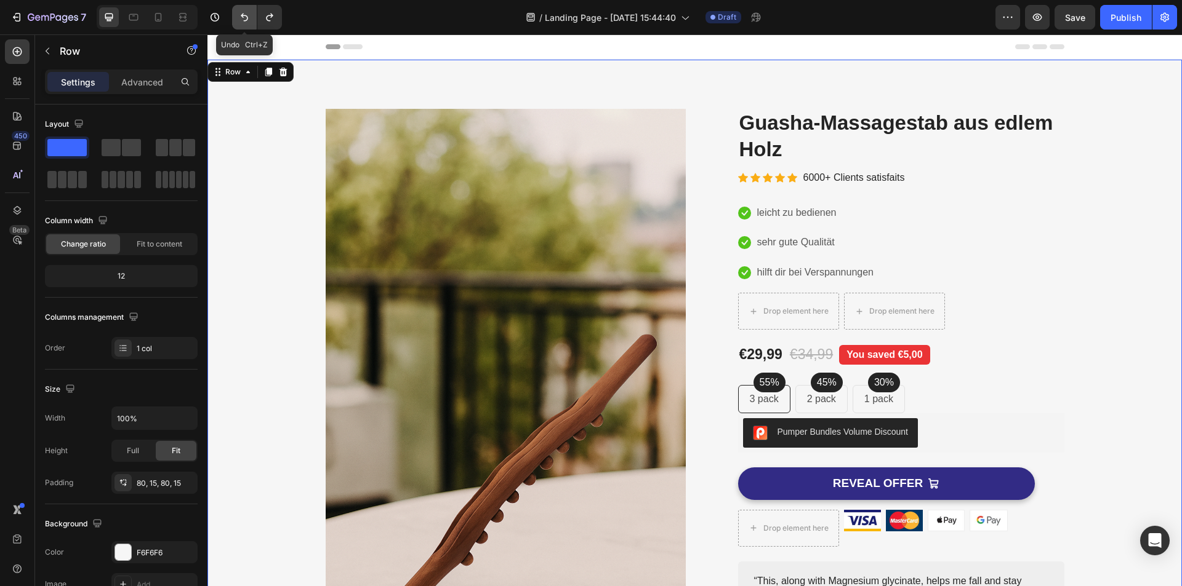
click at [241, 15] on icon "Undo/Redo" at bounding box center [244, 17] width 12 height 12
click at [239, 14] on icon "Undo/Redo" at bounding box center [244, 17] width 12 height 12
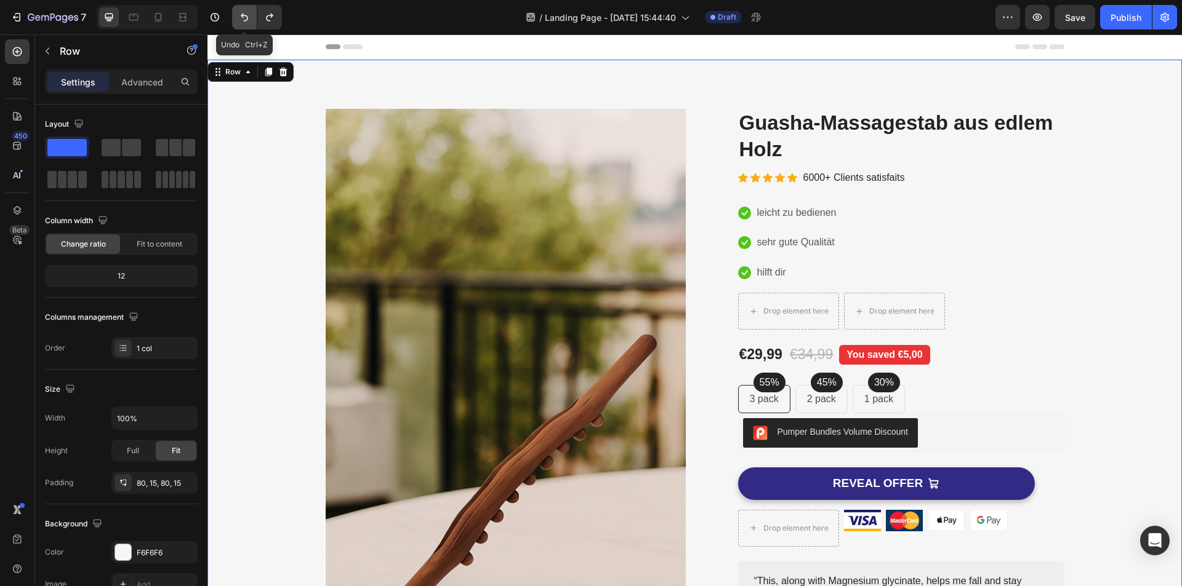
click at [238, 14] on button "Undo/Redo" at bounding box center [244, 17] width 25 height 25
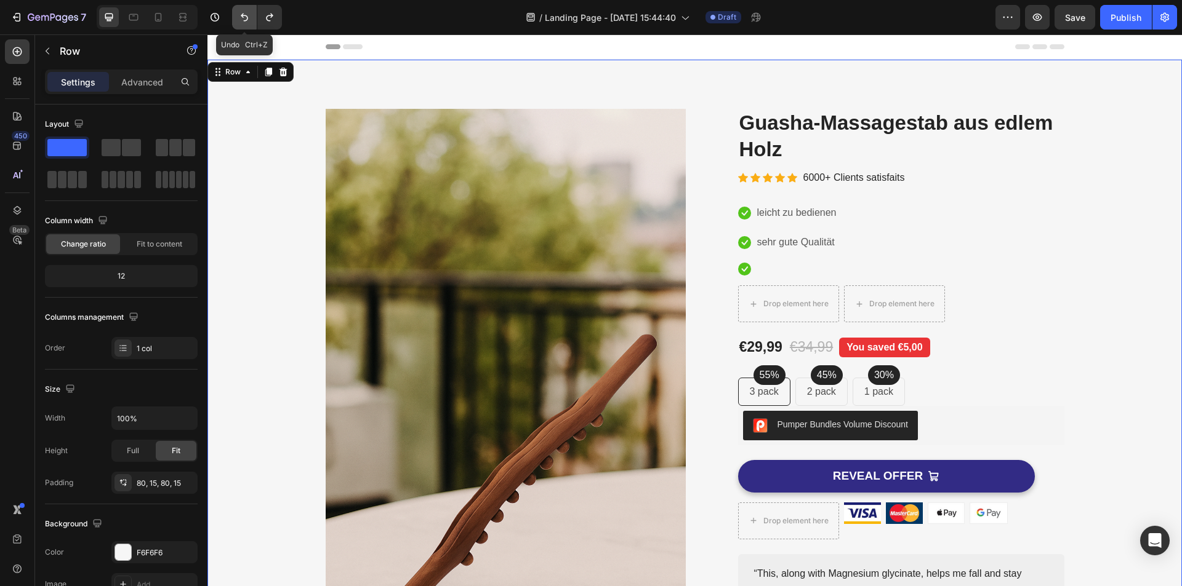
click at [238, 14] on button "Undo/Redo" at bounding box center [244, 17] width 25 height 25
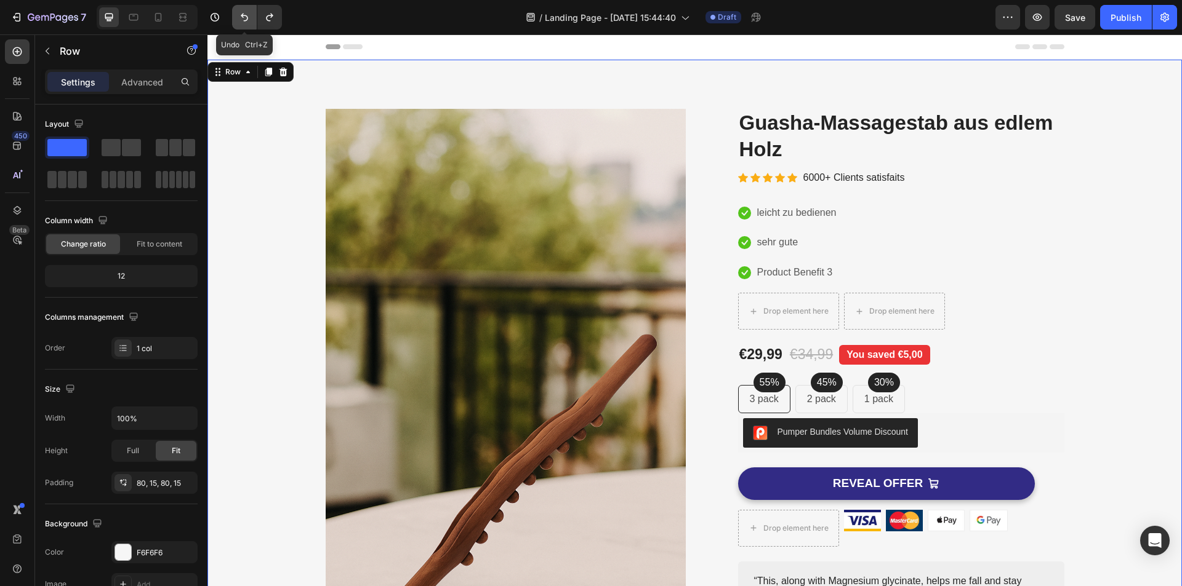
click at [238, 14] on button "Undo/Redo" at bounding box center [244, 17] width 25 height 25
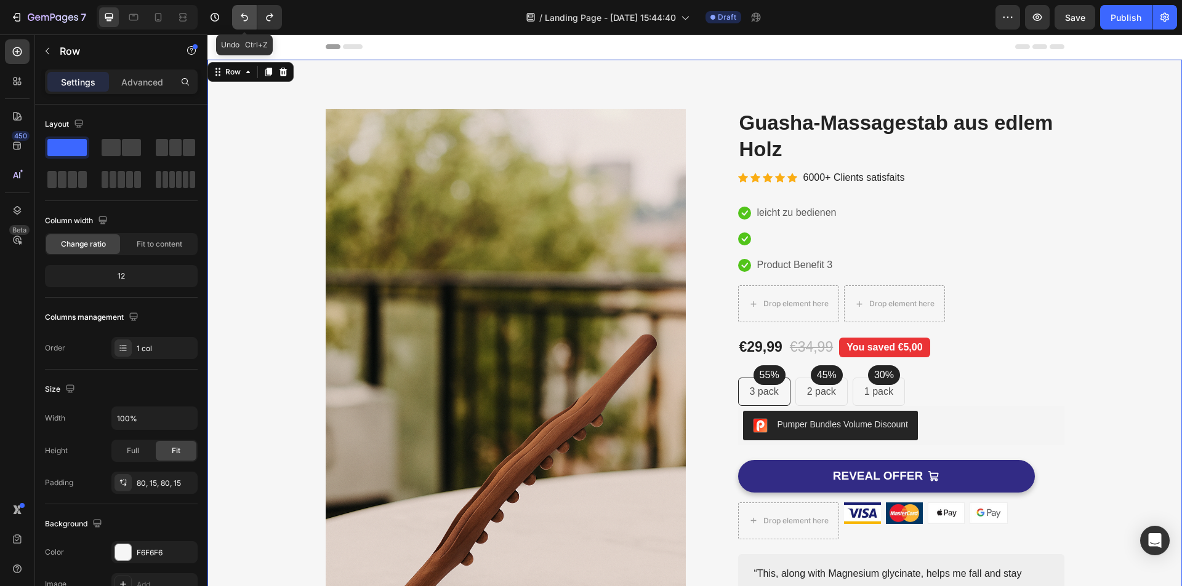
click at [238, 14] on button "Undo/Redo" at bounding box center [244, 17] width 25 height 25
click at [236, 13] on button "Undo/Redo" at bounding box center [244, 17] width 25 height 25
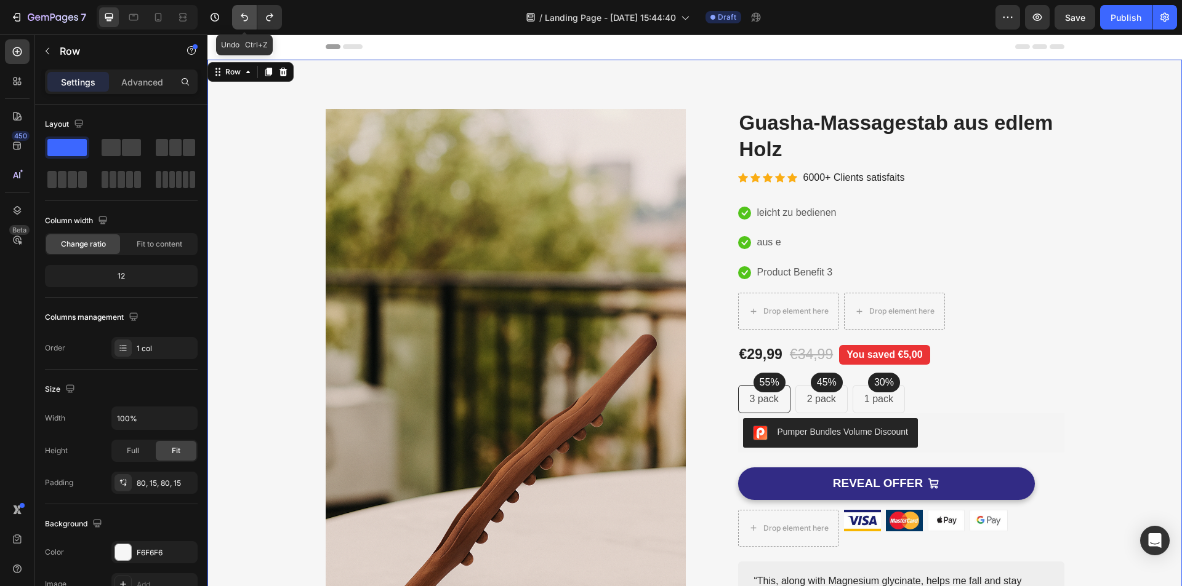
click at [236, 13] on button "Undo/Redo" at bounding box center [244, 17] width 25 height 25
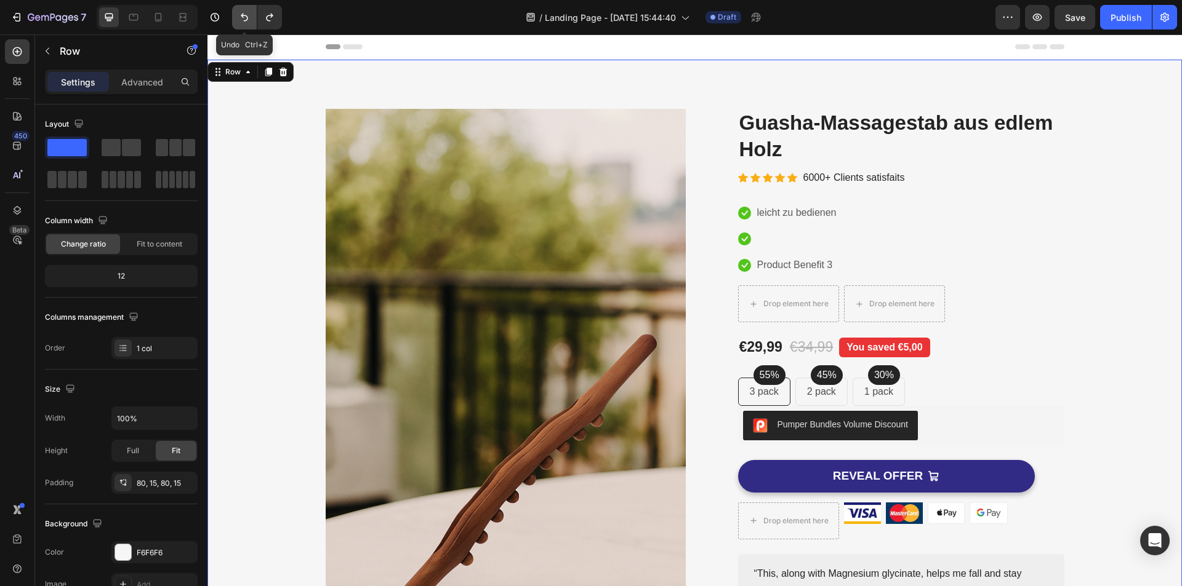
click at [236, 13] on button "Undo/Redo" at bounding box center [244, 17] width 25 height 25
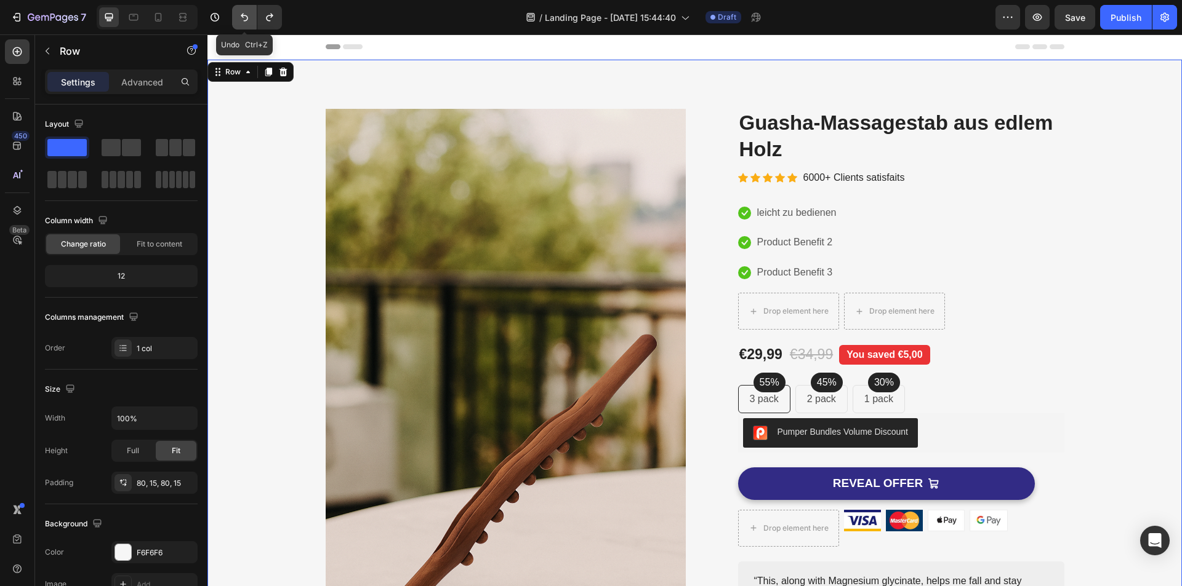
click at [236, 13] on button "Undo/Redo" at bounding box center [244, 17] width 25 height 25
click at [234, 12] on button "Undo/Redo" at bounding box center [244, 17] width 25 height 25
click at [233, 10] on button "Undo/Redo" at bounding box center [244, 17] width 25 height 25
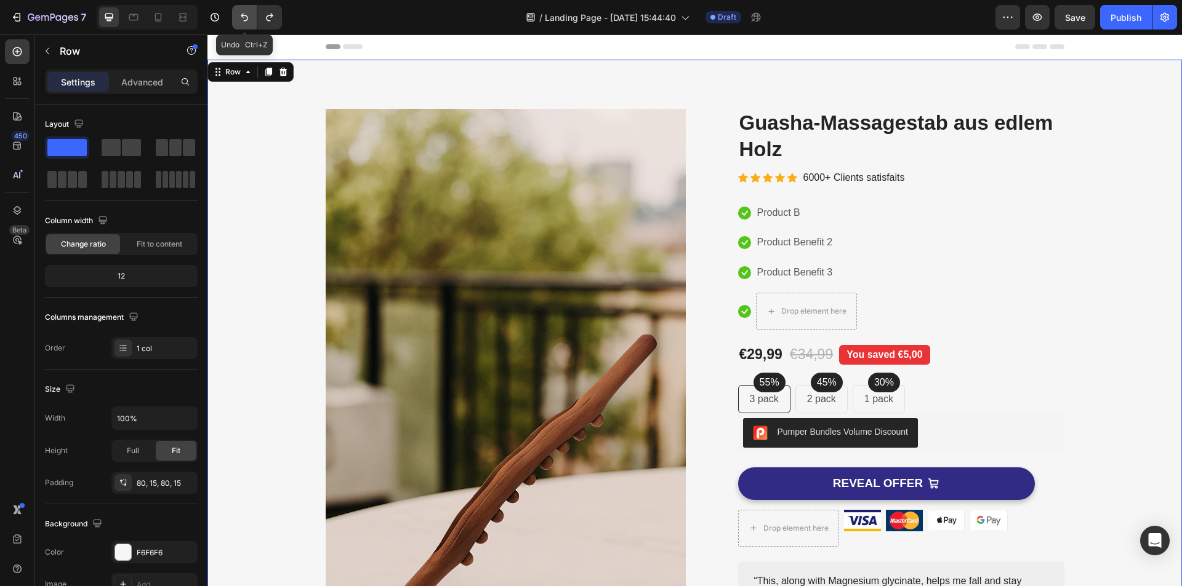
click at [233, 10] on button "Undo/Redo" at bounding box center [244, 17] width 25 height 25
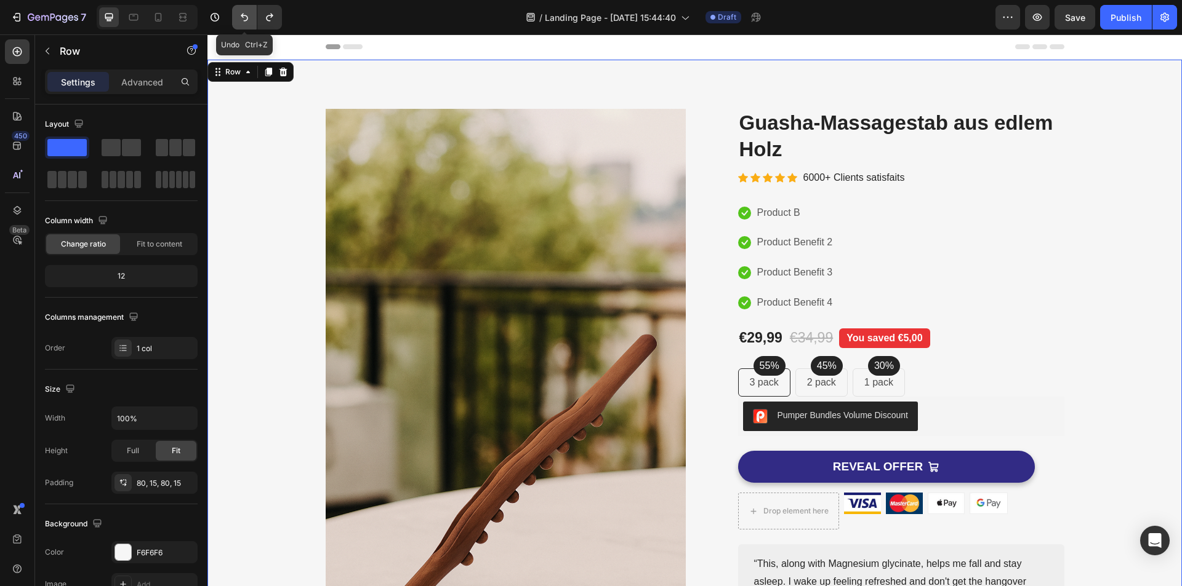
click at [233, 10] on button "Undo/Redo" at bounding box center [244, 17] width 25 height 25
click at [790, 218] on p "Product Be" at bounding box center [781, 213] width 49 height 18
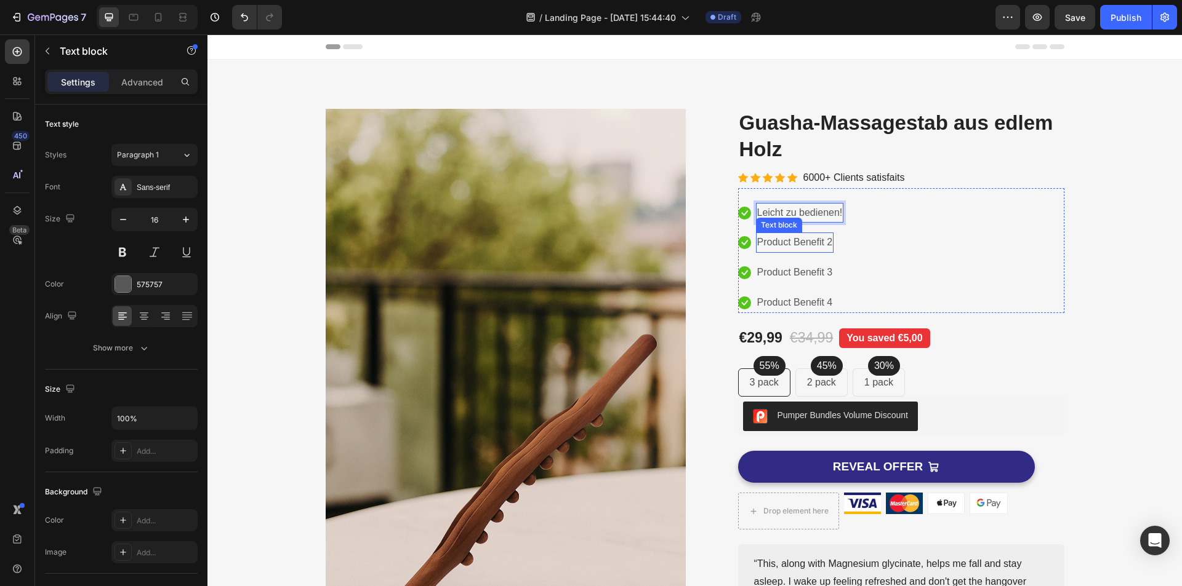
click at [805, 245] on p "Product Benefit 2" at bounding box center [795, 243] width 76 height 18
click at [791, 270] on p "Product Benefit 3" at bounding box center [795, 273] width 76 height 18
click at [791, 271] on p "Product Benefit 3" at bounding box center [795, 273] width 76 height 18
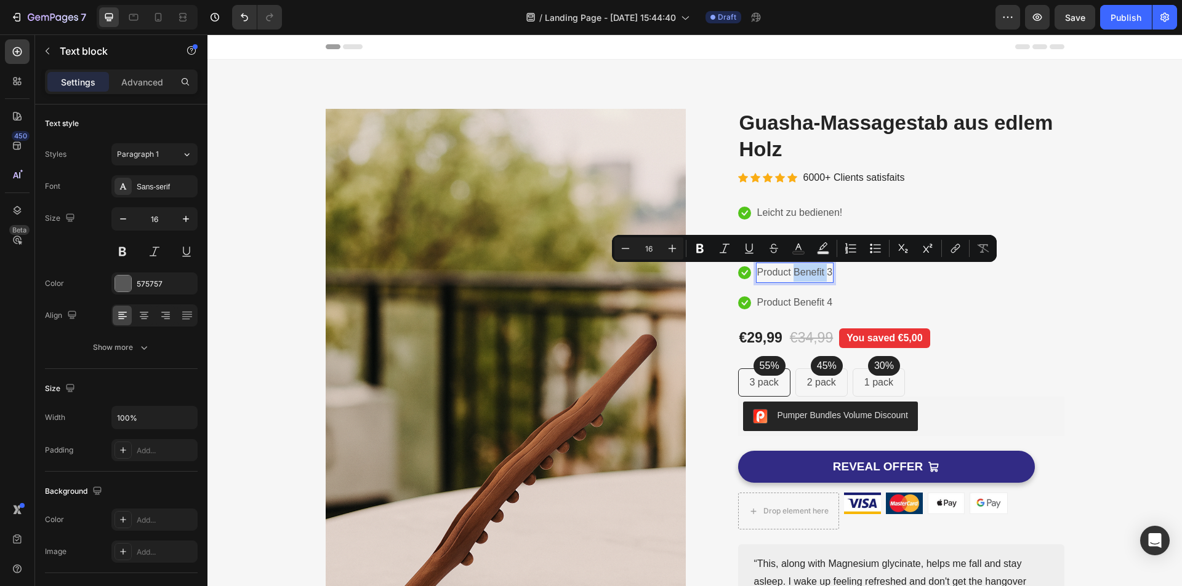
click at [794, 273] on p "Product Benefit 3" at bounding box center [795, 273] width 76 height 18
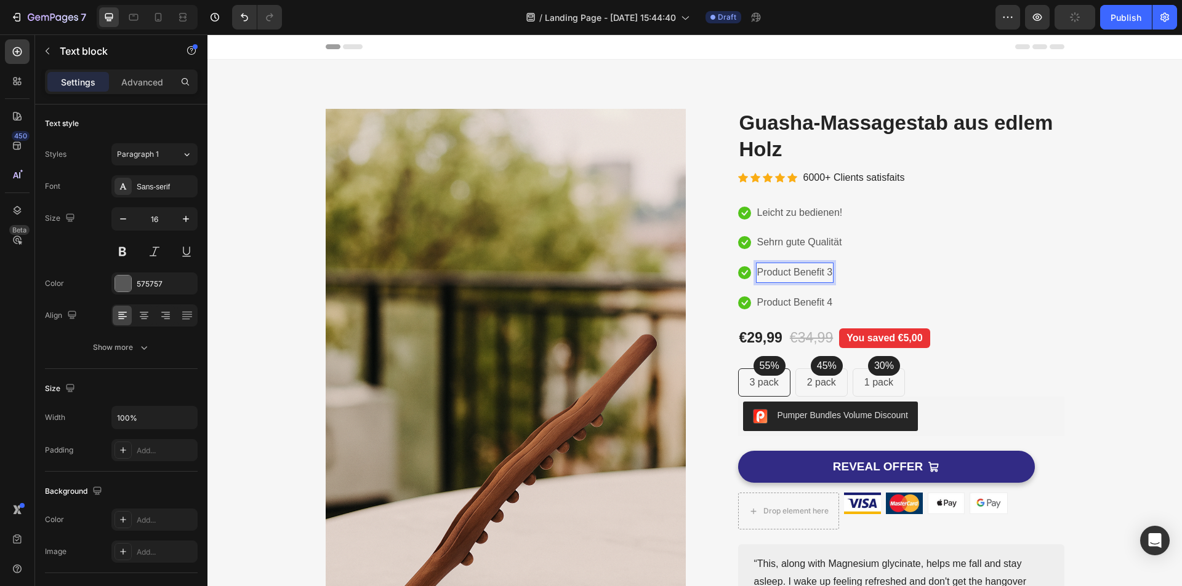
click at [772, 273] on p "Product Benefit 3" at bounding box center [795, 273] width 76 height 18
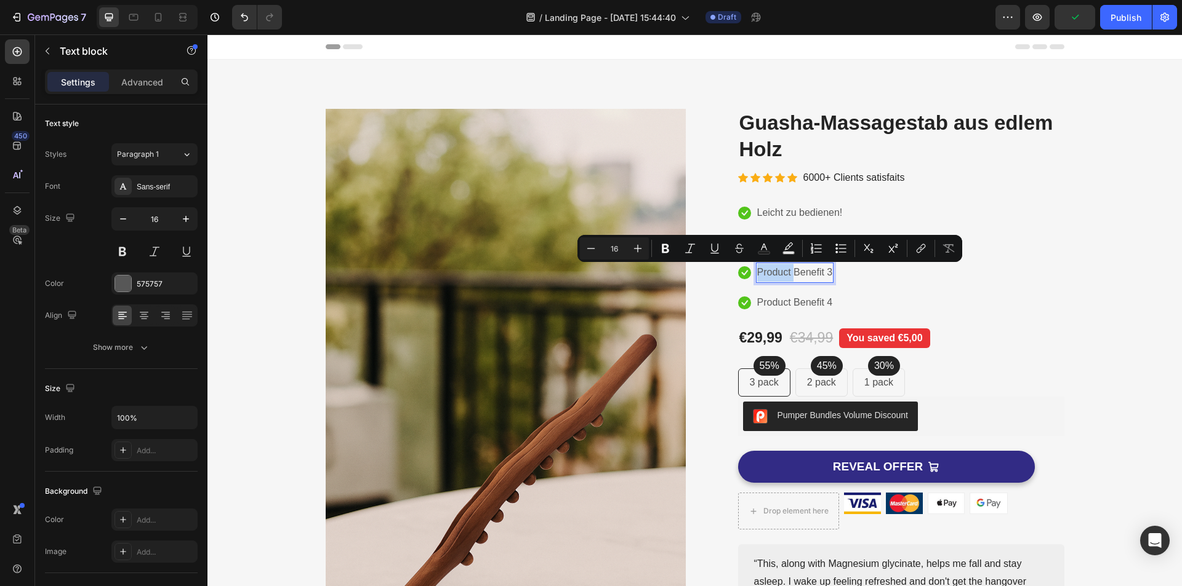
click at [772, 269] on p "Product Benefit 3" at bounding box center [795, 273] width 76 height 18
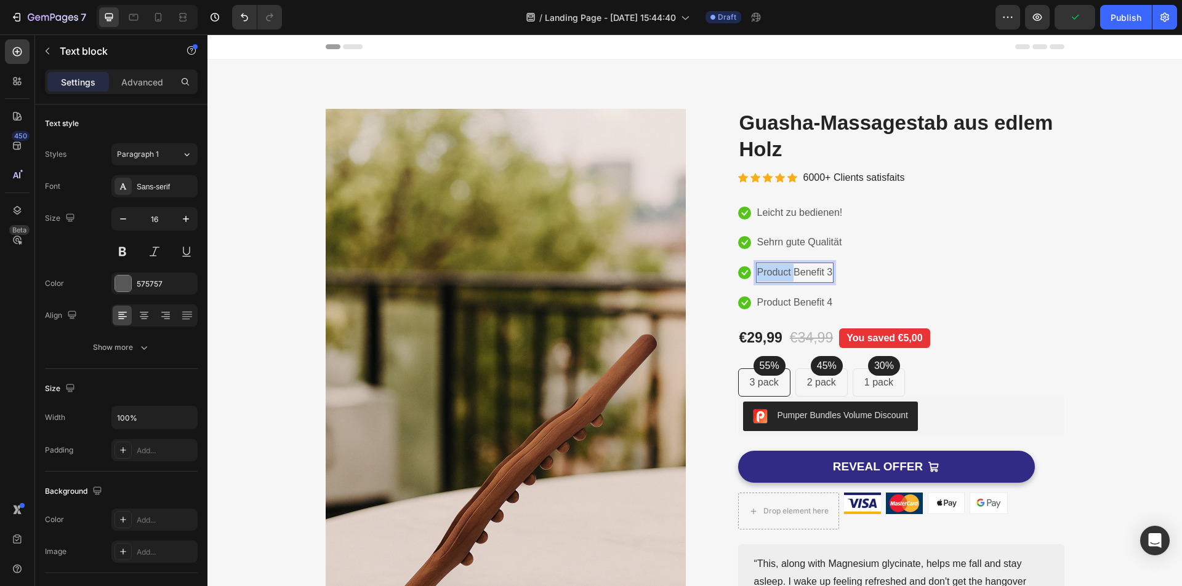
click at [772, 269] on p "Product Benefit 3" at bounding box center [795, 273] width 76 height 18
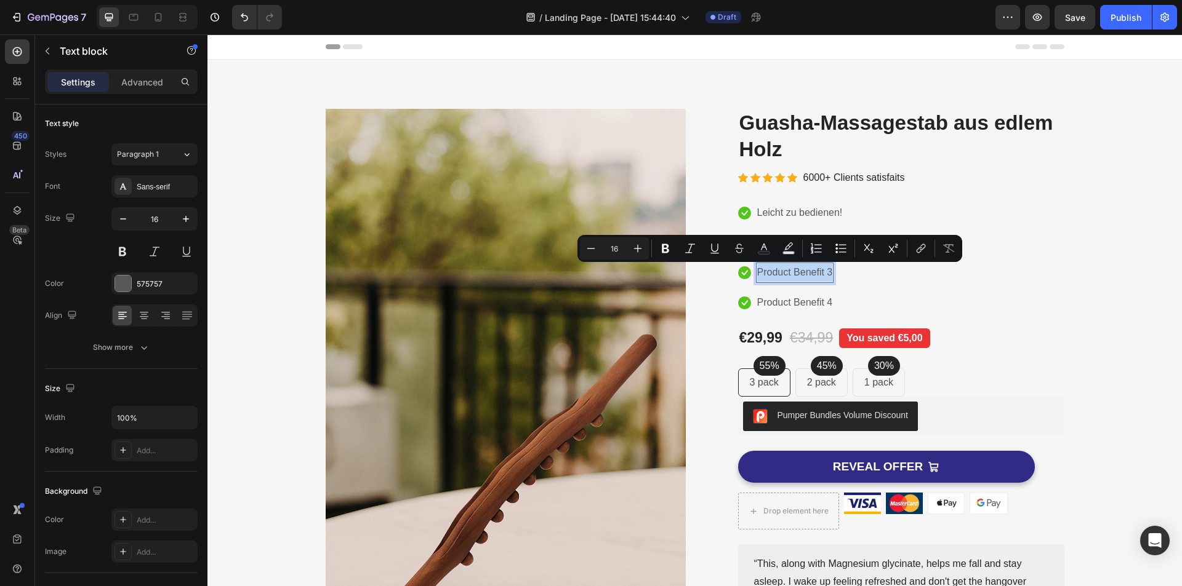
click at [772, 269] on p "Product Benefit 3" at bounding box center [795, 273] width 76 height 18
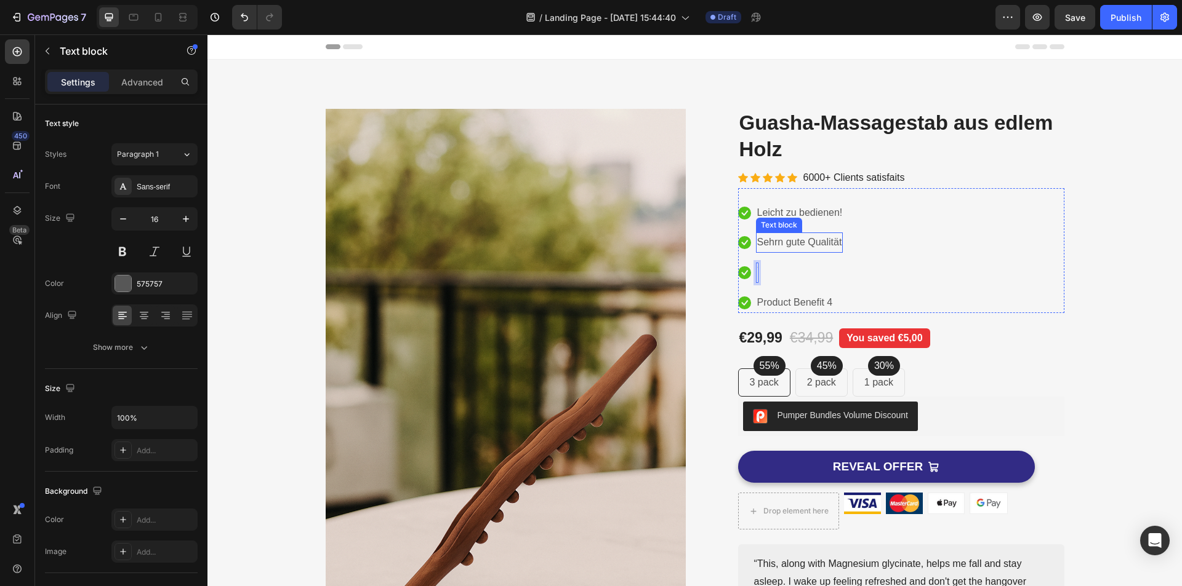
click at [798, 249] on p "Sehrn gute Qualität" at bounding box center [799, 243] width 85 height 18
click at [777, 248] on p "Sehrn gute Qualität" at bounding box center [799, 243] width 85 height 18
click at [777, 269] on li "Icon Text block" at bounding box center [791, 273] width 106 height 20
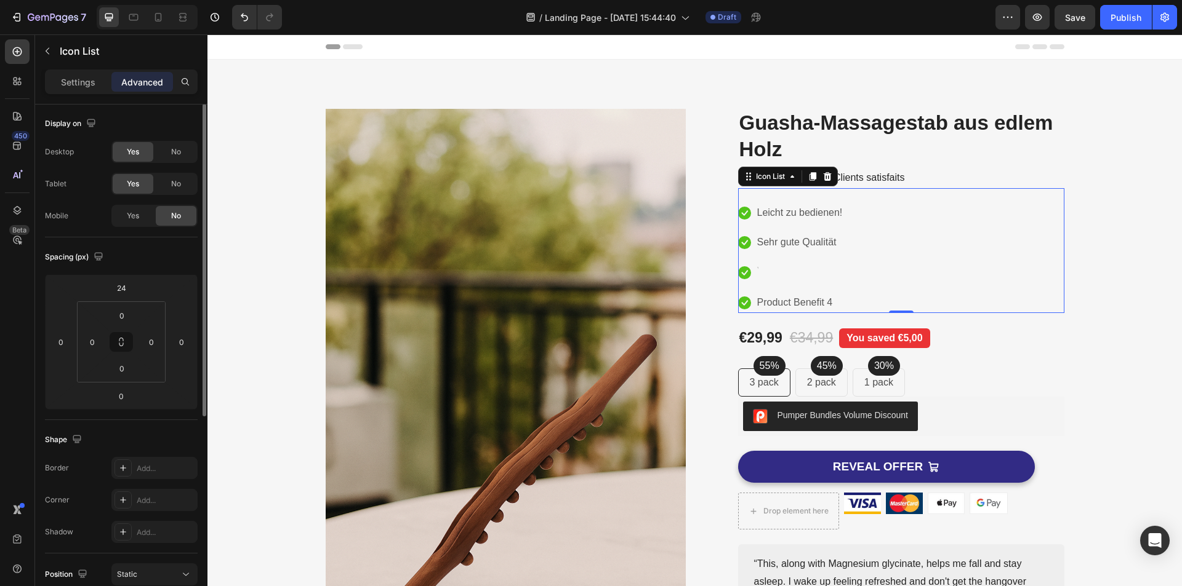
scroll to position [0, 0]
click at [777, 273] on li "Icon Text block" at bounding box center [791, 273] width 106 height 20
click at [772, 273] on li "Icon Text block" at bounding box center [791, 273] width 106 height 20
click at [765, 228] on div "Text block" at bounding box center [779, 225] width 41 height 11
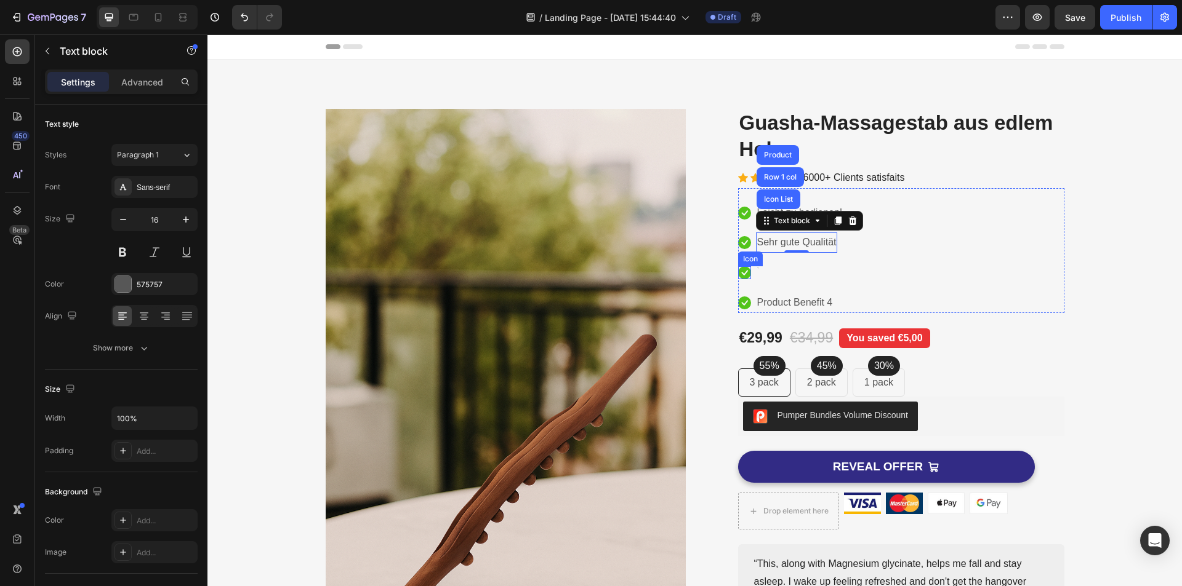
click at [740, 268] on icon at bounding box center [744, 272] width 13 height 13
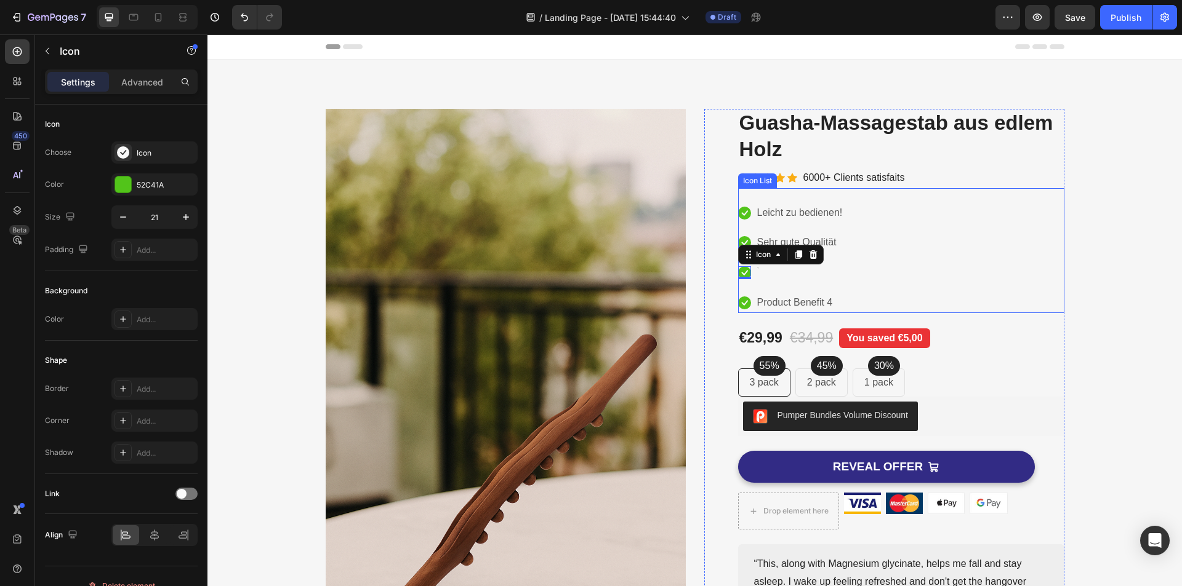
click at [773, 273] on li "Icon 0 Text block" at bounding box center [791, 273] width 106 height 20
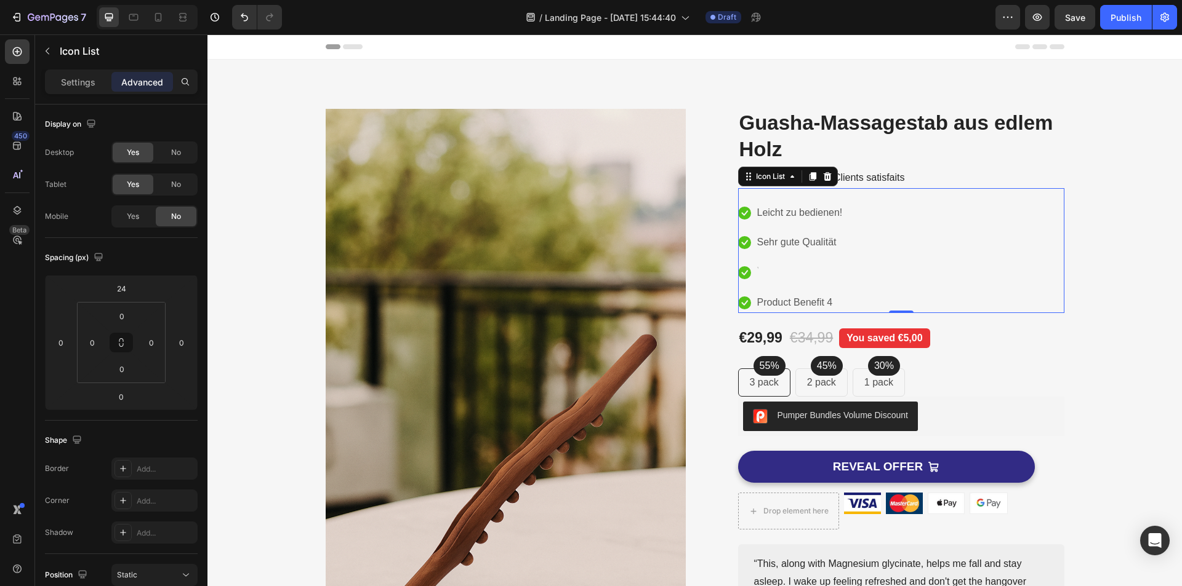
click at [779, 271] on li "Icon Text block" at bounding box center [791, 273] width 106 height 20
click at [236, 19] on button "Undo/Redo" at bounding box center [244, 17] width 25 height 25
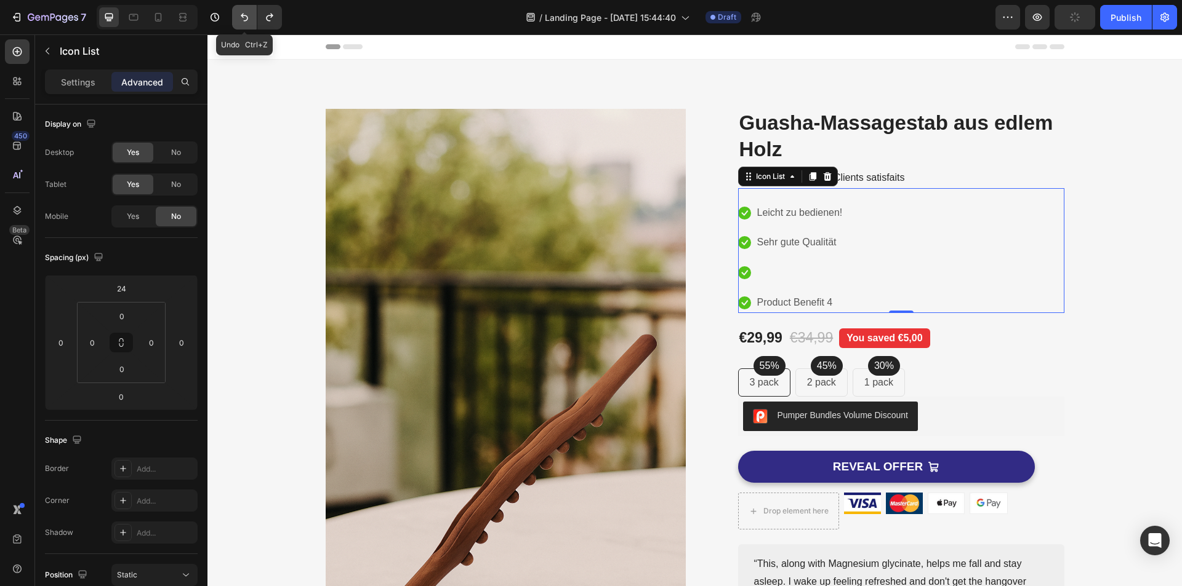
click at [236, 19] on button "Undo/Redo" at bounding box center [244, 17] width 25 height 25
click at [241, 18] on icon "Undo/Redo" at bounding box center [244, 17] width 12 height 12
click at [242, 18] on icon "Undo/Redo" at bounding box center [244, 17] width 12 height 12
click at [243, 18] on icon "Undo/Redo" at bounding box center [244, 17] width 12 height 12
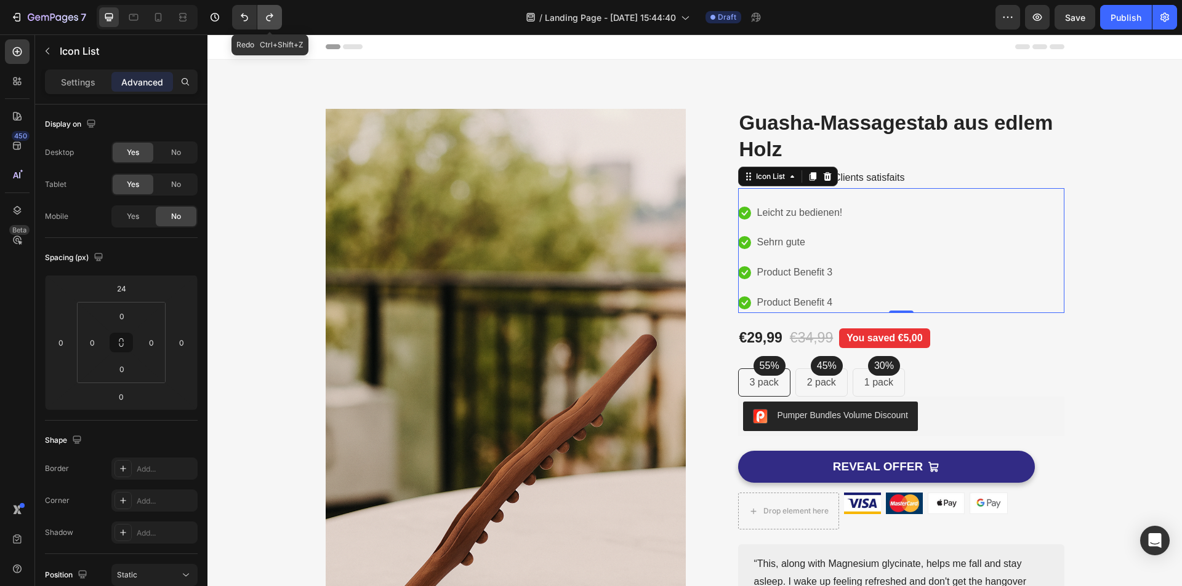
click at [261, 17] on button "Undo/Redo" at bounding box center [269, 17] width 25 height 25
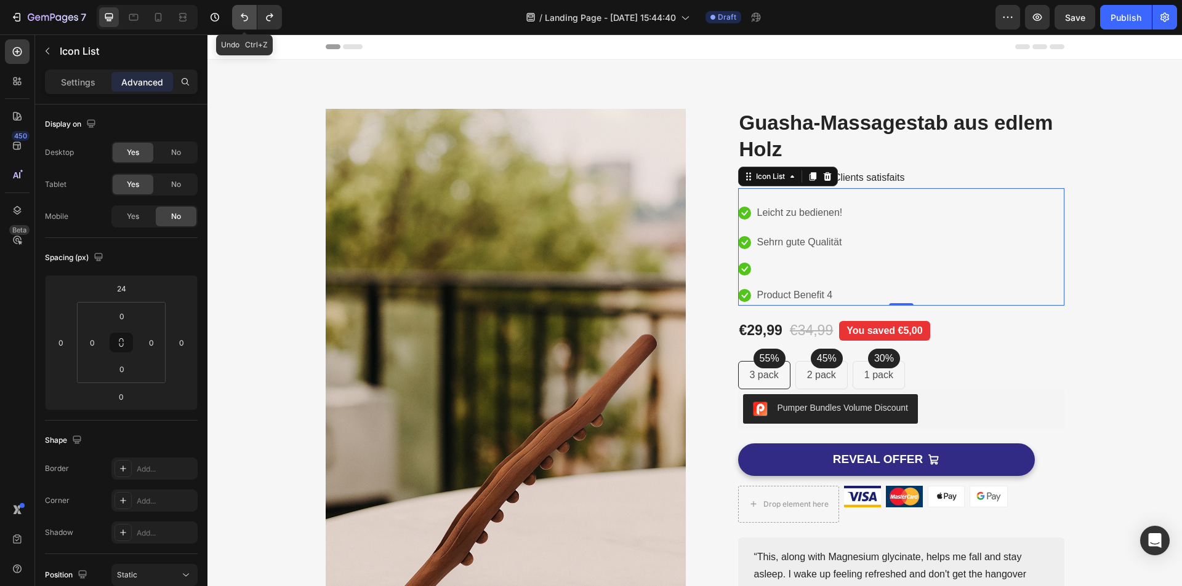
click at [248, 11] on icon "Undo/Redo" at bounding box center [244, 17] width 12 height 12
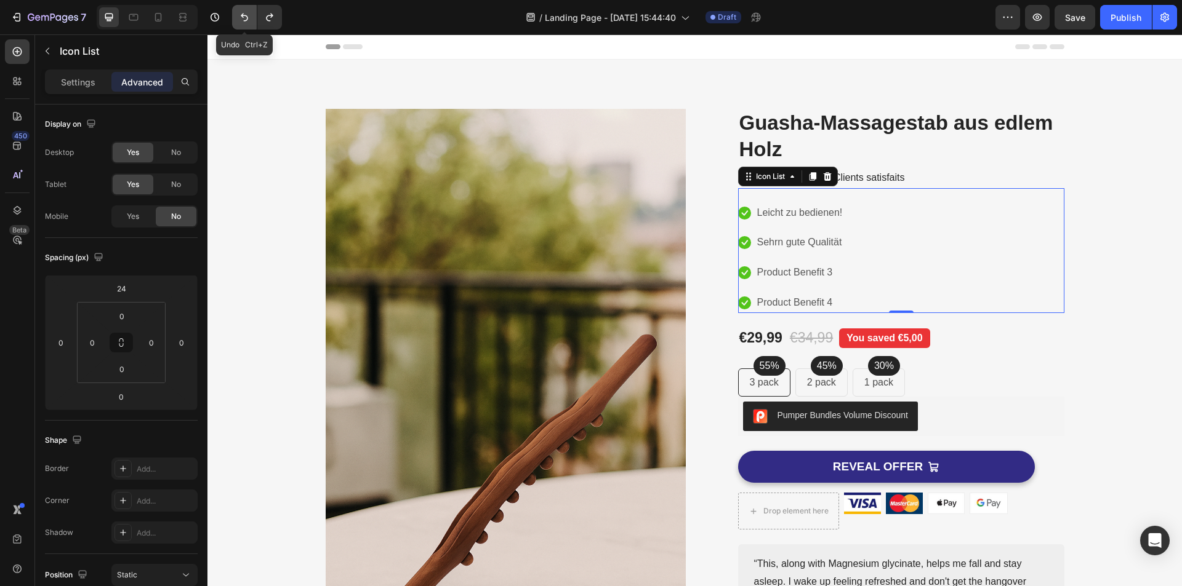
click at [248, 11] on icon "Undo/Redo" at bounding box center [244, 17] width 12 height 12
click at [248, 10] on button "Undo/Redo" at bounding box center [244, 17] width 25 height 25
click at [268, 18] on icon "Undo/Redo" at bounding box center [269, 17] width 12 height 12
click at [780, 236] on p "Sehrn gute" at bounding box center [781, 243] width 48 height 18
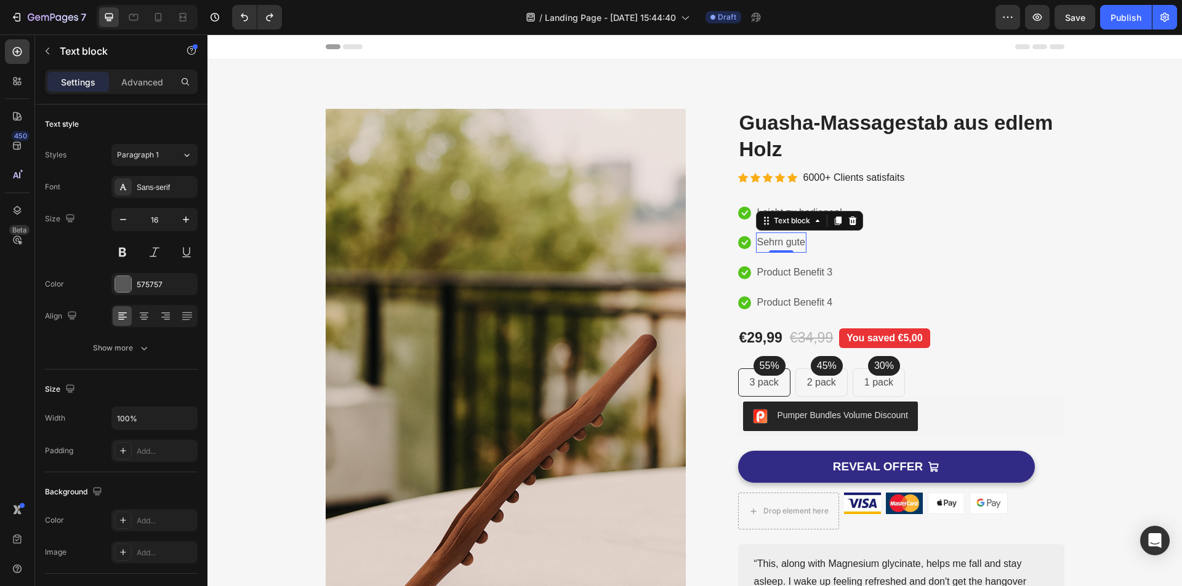
click at [776, 242] on p "Sehrn gute" at bounding box center [781, 243] width 48 height 18
click at [777, 279] on p "Product Benefit 3" at bounding box center [795, 273] width 76 height 18
click at [780, 273] on p "Product Benefit 3" at bounding box center [795, 273] width 76 height 18
click at [807, 239] on p "Sehr gute Qualität" at bounding box center [796, 243] width 79 height 18
click at [804, 300] on p "Product Benefit 4" at bounding box center [795, 303] width 76 height 18
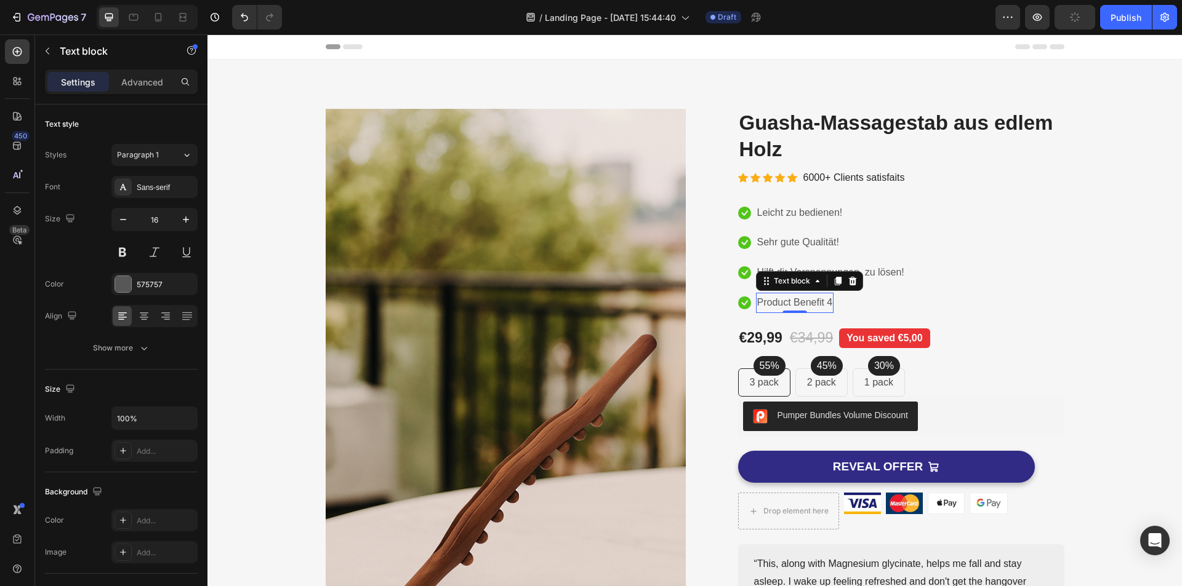
click at [817, 302] on p "Product Benefit 4" at bounding box center [795, 303] width 76 height 18
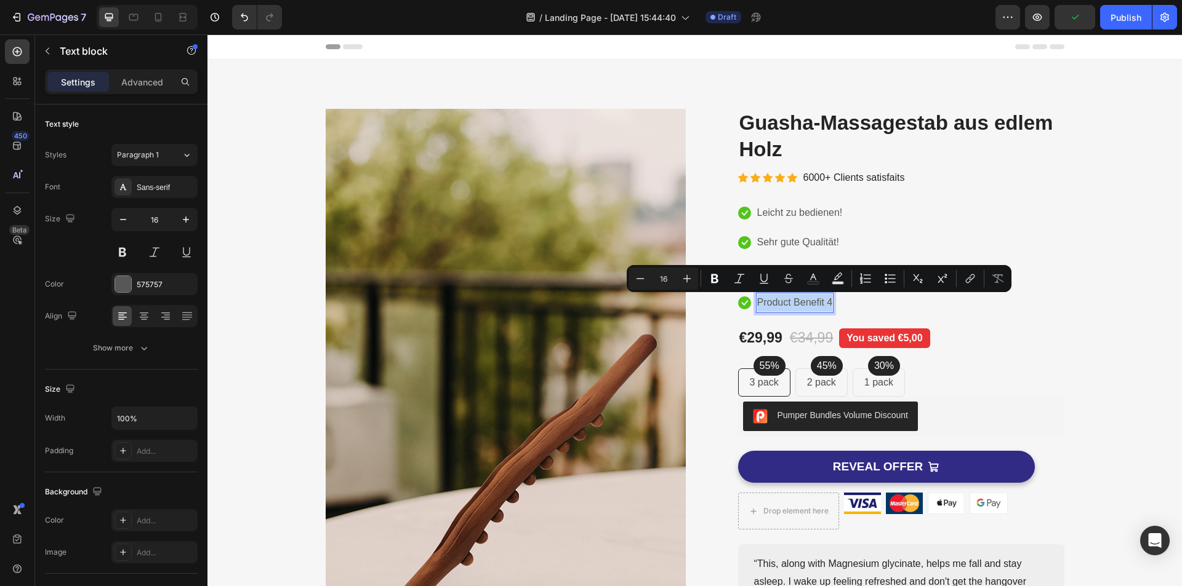
click at [817, 302] on p "Product Benefit 4" at bounding box center [795, 303] width 76 height 18
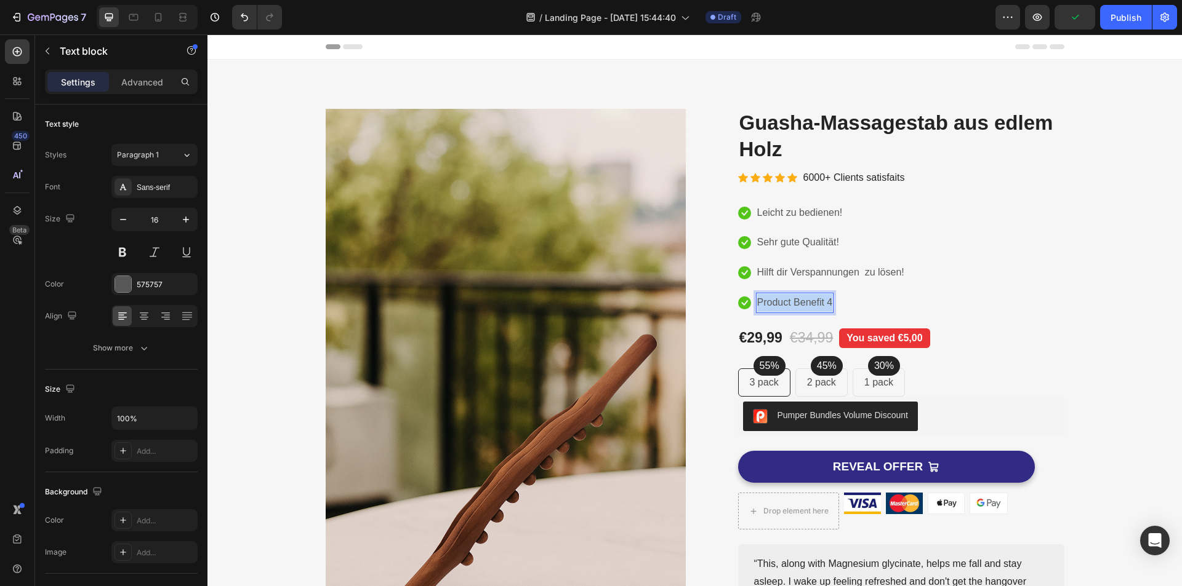
click at [817, 302] on p "Product Benefit 4" at bounding box center [795, 303] width 76 height 18
click at [817, 387] on p "2 pack" at bounding box center [821, 382] width 29 height 15
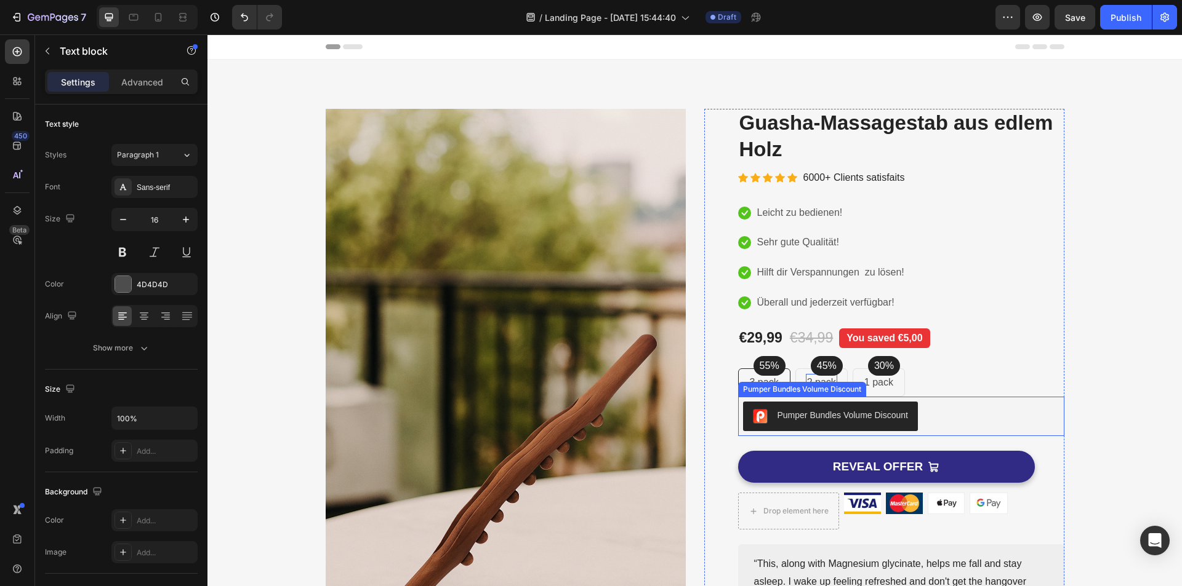
click at [942, 413] on div "Pumper Bundles Volume Discount" at bounding box center [901, 417] width 316 height 30
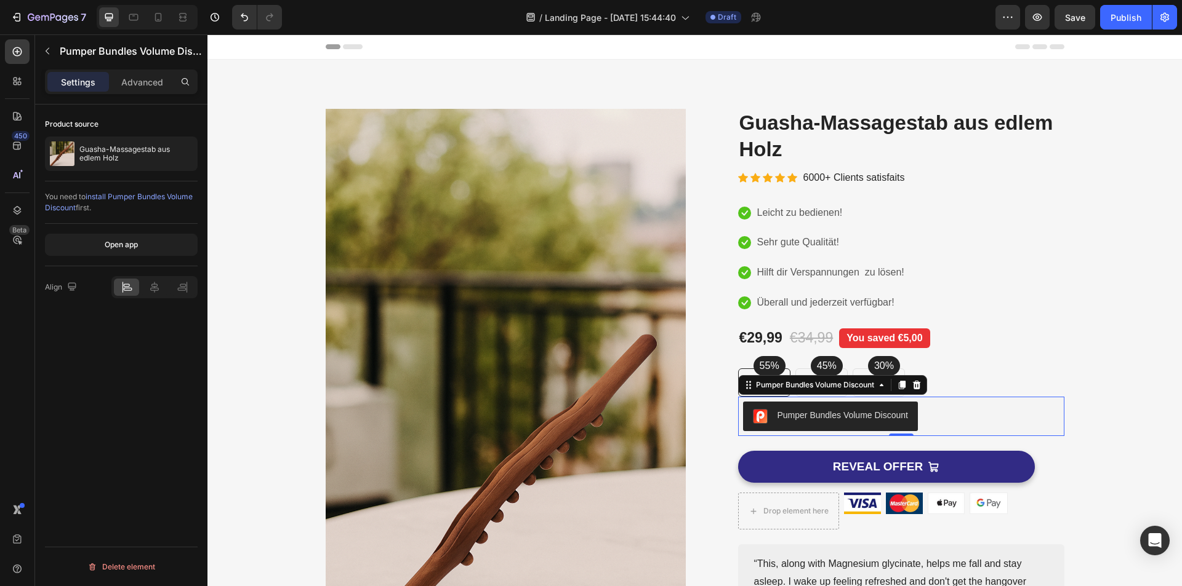
scroll to position [164, 0]
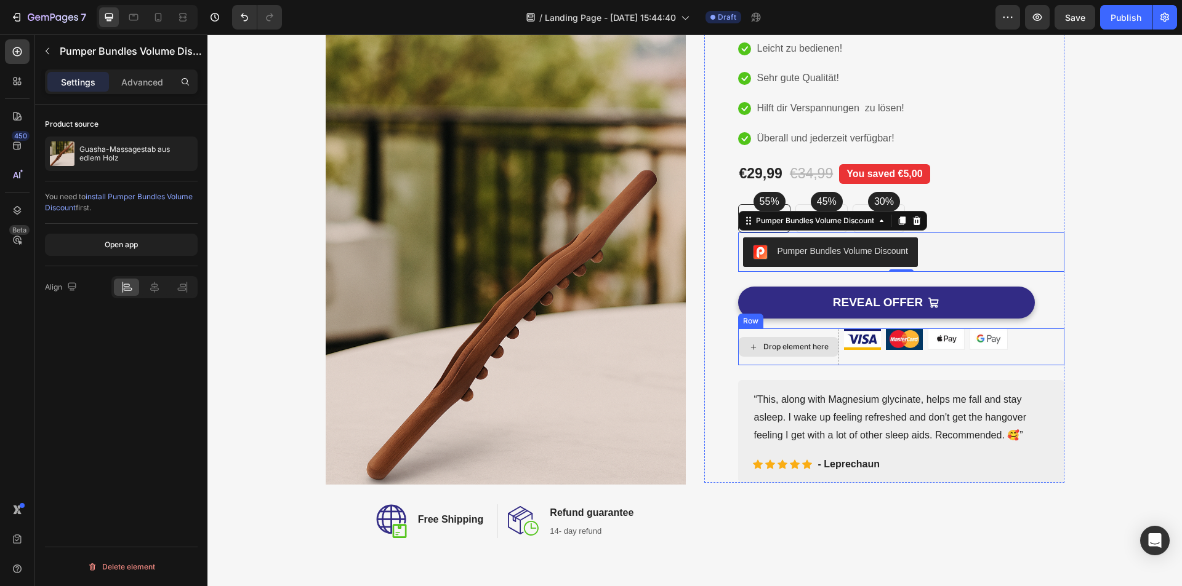
click at [786, 344] on div "Drop element here" at bounding box center [795, 347] width 65 height 10
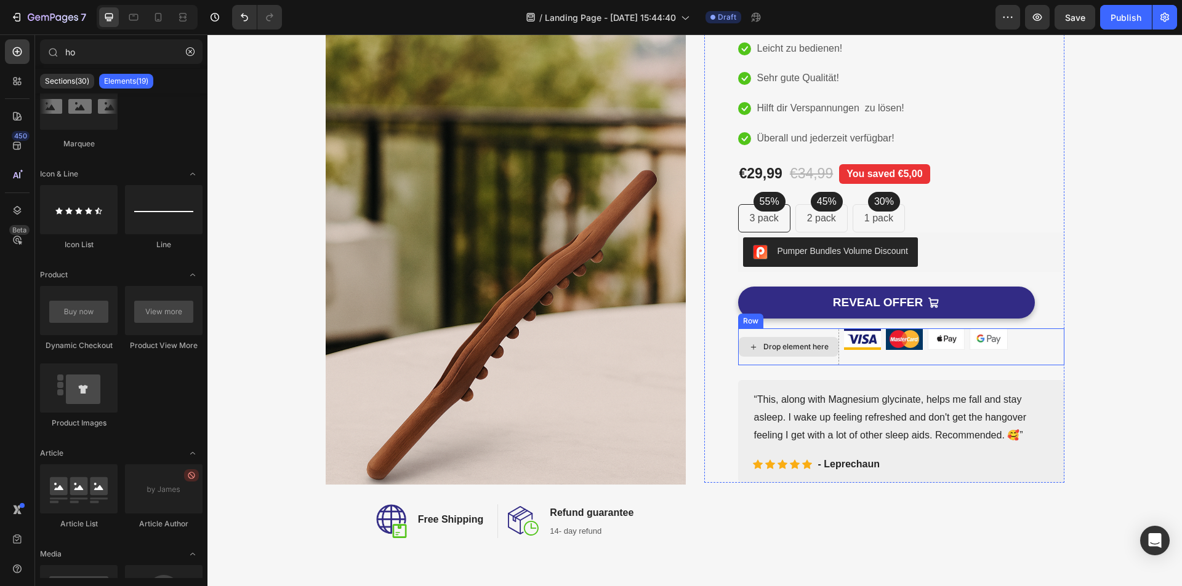
click at [776, 343] on div "Drop element here" at bounding box center [795, 347] width 65 height 10
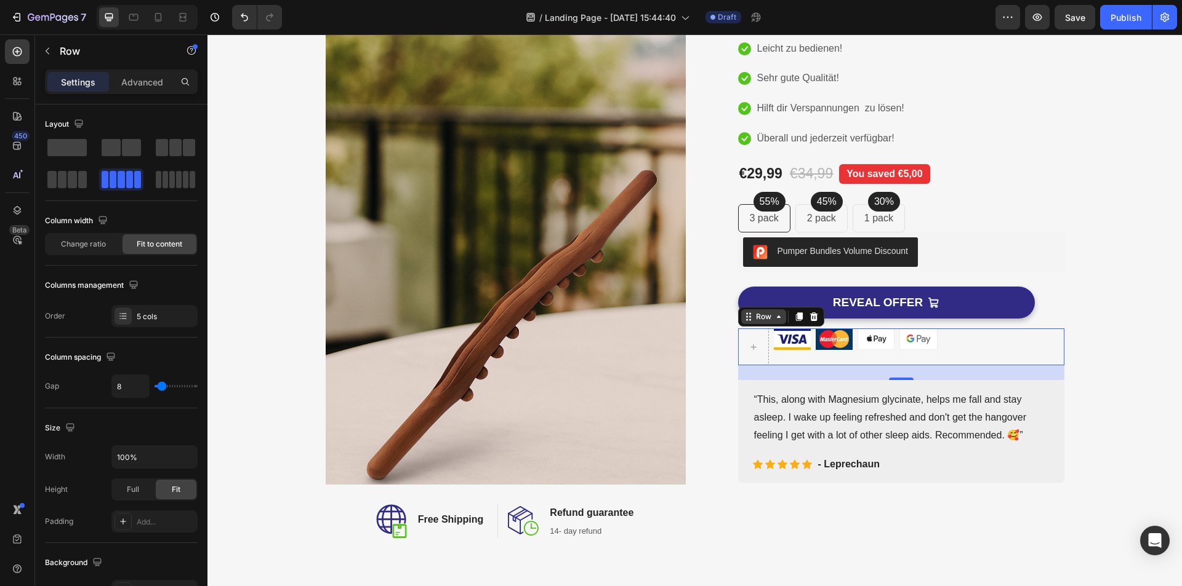
click at [774, 319] on icon at bounding box center [779, 317] width 10 height 10
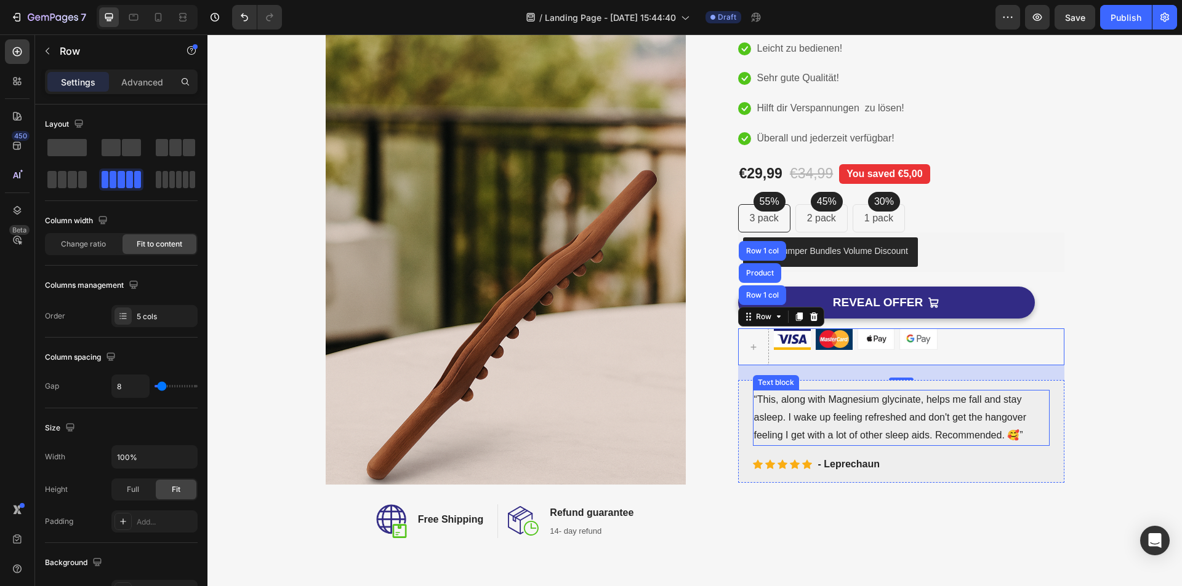
click at [911, 423] on p "“This, along with Magnesium glycinate, helps me fall and stay asleep. I wake up…" at bounding box center [901, 417] width 294 height 53
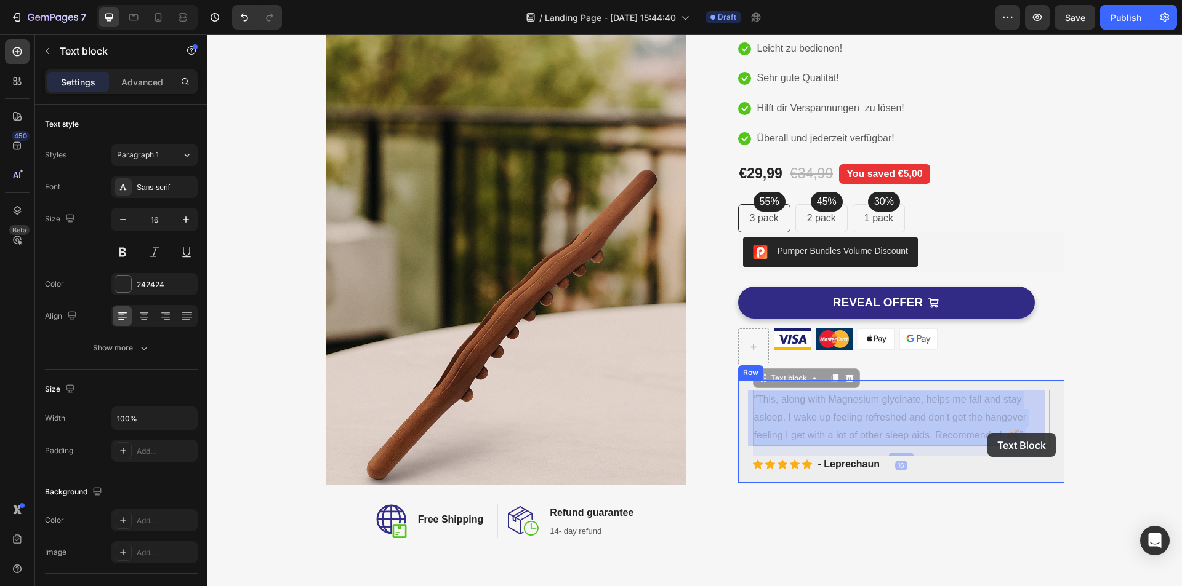
drag, startPoint x: 751, startPoint y: 401, endPoint x: 885, endPoint y: 425, distance: 136.3
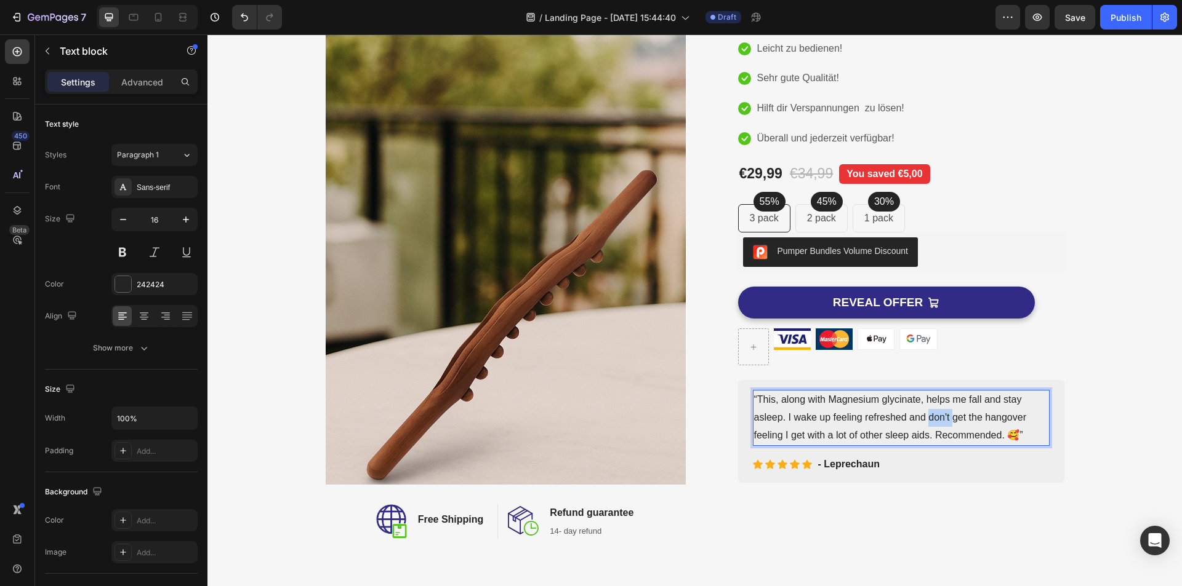
click at [886, 425] on p "“This, along with Magnesium glycinate, helps me fall and stay asleep. I wake up…" at bounding box center [901, 417] width 294 height 53
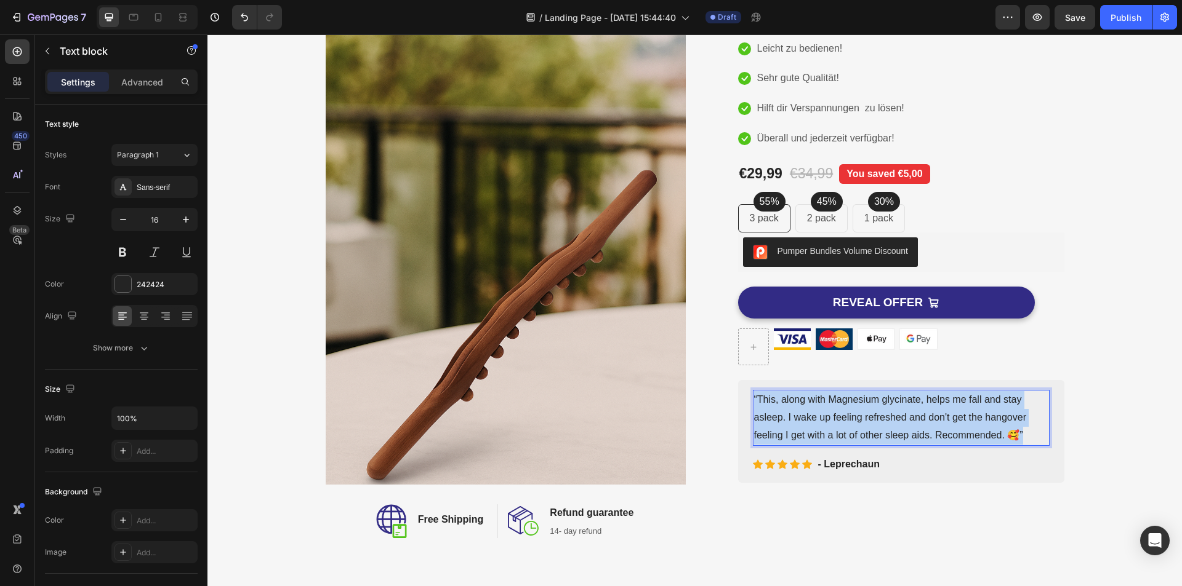
click at [886, 425] on p "“This, along with Magnesium glycinate, helps me fall and stay asleep. I wake up…" at bounding box center [901, 417] width 294 height 53
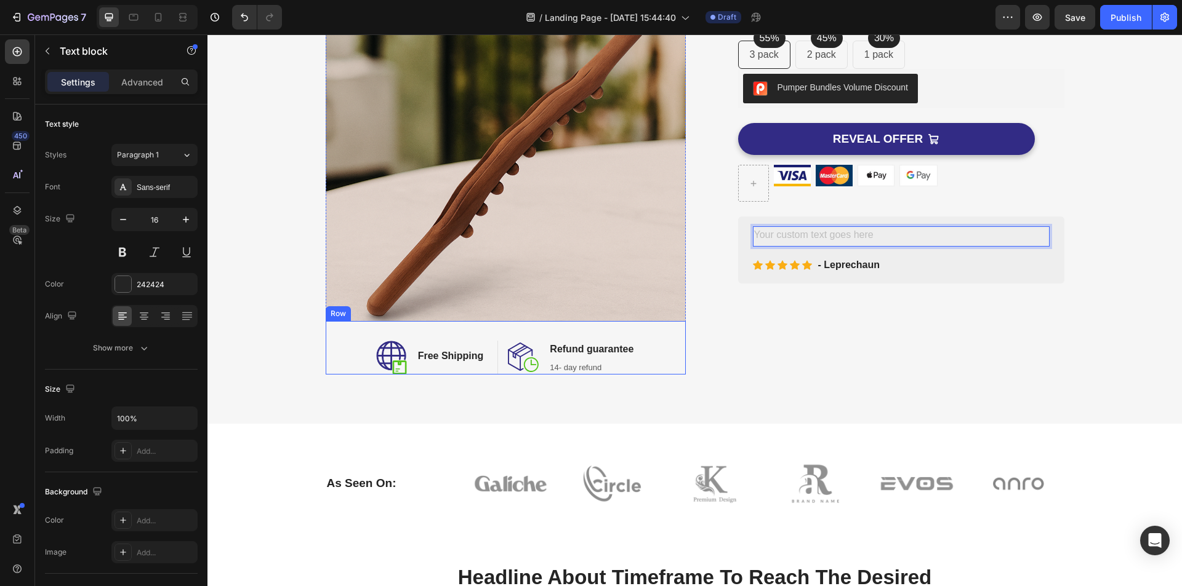
scroll to position [492, 0]
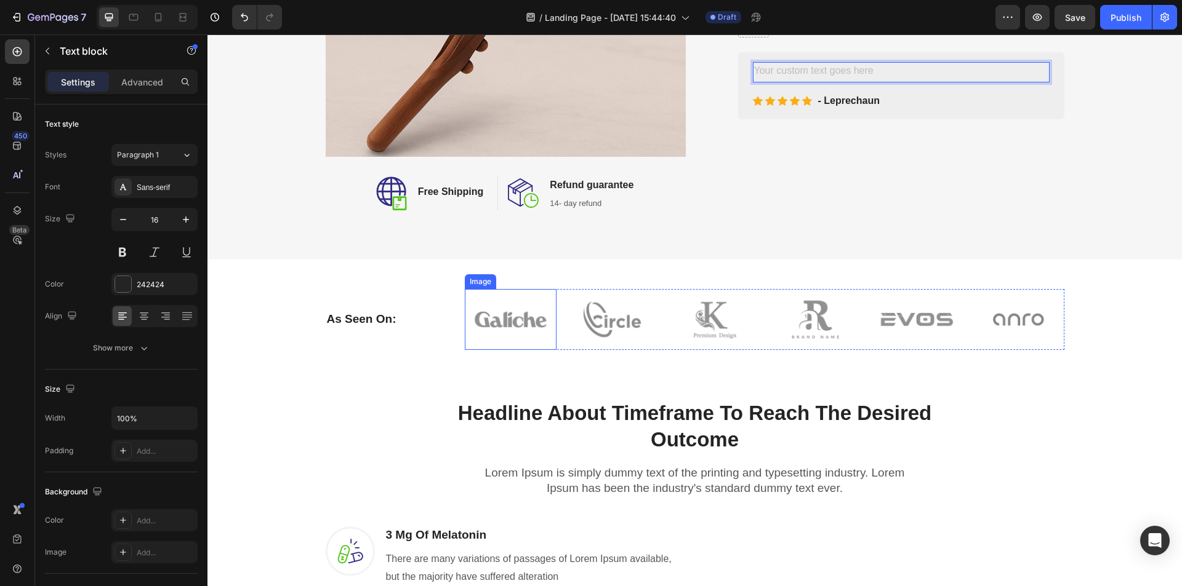
click at [519, 322] on img at bounding box center [511, 319] width 92 height 61
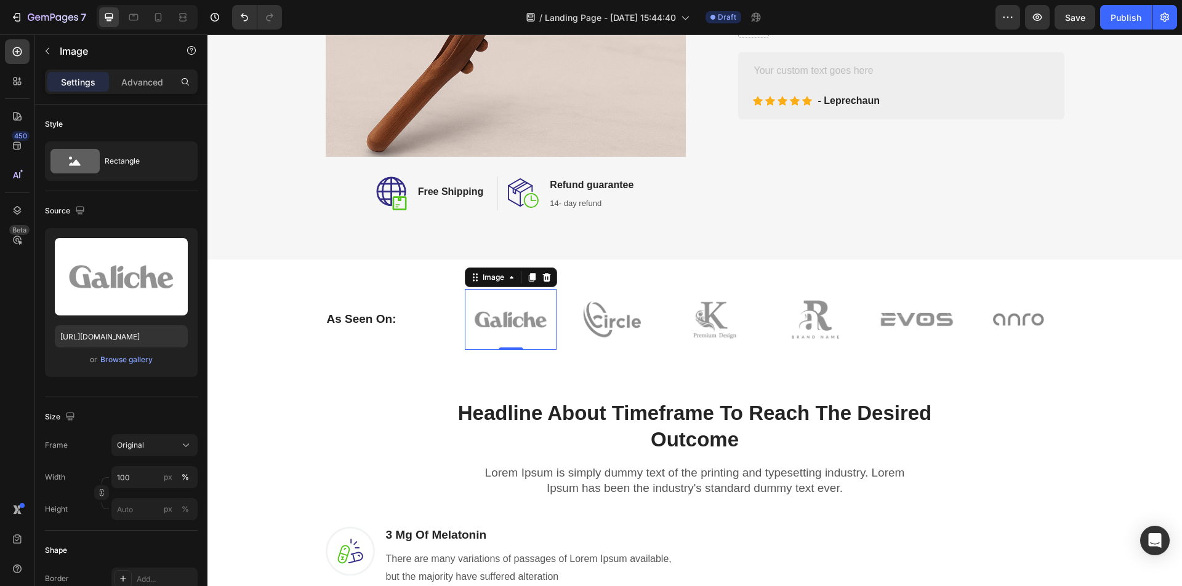
click at [397, 331] on div "As Seen On: Heading" at bounding box center [386, 319] width 120 height 61
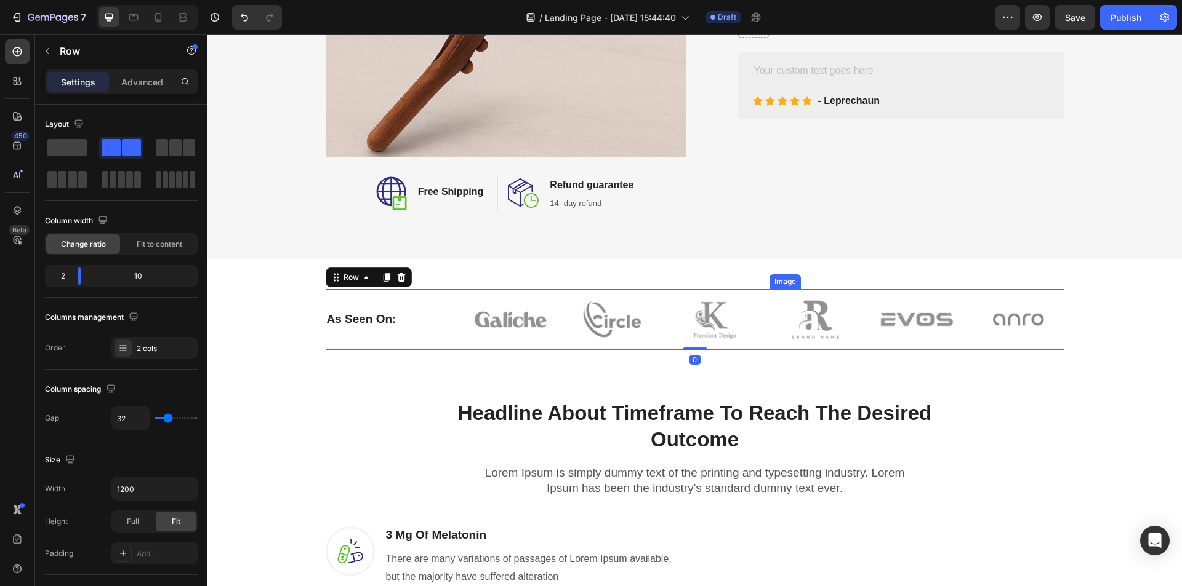
click at [793, 286] on div "Image" at bounding box center [784, 281] width 31 height 15
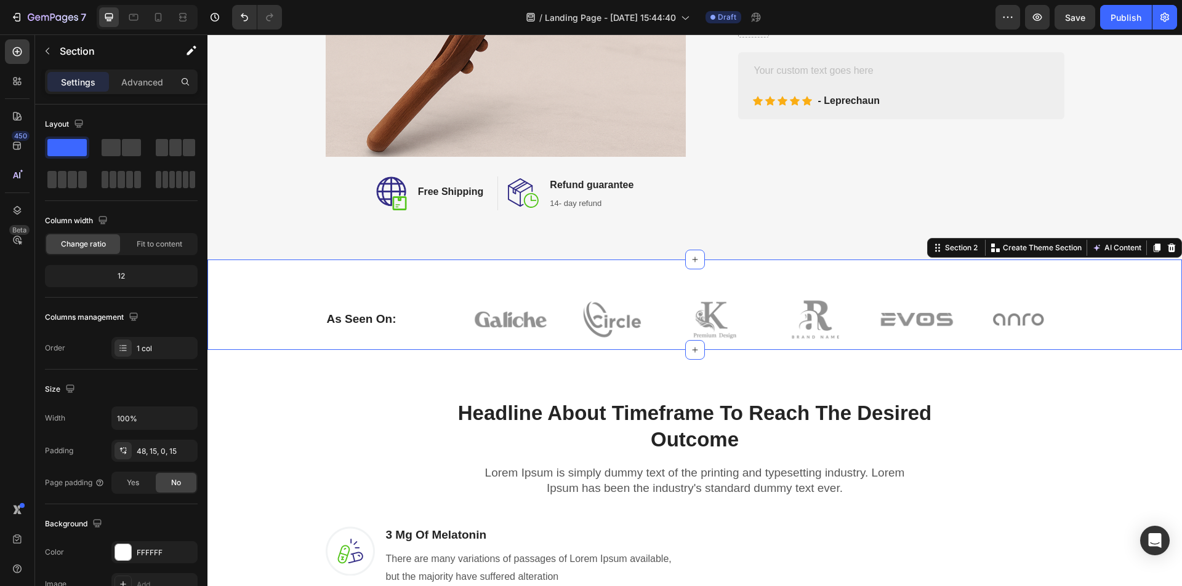
click at [1010, 270] on div "As Seen On: Heading Image Image Image Image Image Image Row Row Section 2 You c…" at bounding box center [694, 305] width 974 height 90
click at [1166, 244] on icon at bounding box center [1171, 248] width 10 height 10
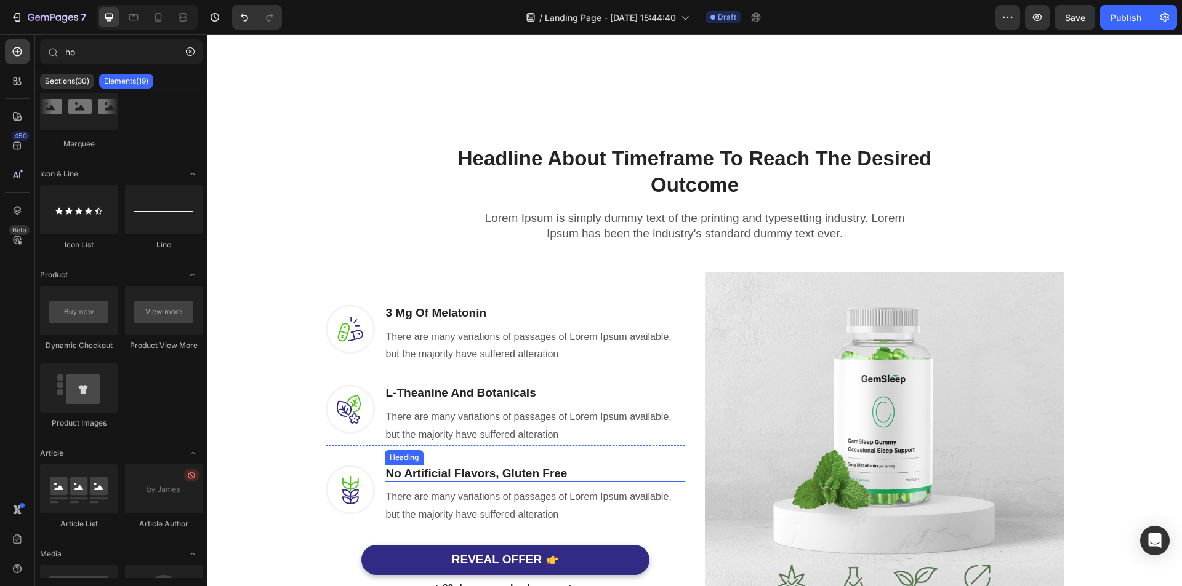
scroll to position [820, 0]
